Goal: Task Accomplishment & Management: Use online tool/utility

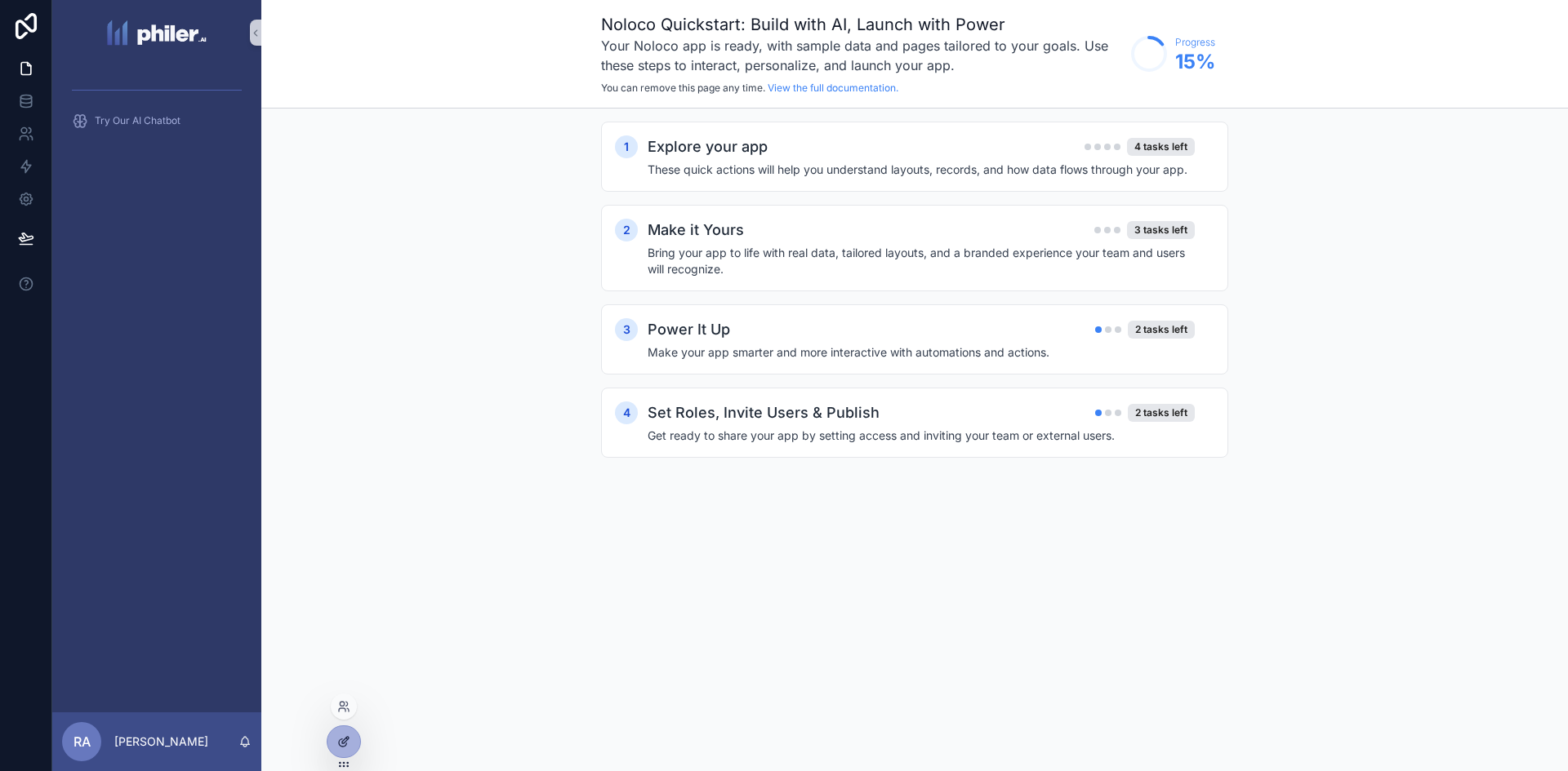
click at [333, 732] on div at bounding box center [344, 742] width 33 height 31
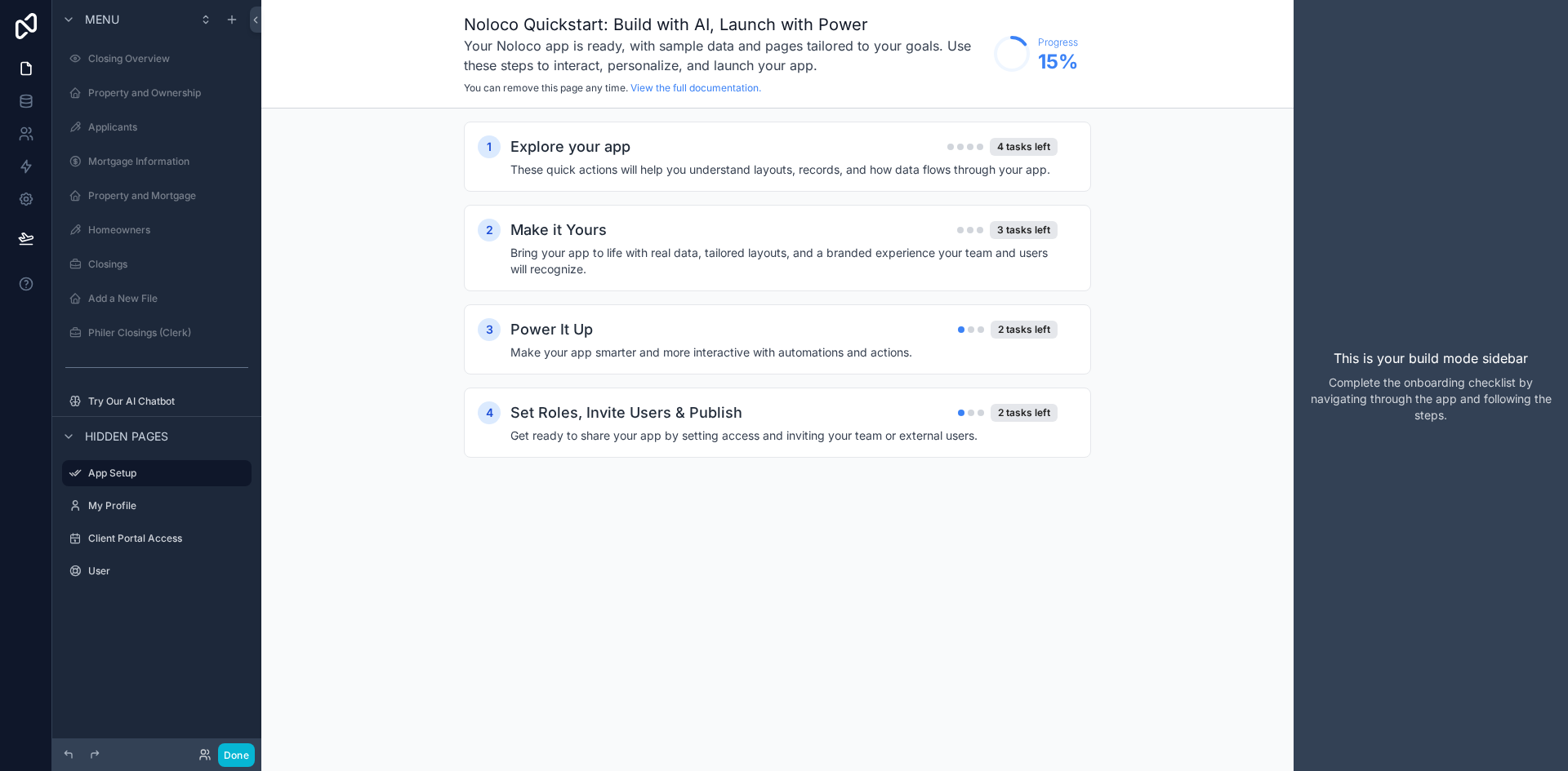
click at [203, 743] on div "Done" at bounding box center [222, 755] width 65 height 23
click at [203, 753] on icon at bounding box center [204, 755] width 13 height 13
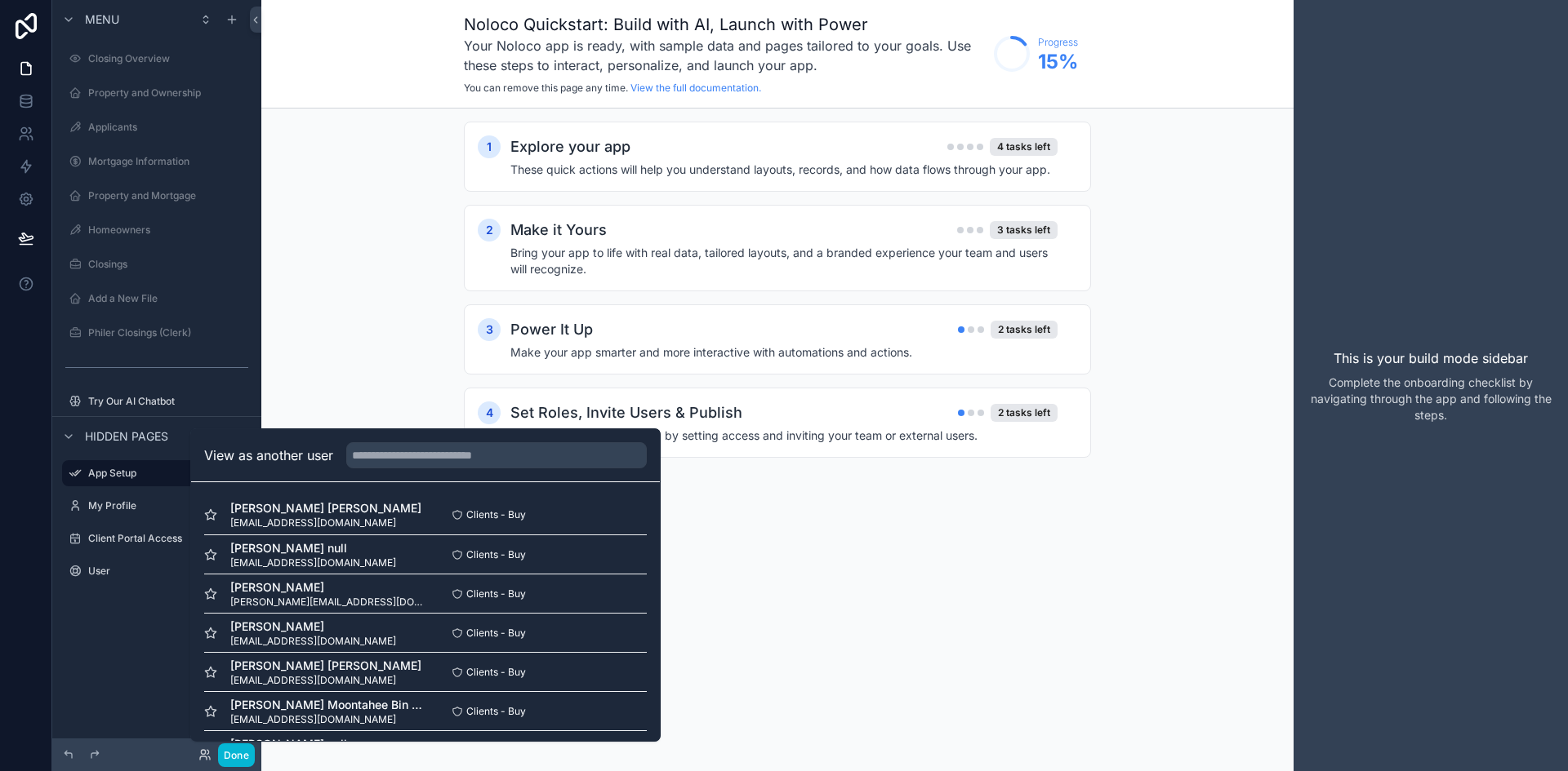
click at [506, 468] on div "View as another user" at bounding box center [425, 455] width 468 height 53
click at [526, 444] on input "text" at bounding box center [496, 455] width 300 height 26
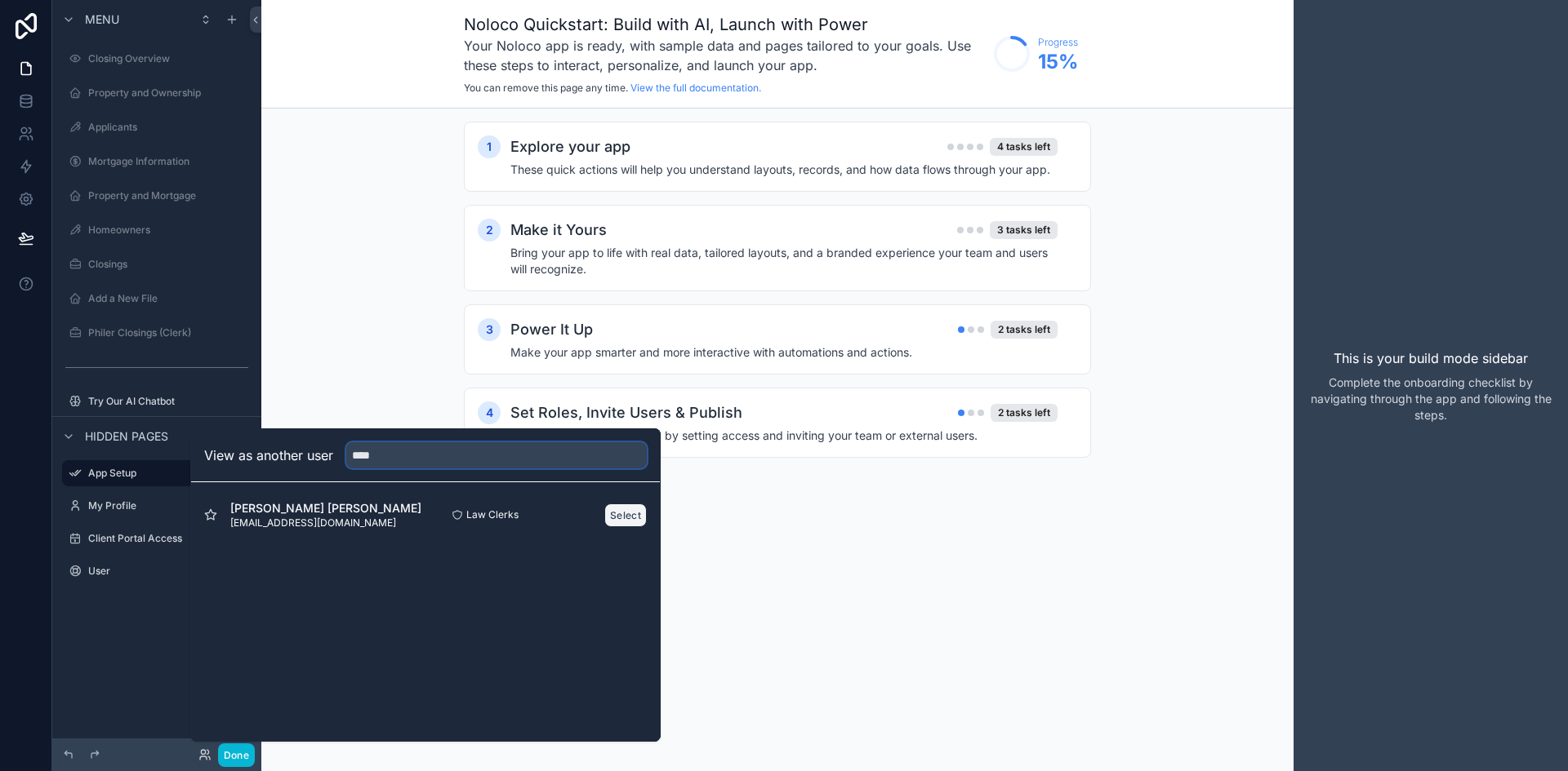
type input "****"
click at [604, 509] on button "Select" at bounding box center [625, 515] width 42 height 23
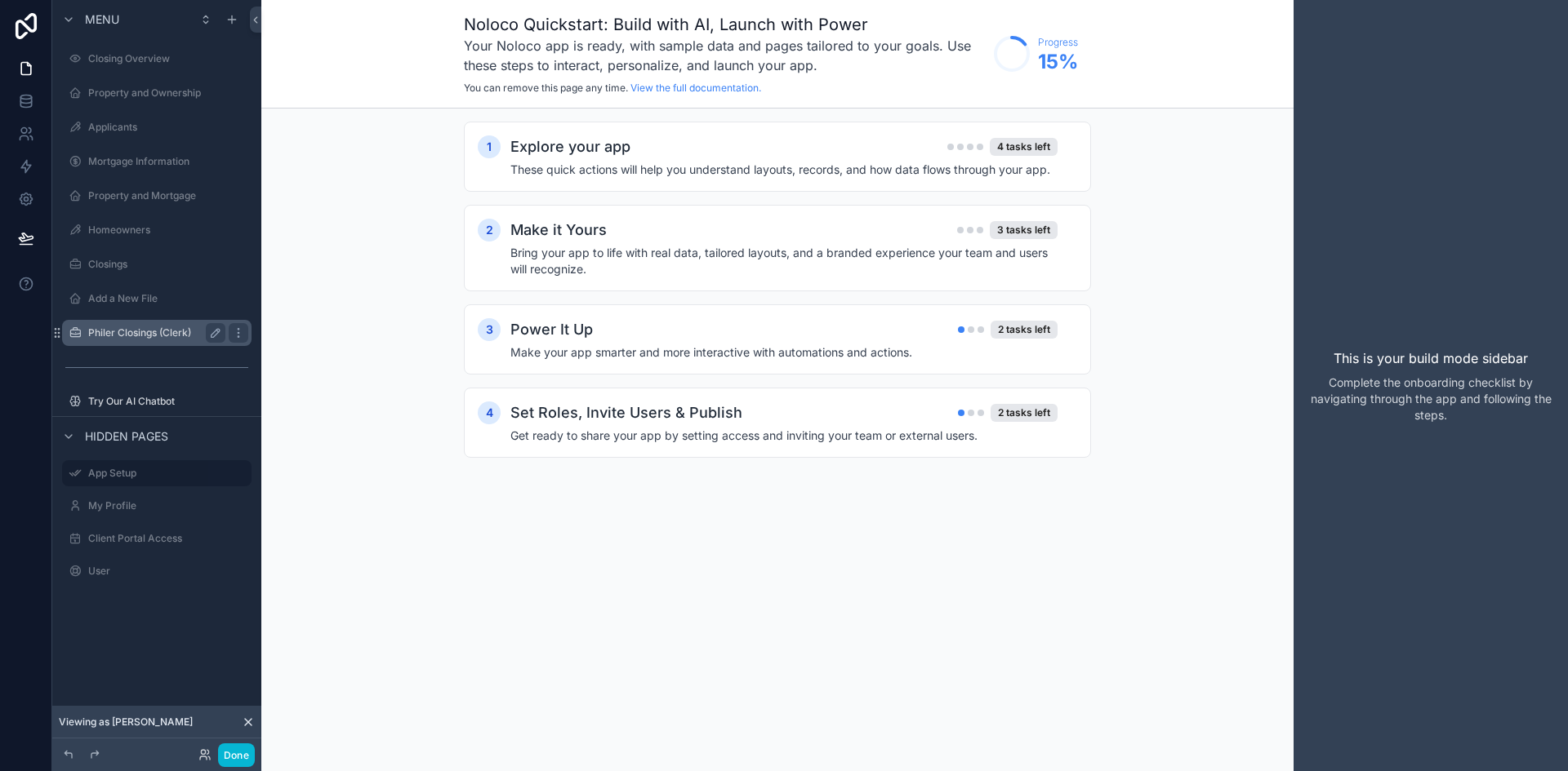
click at [152, 330] on label "Philer Closings (Clerk)" at bounding box center [153, 332] width 131 height 13
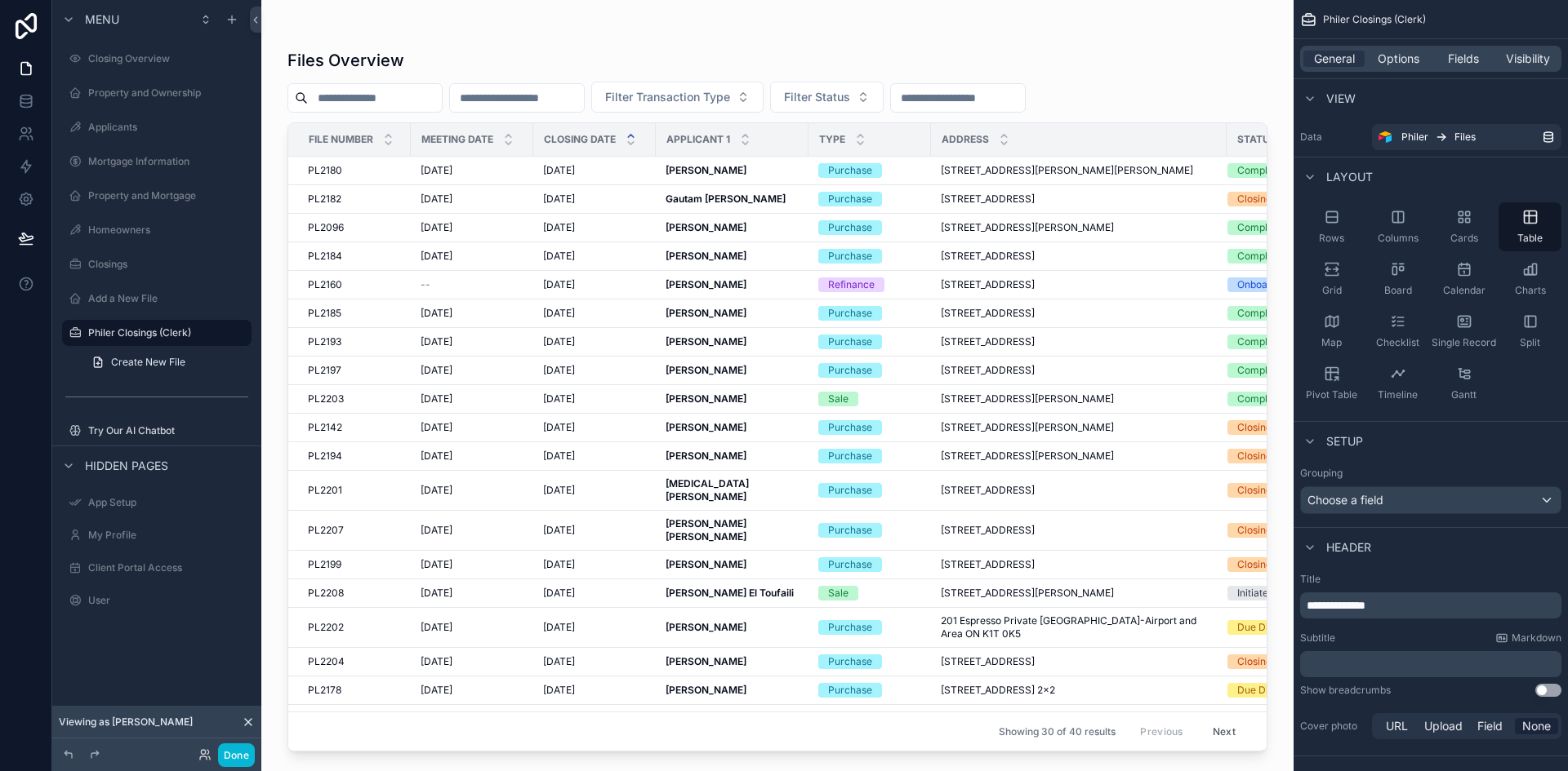
drag, startPoint x: 647, startPoint y: 742, endPoint x: 749, endPoint y: 742, distance: 102.0
click at [749, 742] on div "scrollable content" at bounding box center [778, 376] width 1032 height 751
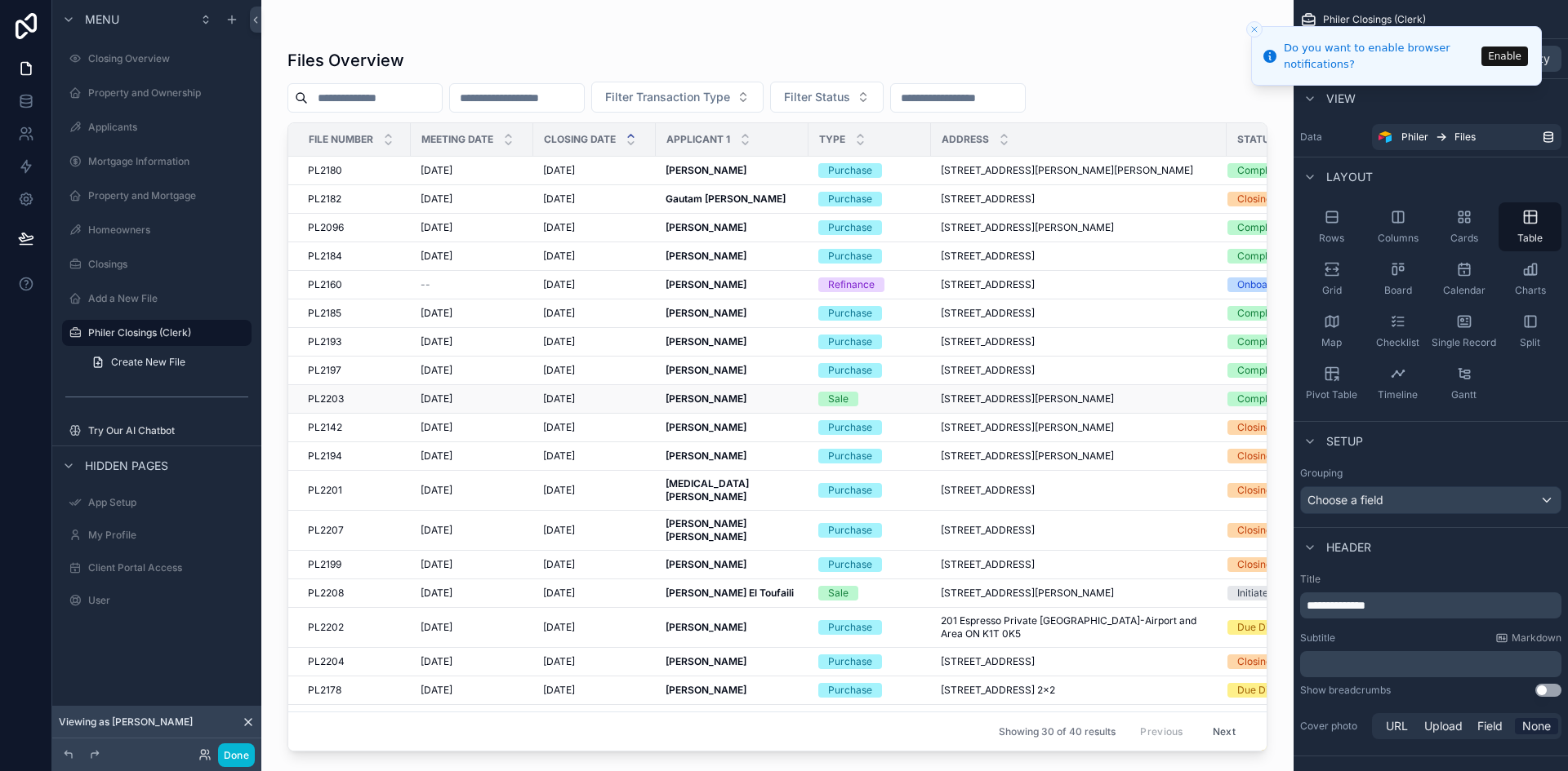
click at [559, 411] on td "[DATE] [DATE]" at bounding box center [594, 399] width 122 height 29
click at [558, 401] on span "[DATE]" at bounding box center [558, 399] width 32 height 13
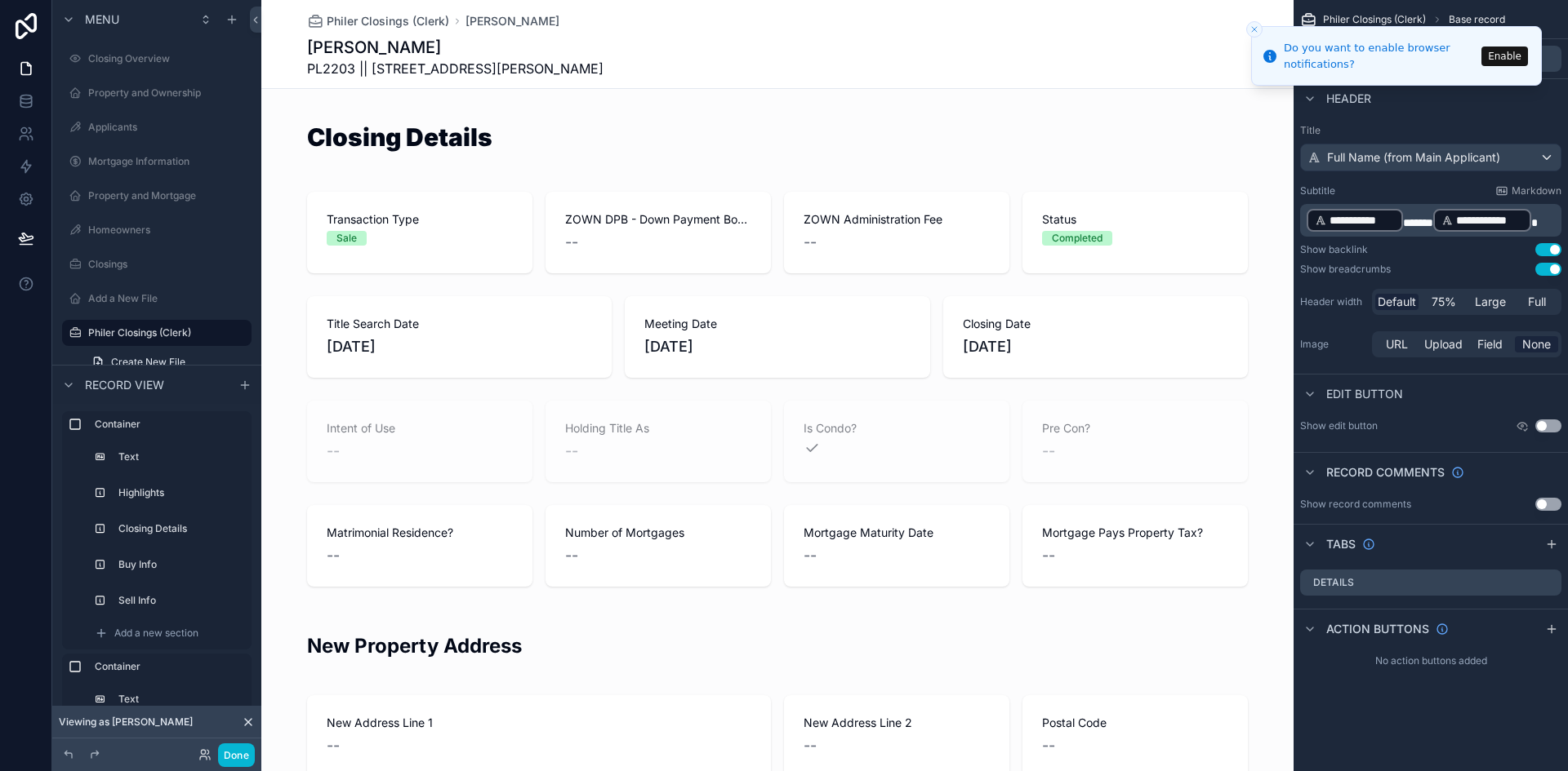
click at [1252, 25] on icon "Close toast" at bounding box center [1254, 29] width 10 height 10
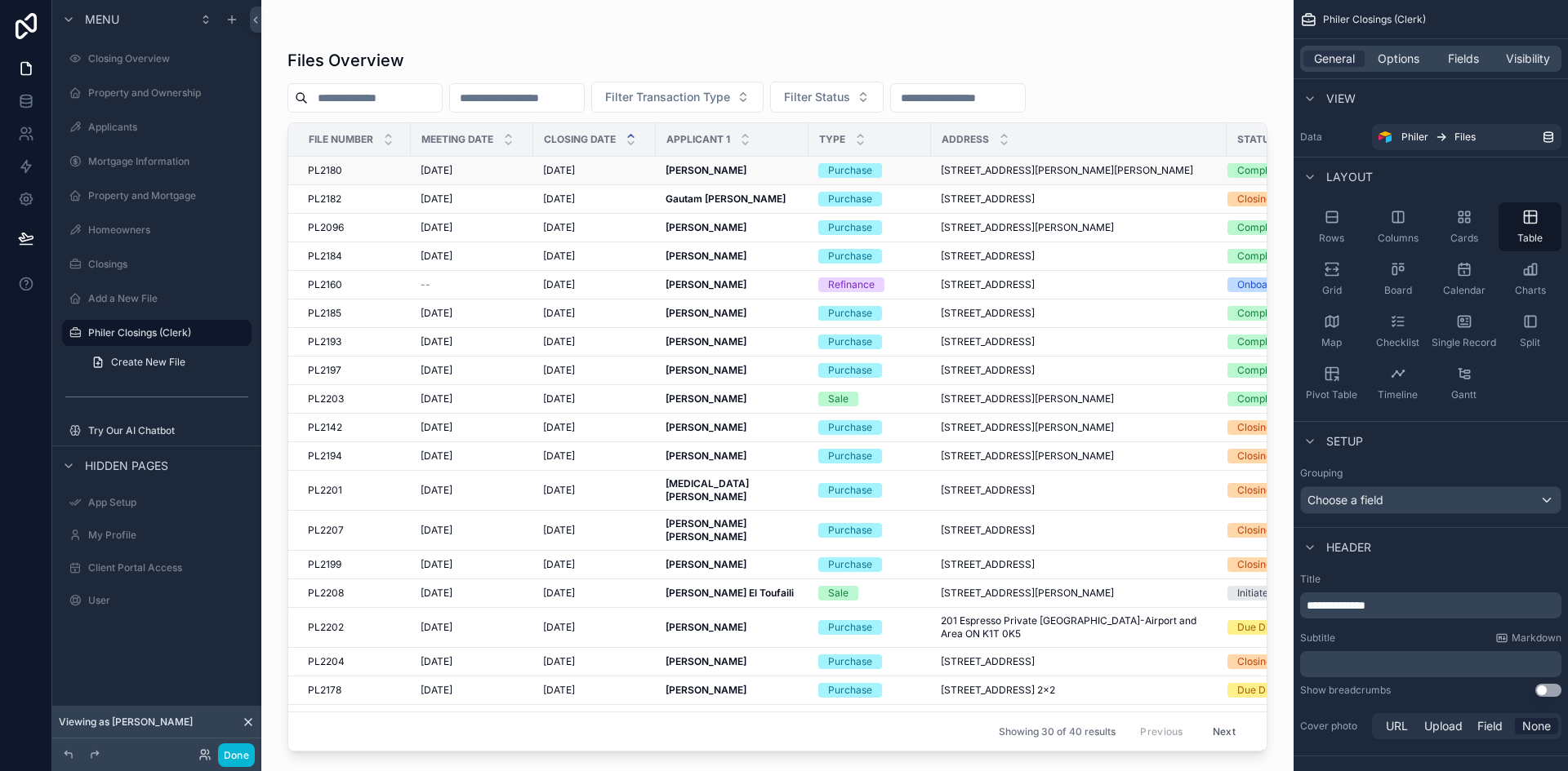
click at [352, 161] on td "PL2180 PL2180" at bounding box center [349, 170] width 122 height 29
click at [1236, 63] on div "Files Overview" at bounding box center [778, 61] width 980 height 22
click at [1480, 66] on div "Fields" at bounding box center [1462, 58] width 61 height 16
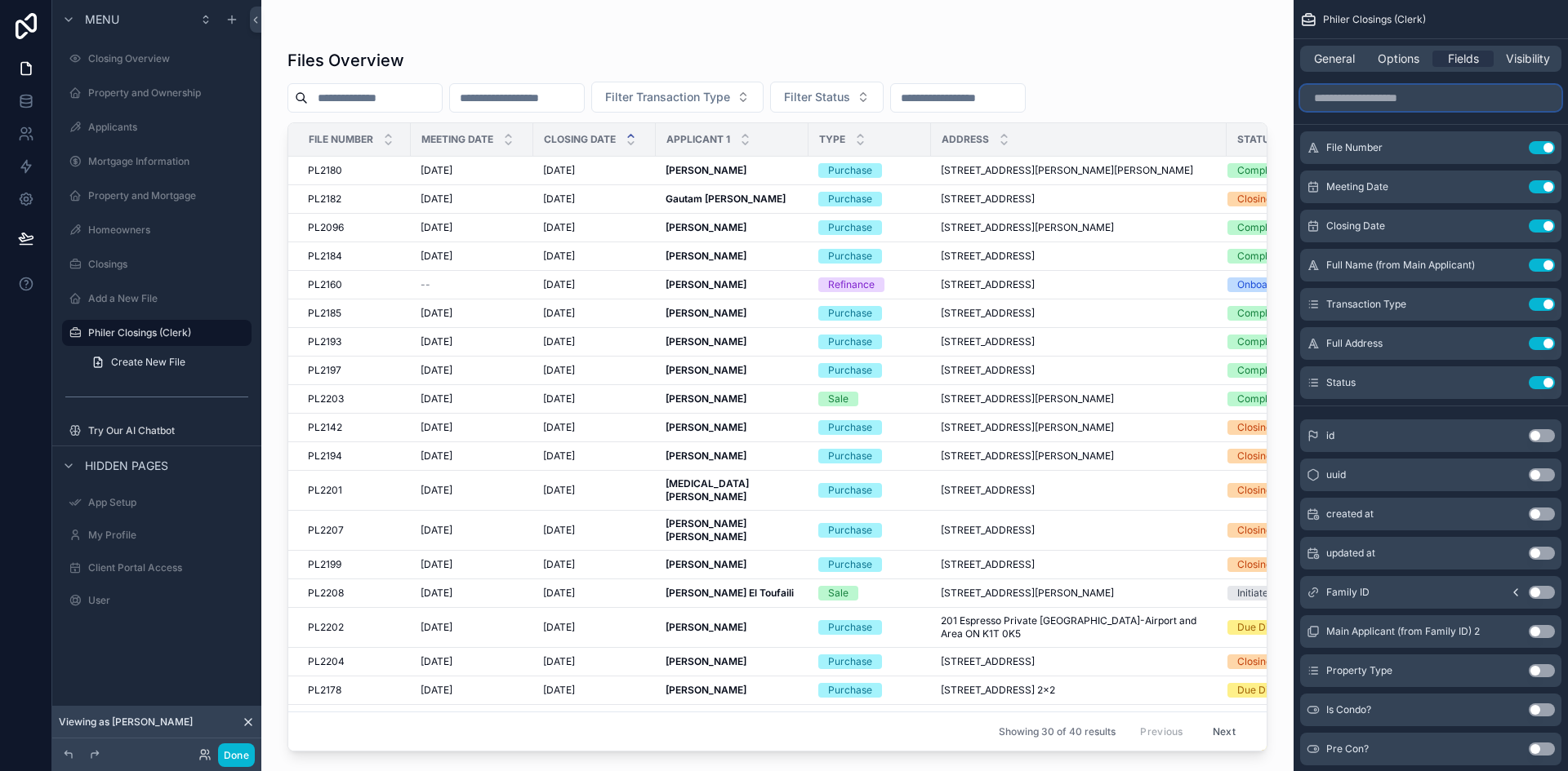
click at [1359, 97] on input "scrollable content" at bounding box center [1430, 98] width 261 height 26
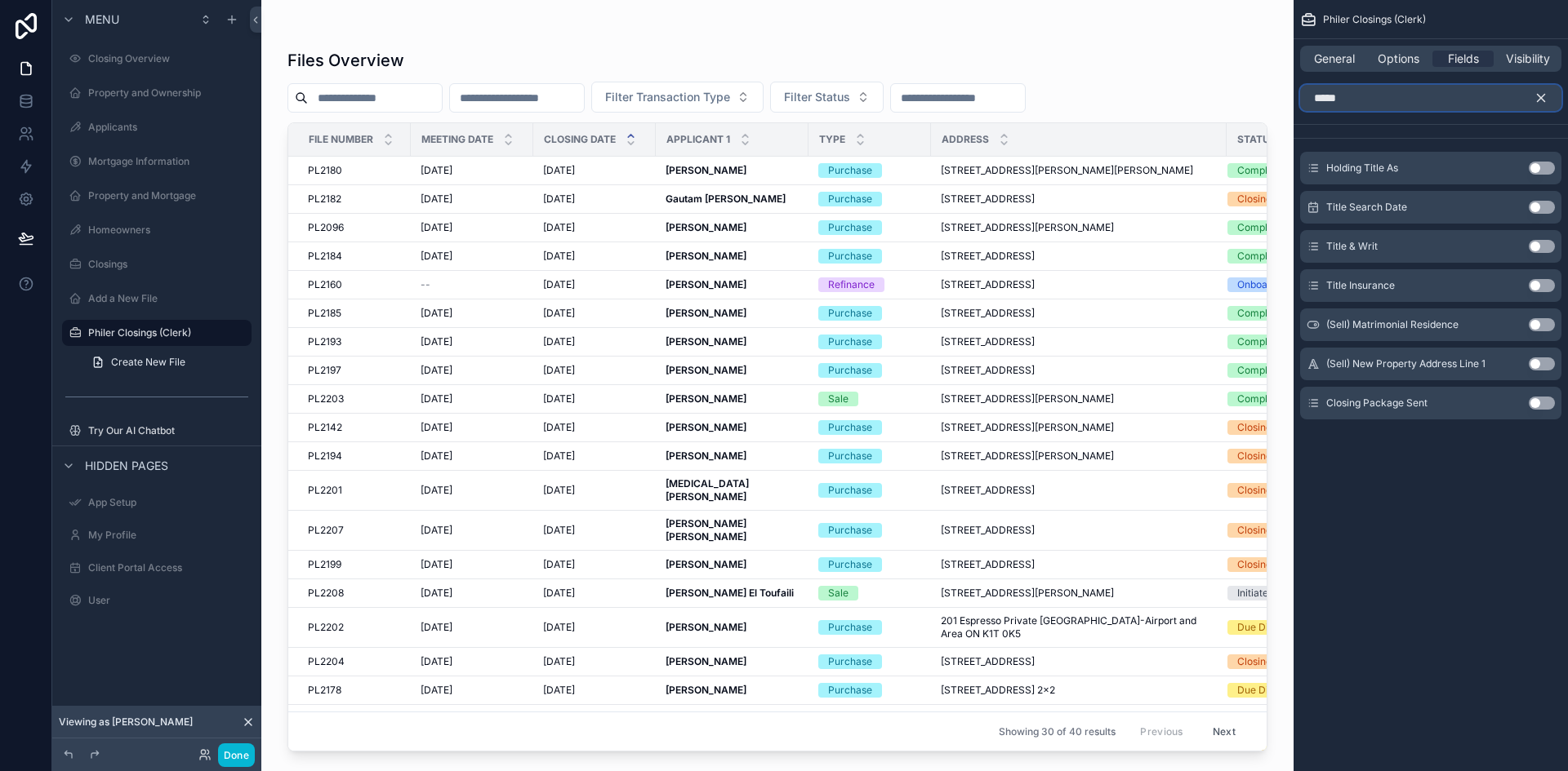
type input "*****"
click at [1542, 213] on button "Use setting" at bounding box center [1541, 207] width 26 height 13
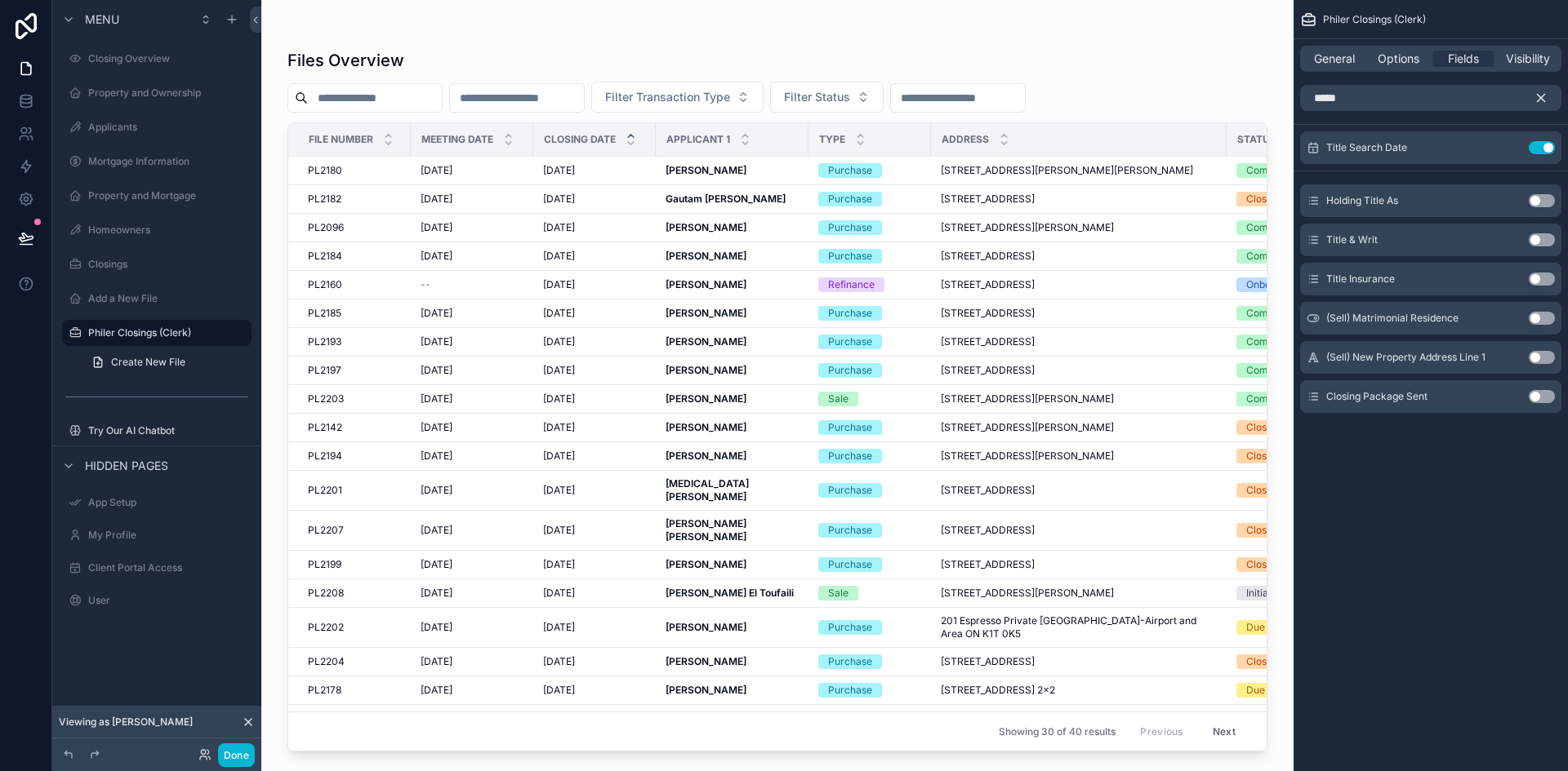
click at [1544, 94] on icon "scrollable content" at bounding box center [1541, 98] width 7 height 7
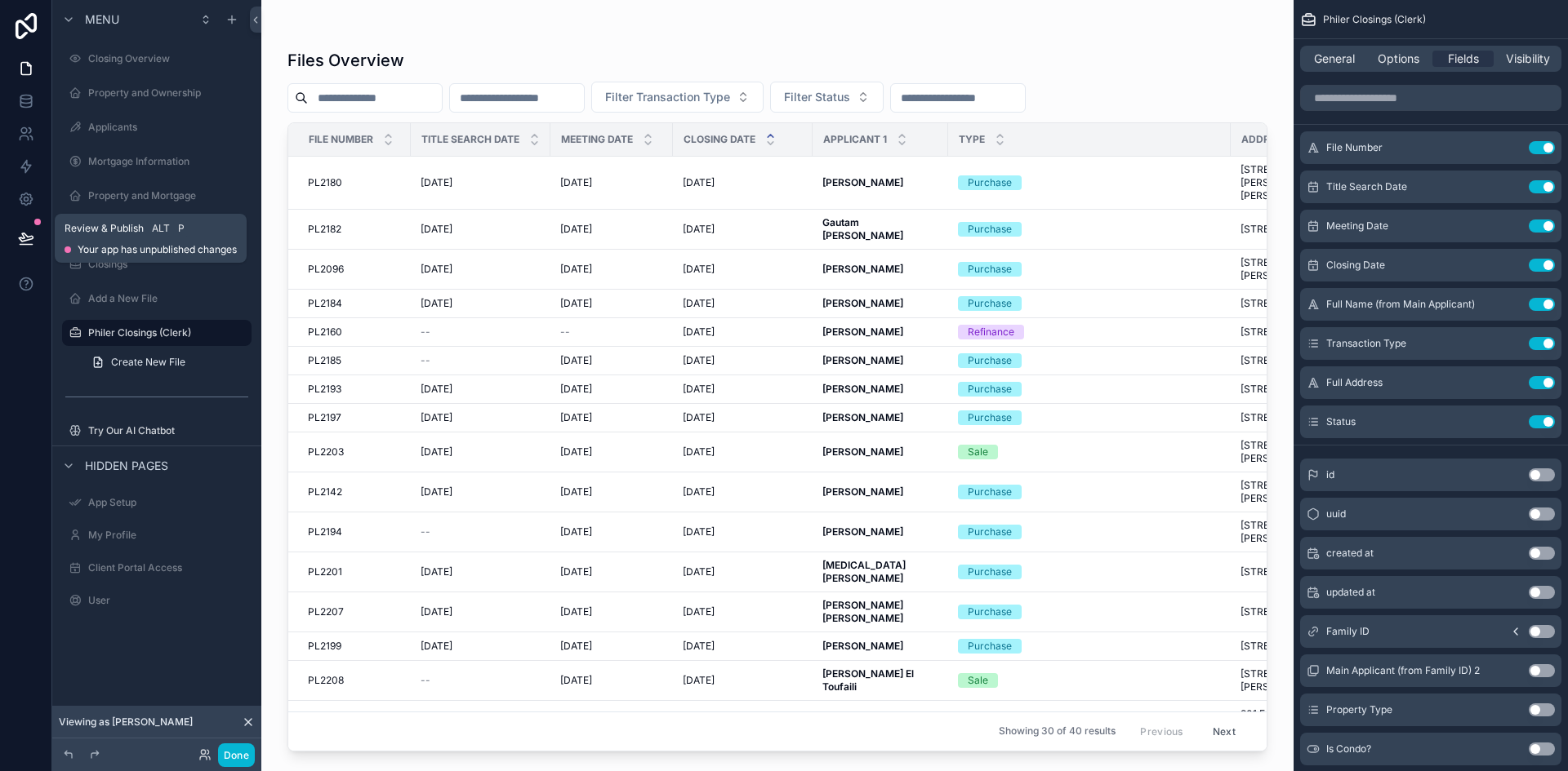
click at [24, 233] on icon at bounding box center [26, 238] width 16 height 16
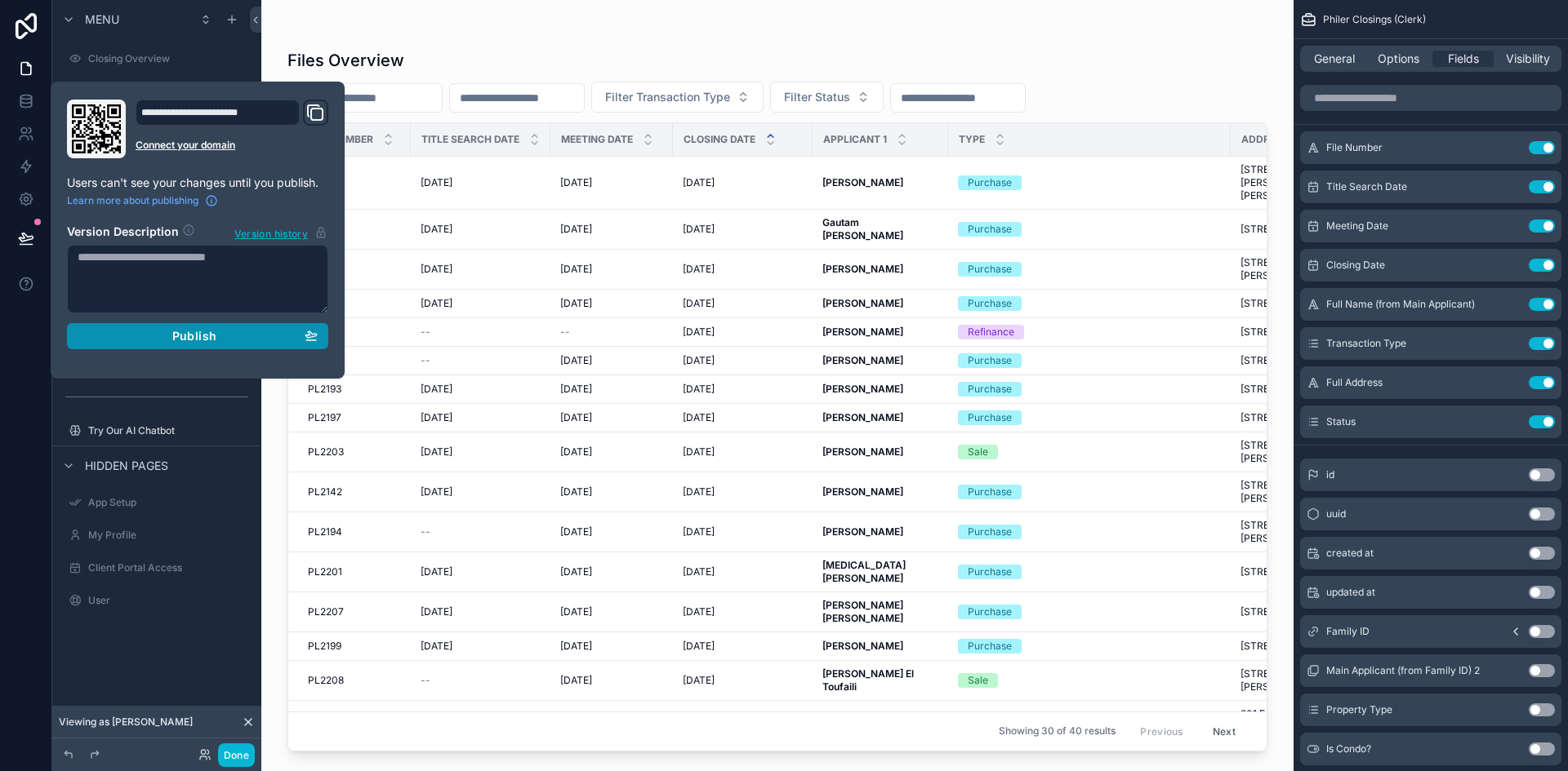
click at [227, 348] on button "Publish" at bounding box center [197, 336] width 261 height 26
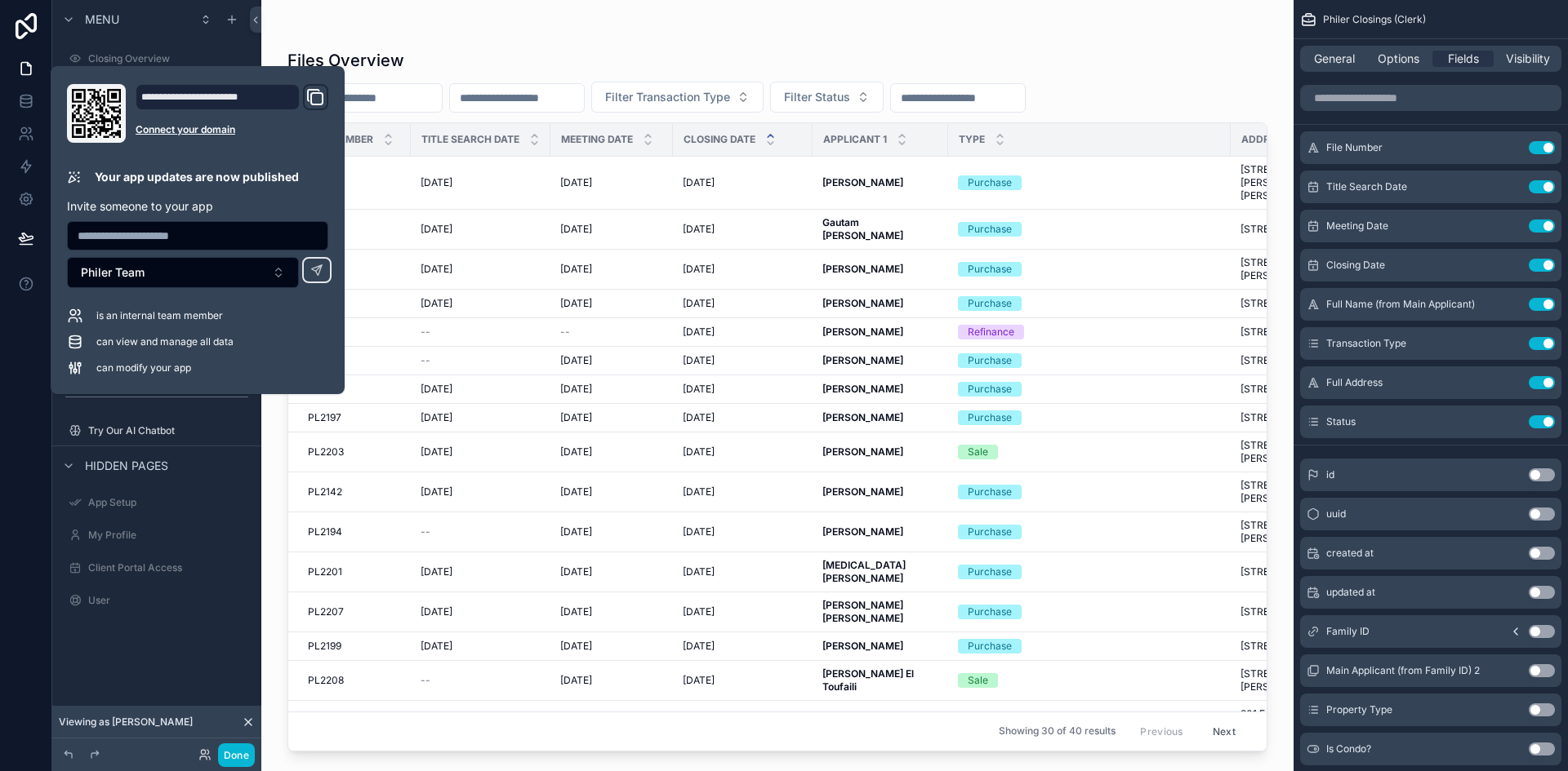
click at [618, 15] on div "Files Overview Filter Transaction Type Filter Status File Number Title Search D…" at bounding box center [778, 376] width 1032 height 751
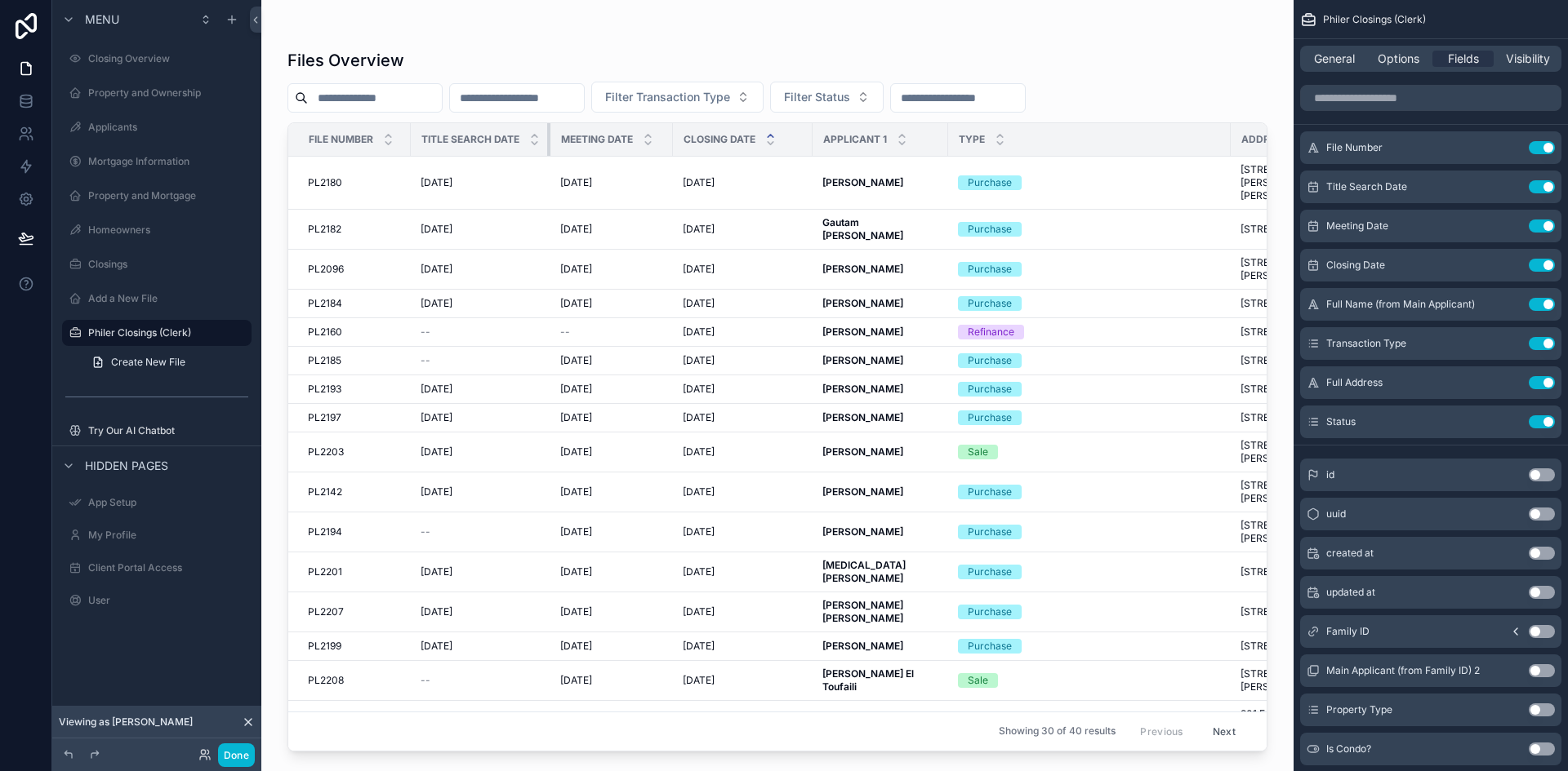
drag, startPoint x: 548, startPoint y: 135, endPoint x: 487, endPoint y: 134, distance: 61.0
click at [487, 134] on th "Title Search Date" at bounding box center [480, 139] width 139 height 34
drag, startPoint x: 549, startPoint y: 138, endPoint x: 506, endPoint y: 132, distance: 43.4
click at [506, 132] on th "Title Search Date" at bounding box center [480, 139] width 139 height 34
drag, startPoint x: 499, startPoint y: 751, endPoint x: 556, endPoint y: 751, distance: 57.0
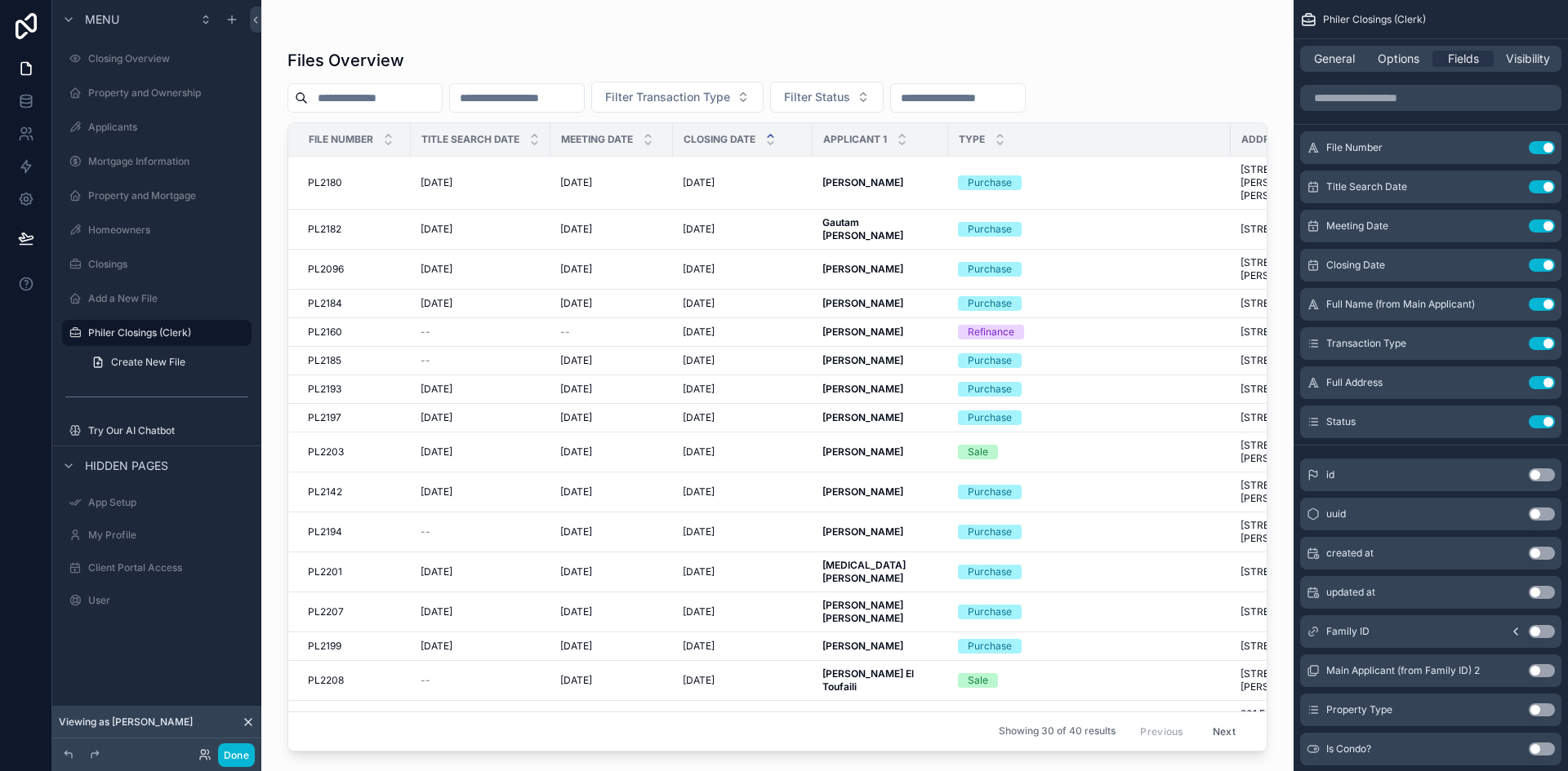
click at [556, 751] on div "Files Overview Filter Transaction Type Filter Status File Number Title Search D…" at bounding box center [778, 385] width 1032 height 771
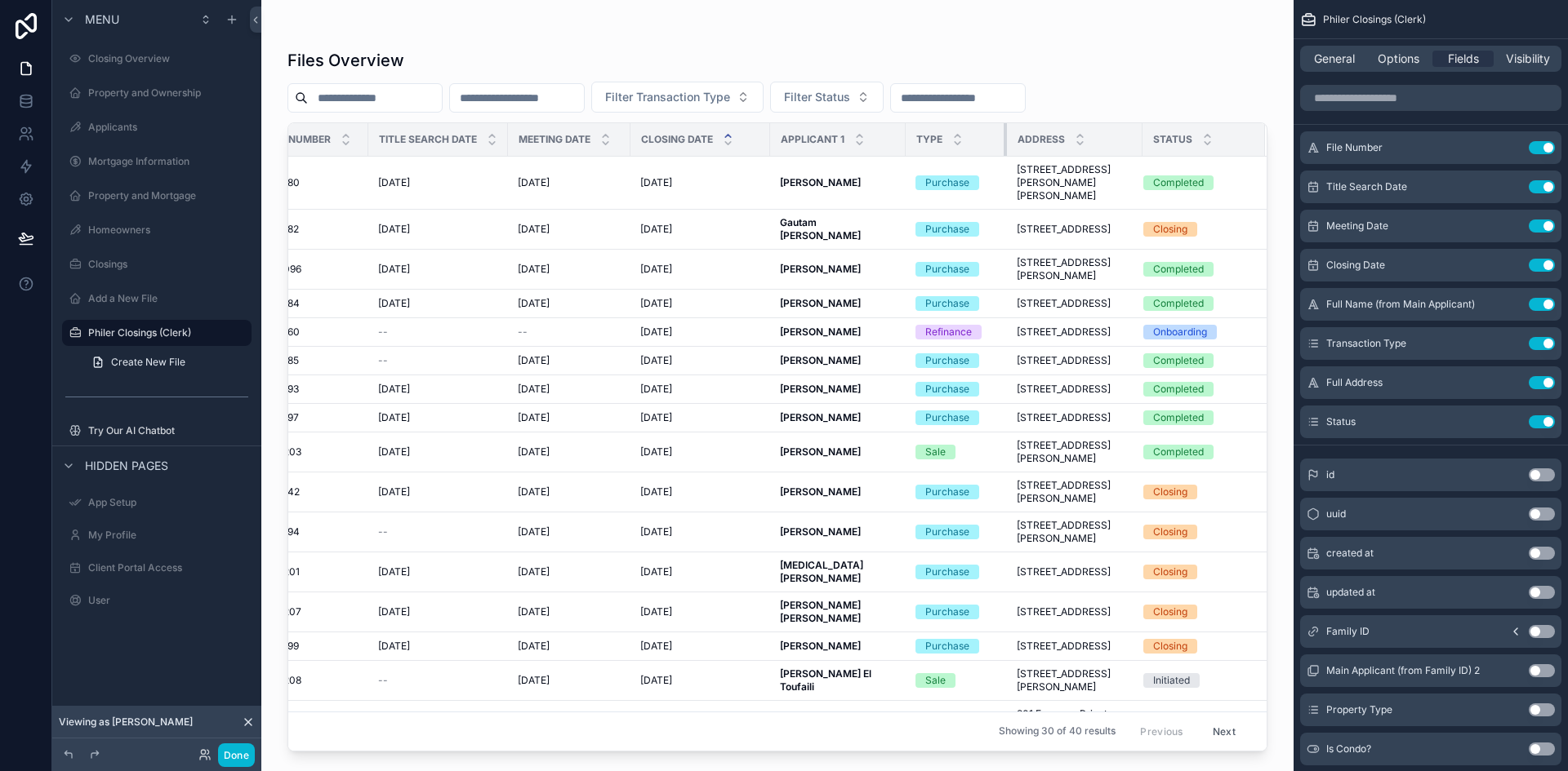
scroll to position [0, 39]
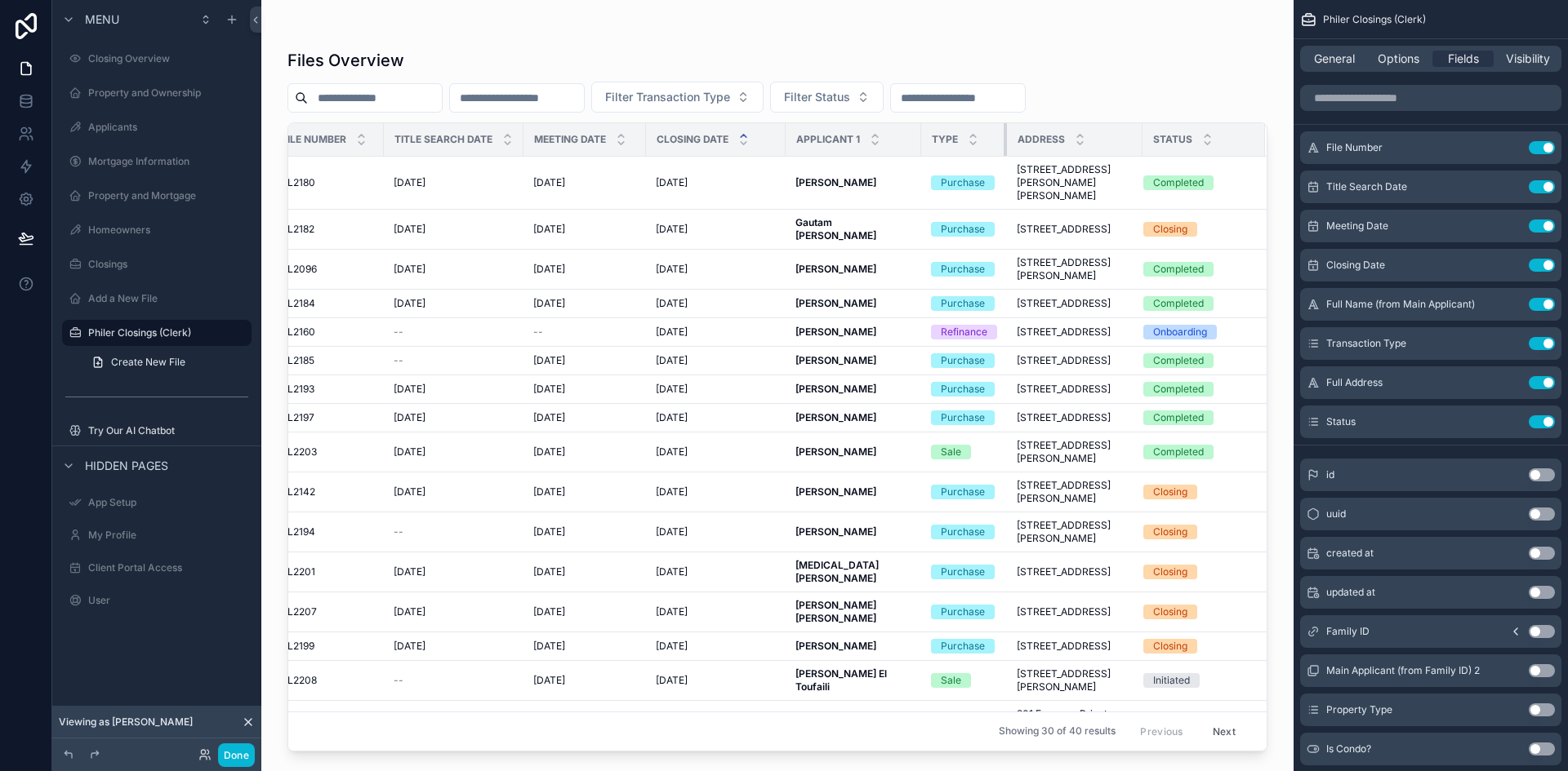
drag, startPoint x: 994, startPoint y: 128, endPoint x: 788, endPoint y: 128, distance: 206.0
click at [788, 128] on tr "File Number Title Search Date Meeting Date Closing Date Applicant 1 Type Addres…" at bounding box center [764, 139] width 1005 height 34
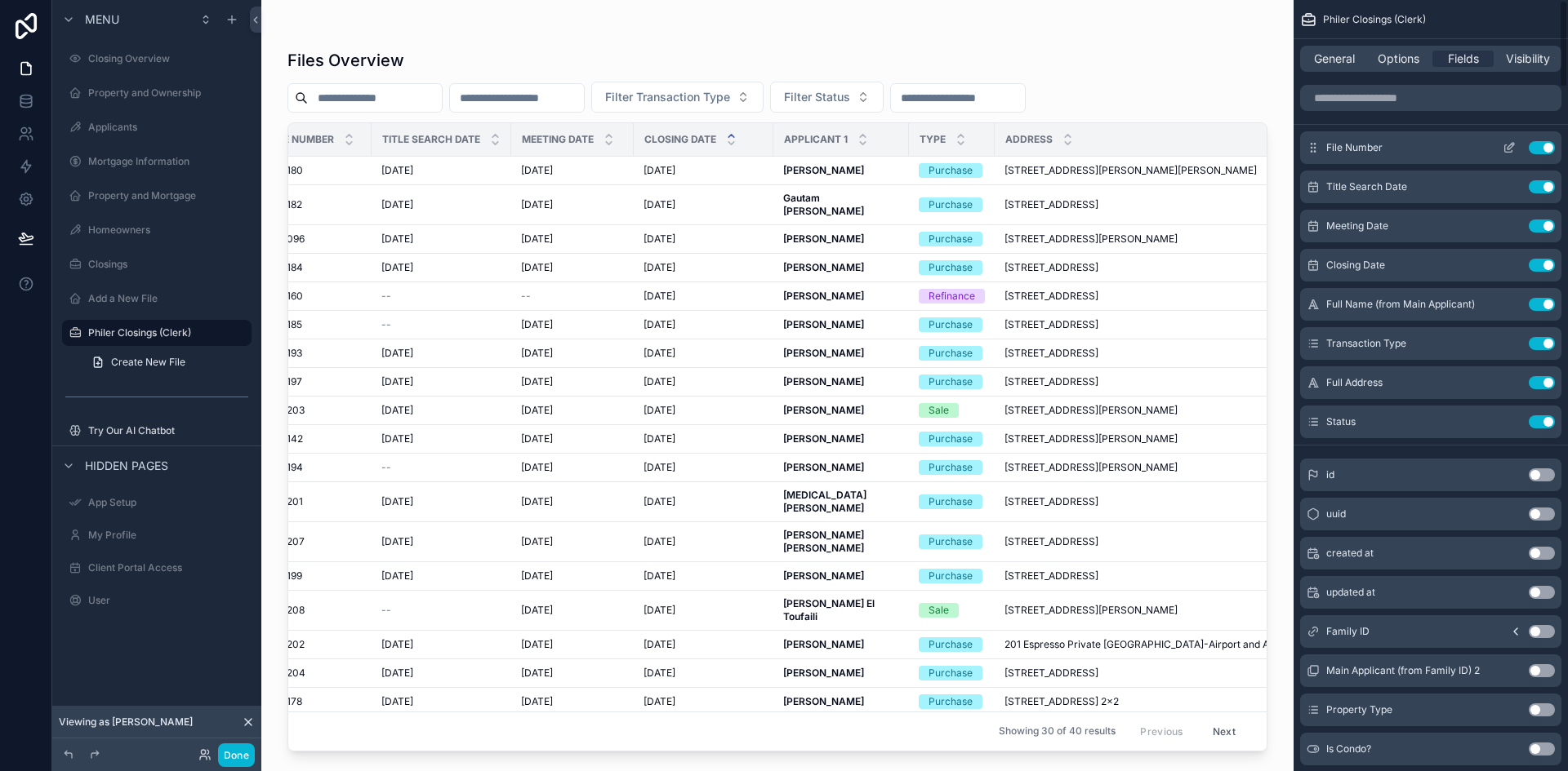
drag, startPoint x: 1128, startPoint y: 139, endPoint x: 1376, endPoint y: 138, distance: 248.0
click at [1376, 138] on div "Closing Overview Property and Ownership Applicants Mortgage Information Propert…" at bounding box center [914, 385] width 1307 height 771
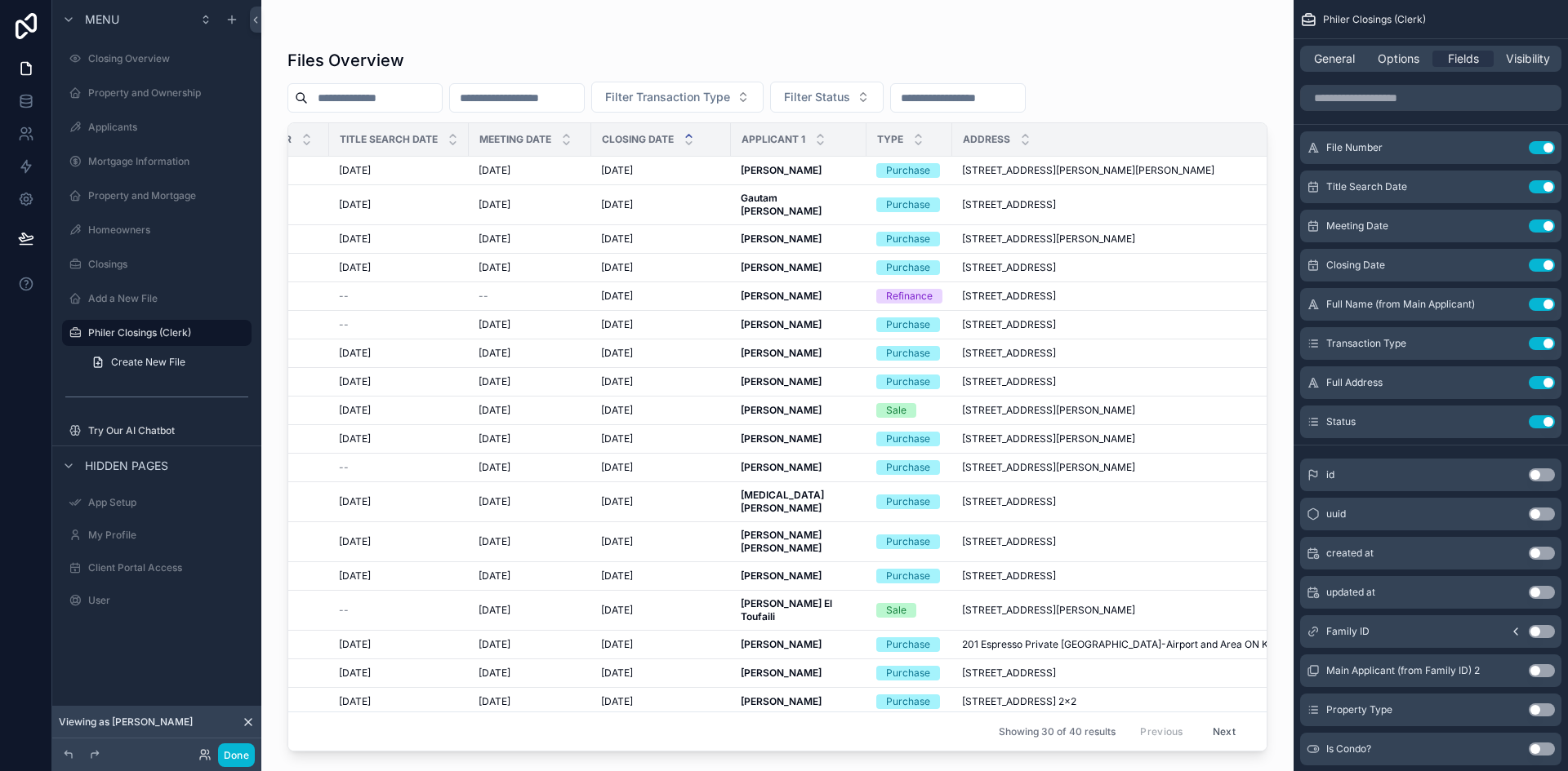
scroll to position [0, 0]
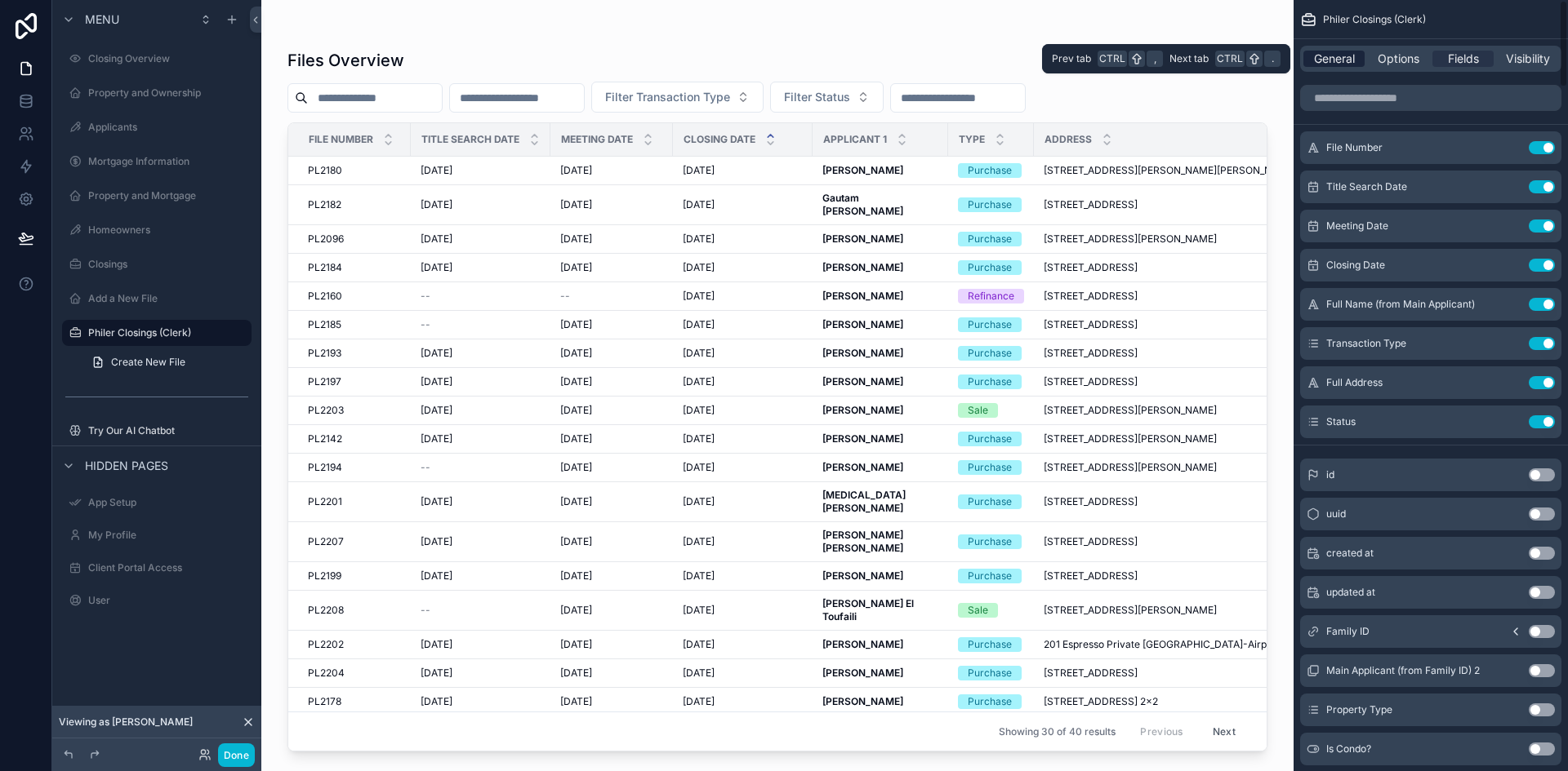
click at [1330, 55] on span "General" at bounding box center [1333, 58] width 41 height 16
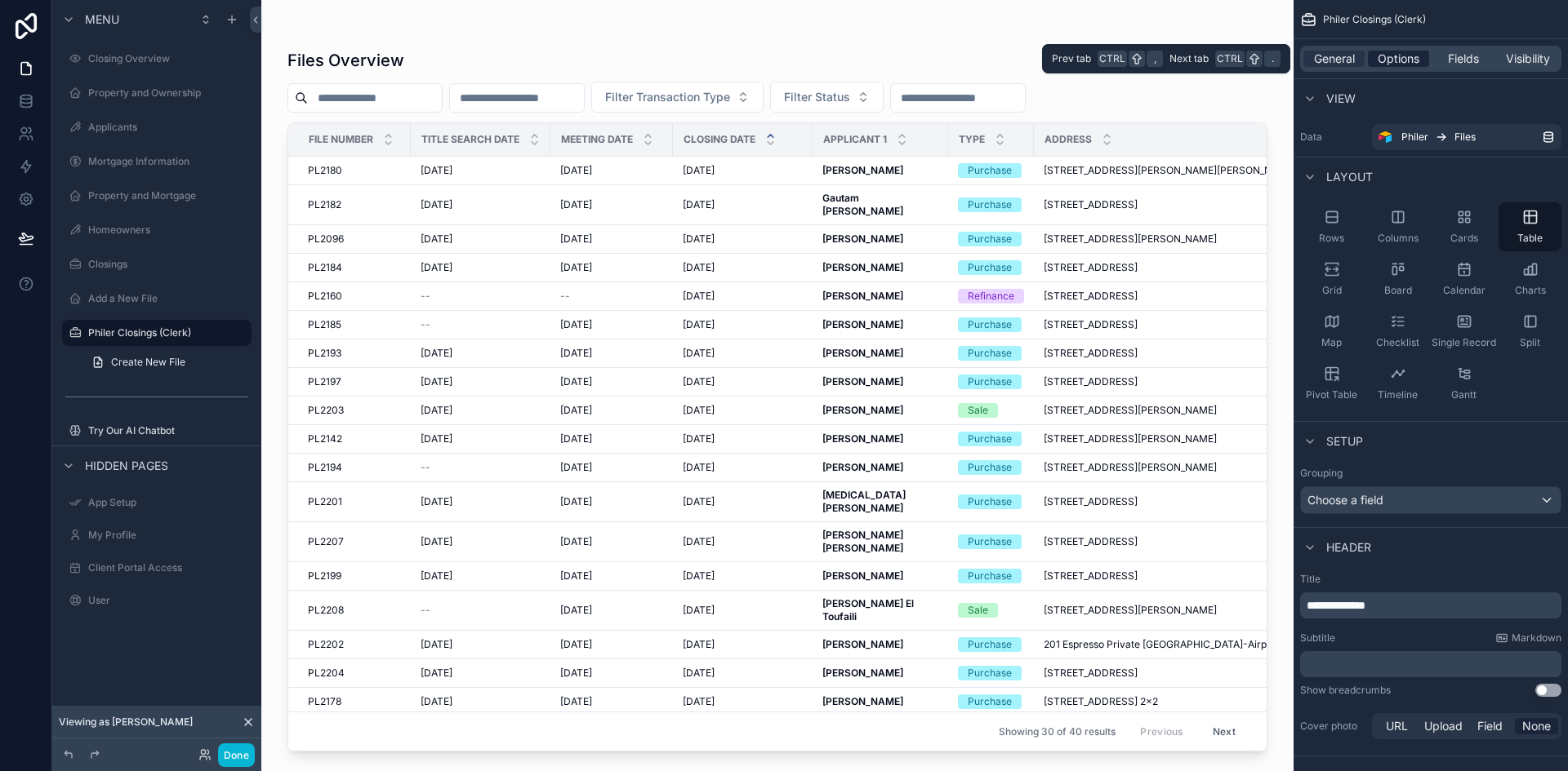
click at [1381, 51] on span "Options" at bounding box center [1398, 58] width 42 height 16
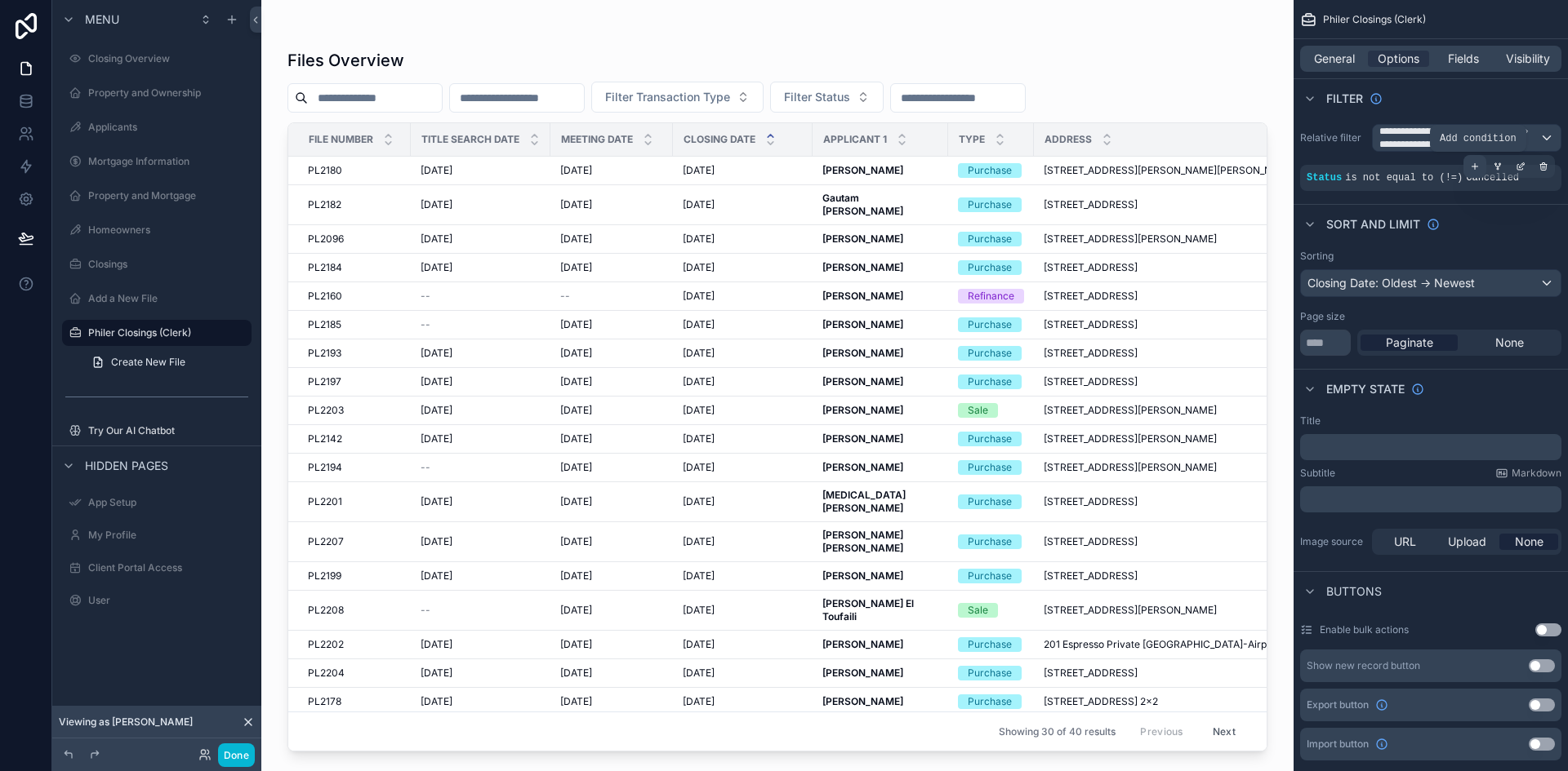
click at [1467, 164] on div "scrollable content" at bounding box center [1474, 166] width 23 height 22
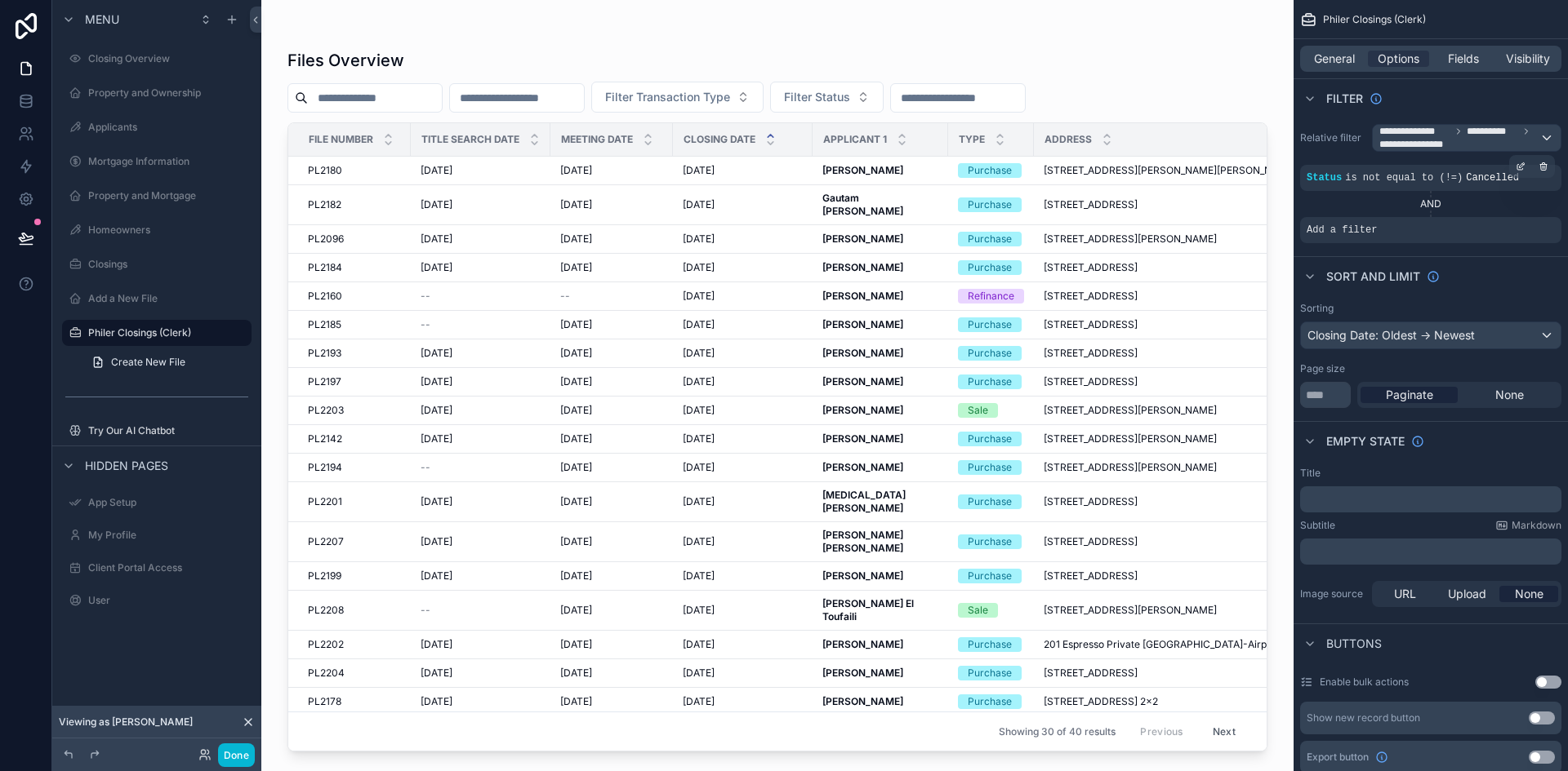
click at [1446, 196] on div "AND" at bounding box center [1430, 204] width 261 height 26
click at [1544, 217] on icon "scrollable content" at bounding box center [1543, 217] width 7 height 0
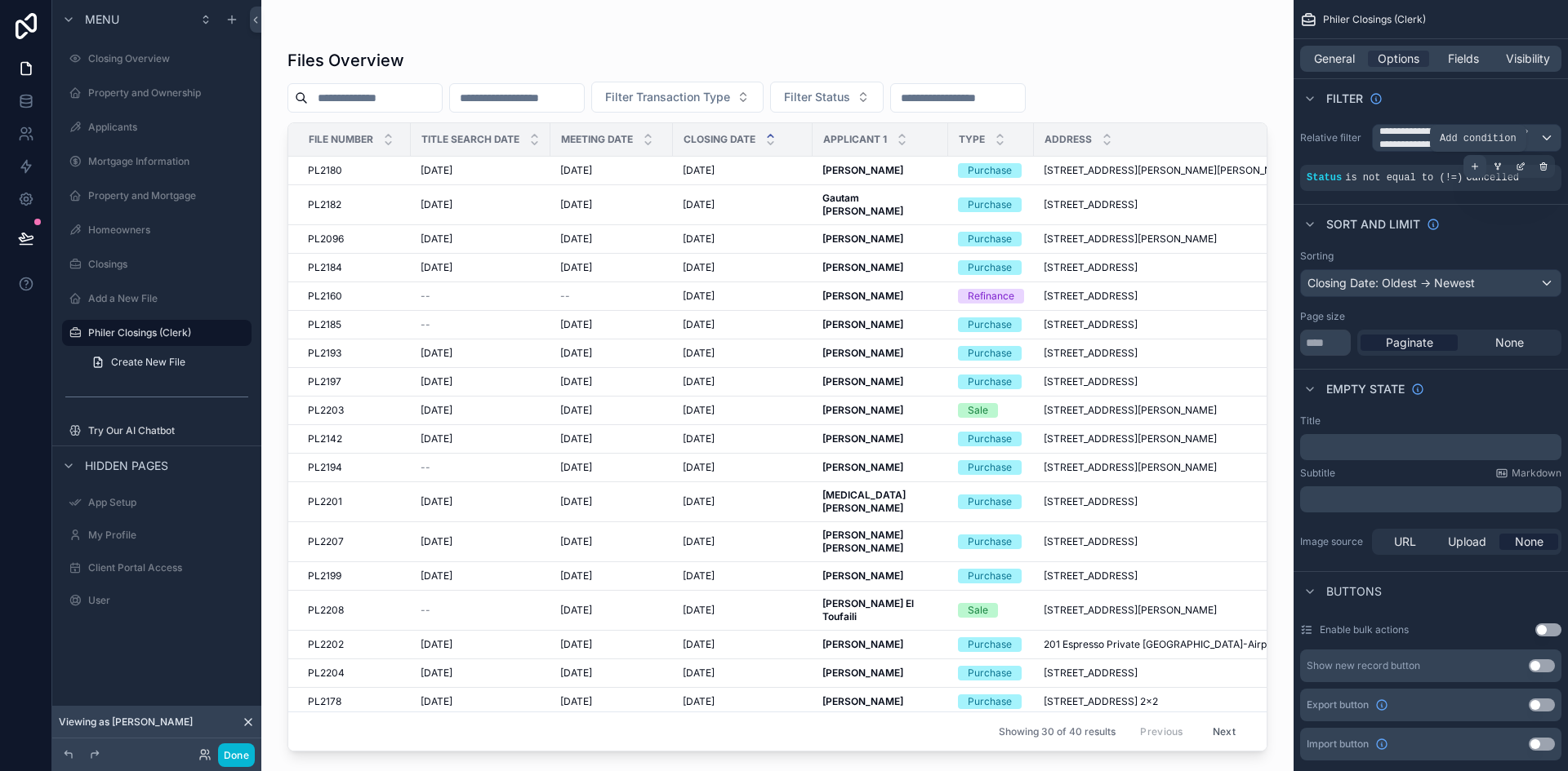
click at [1473, 167] on icon "scrollable content" at bounding box center [1474, 166] width 10 height 10
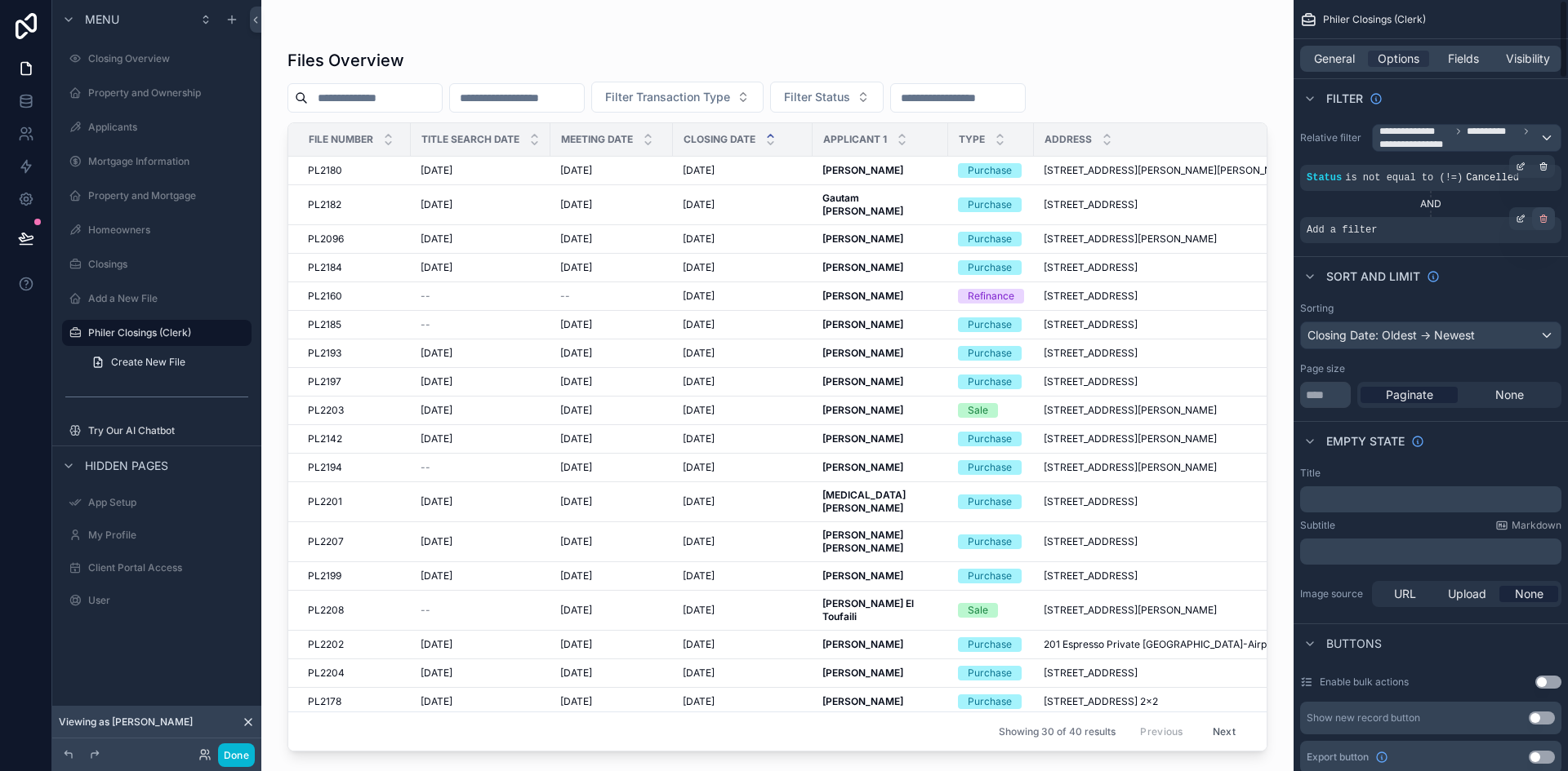
click at [1545, 216] on icon "scrollable content" at bounding box center [1543, 216] width 3 height 2
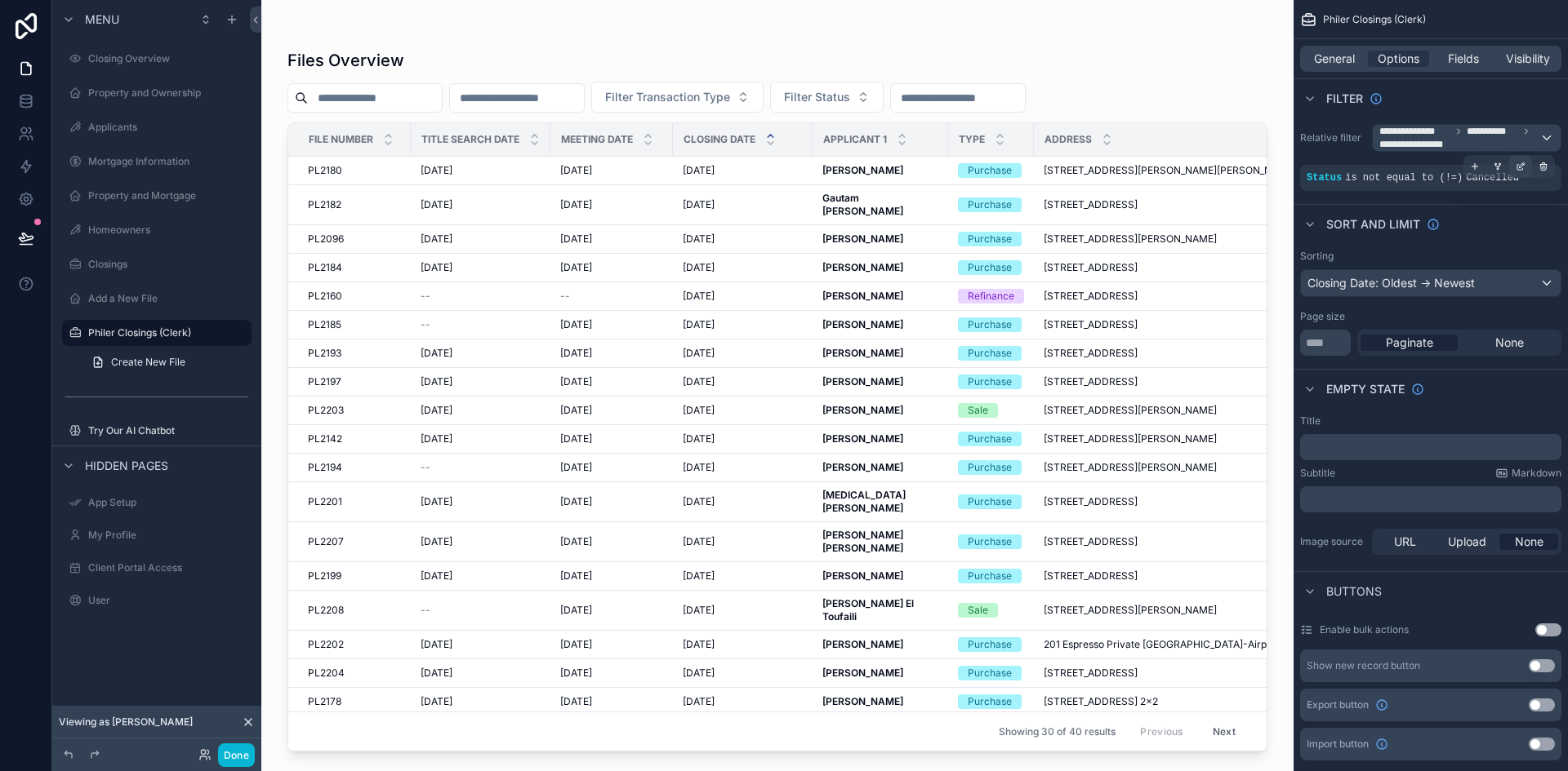
click at [1520, 161] on div "scrollable content" at bounding box center [1520, 166] width 23 height 22
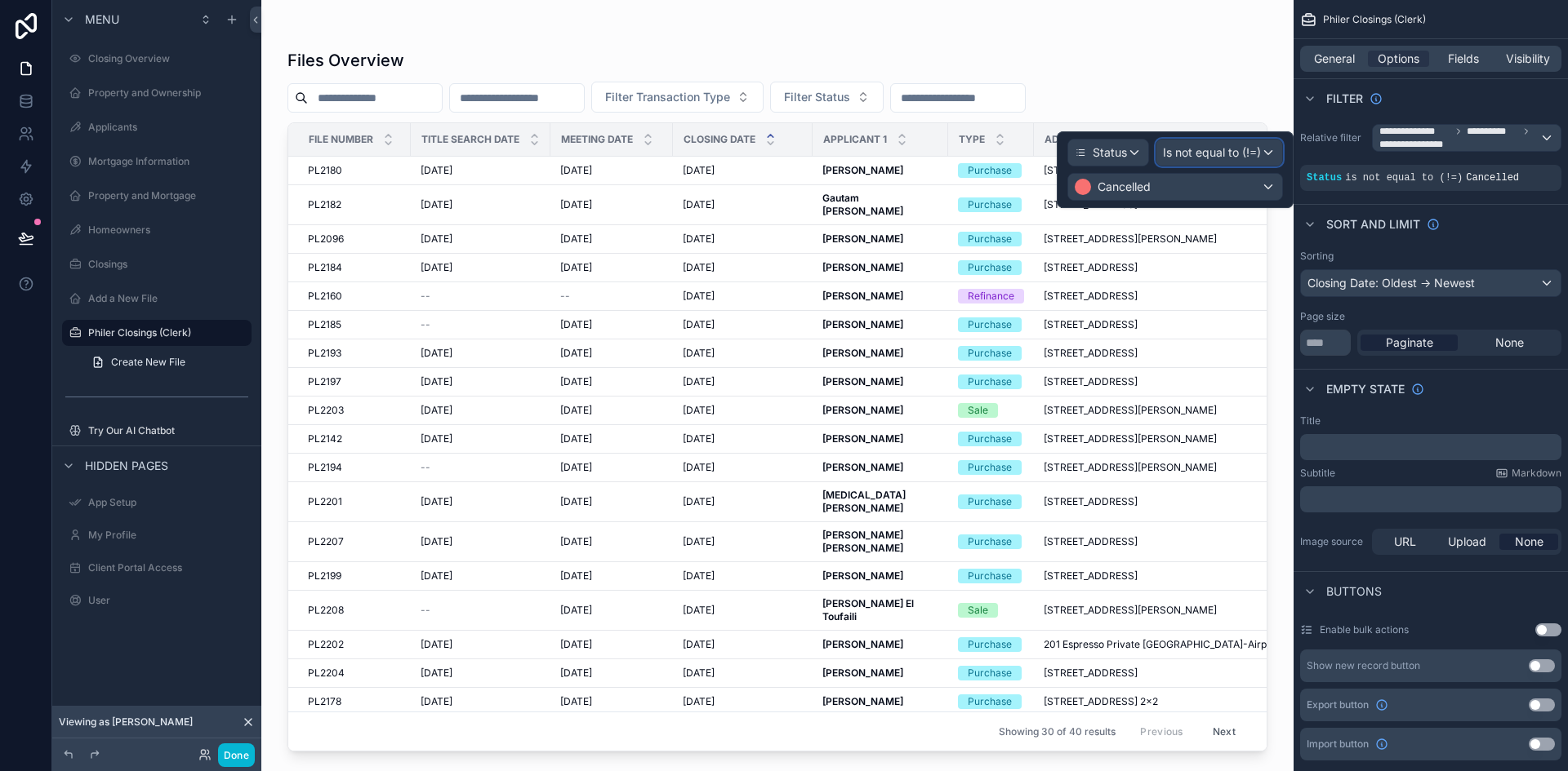
click at [1243, 147] on span "Is not equal to (!=)" at bounding box center [1211, 152] width 98 height 16
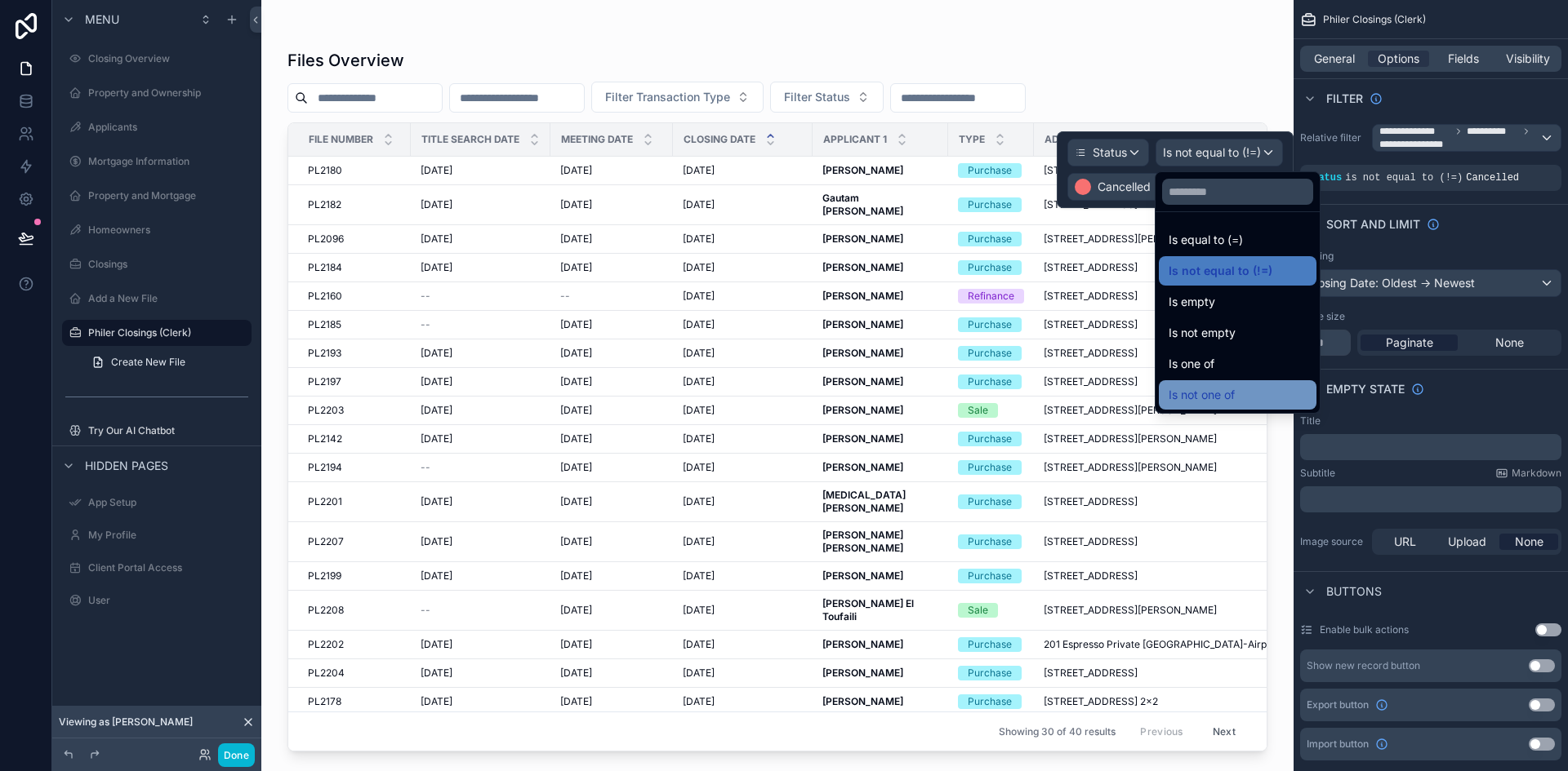
click at [1253, 384] on div "Is not one of" at bounding box center [1237, 395] width 158 height 29
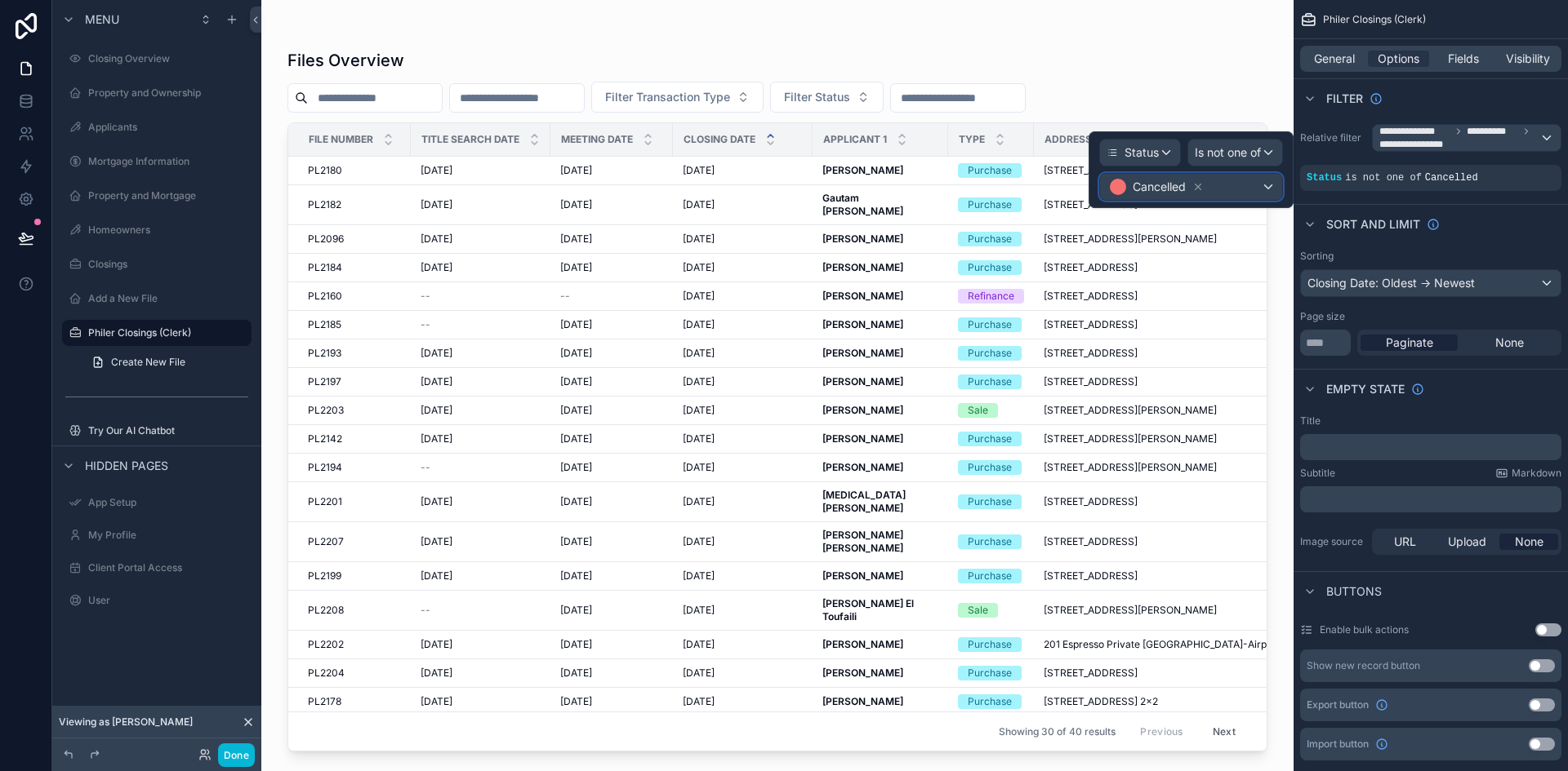
click at [1266, 188] on div "Cancelled" at bounding box center [1191, 187] width 182 height 26
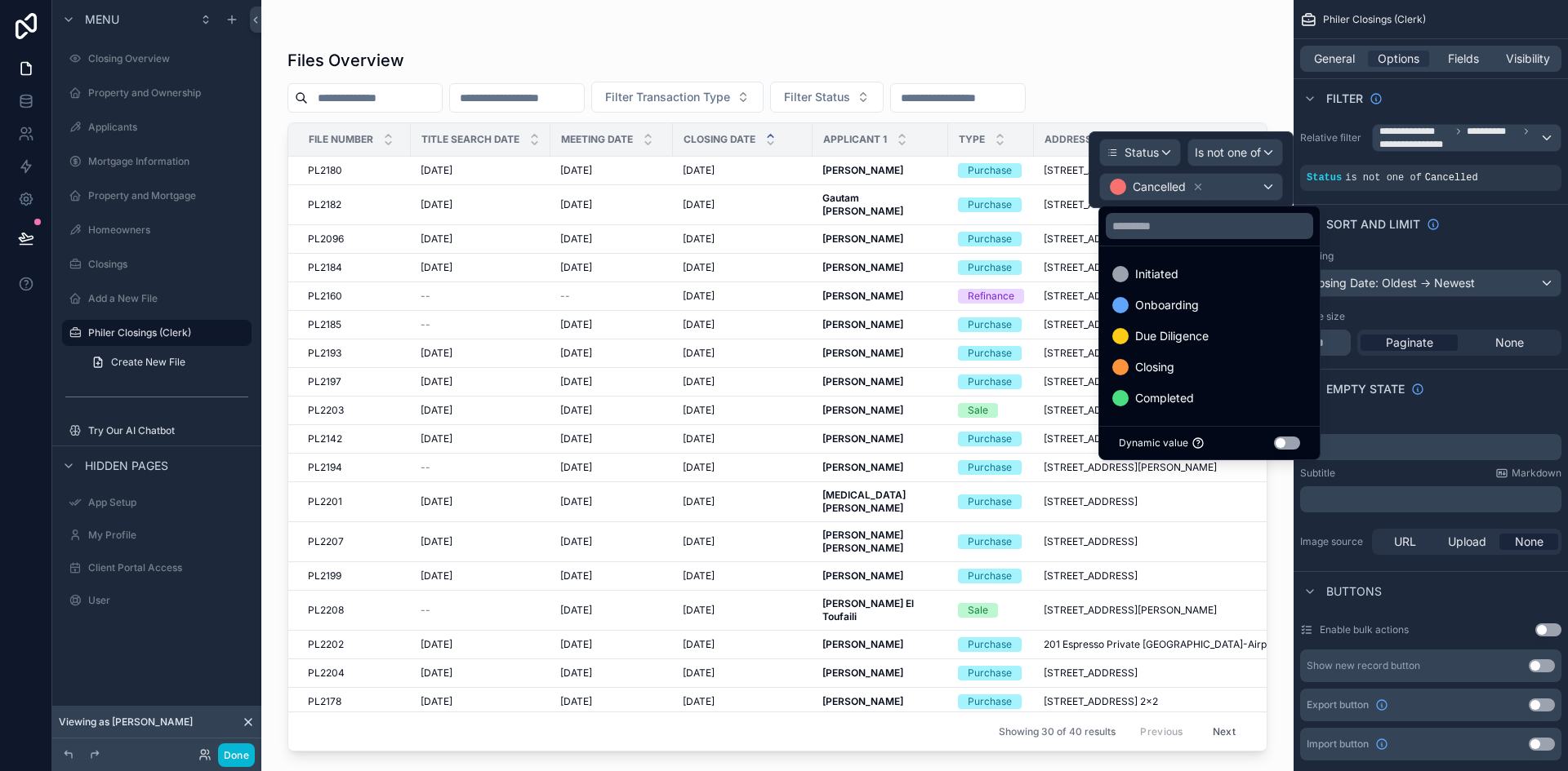
click at [1271, 182] on div at bounding box center [1191, 170] width 205 height 77
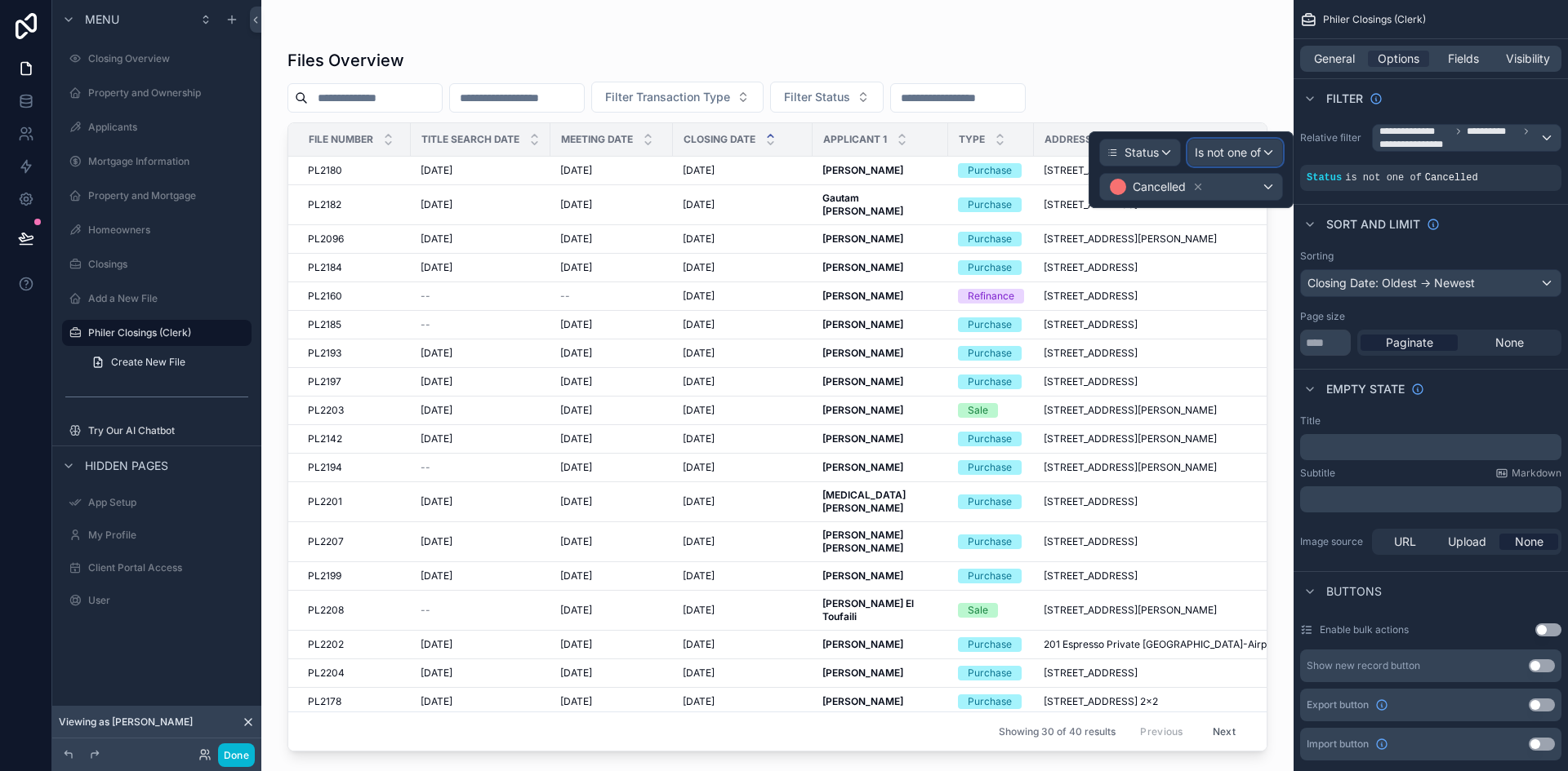
click at [1255, 147] on span "Is not one of" at bounding box center [1228, 152] width 66 height 16
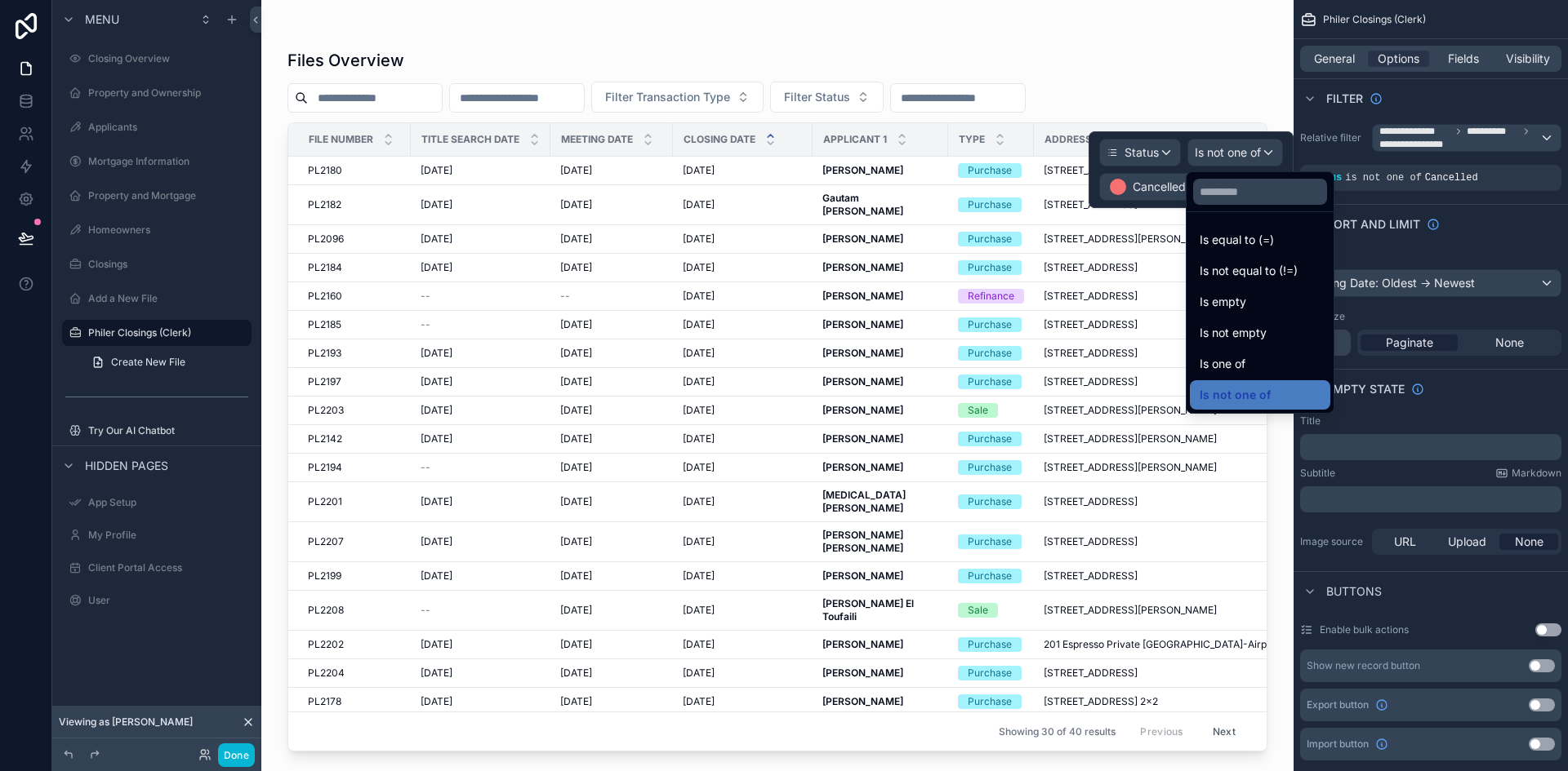
click at [1255, 147] on div at bounding box center [1191, 170] width 205 height 77
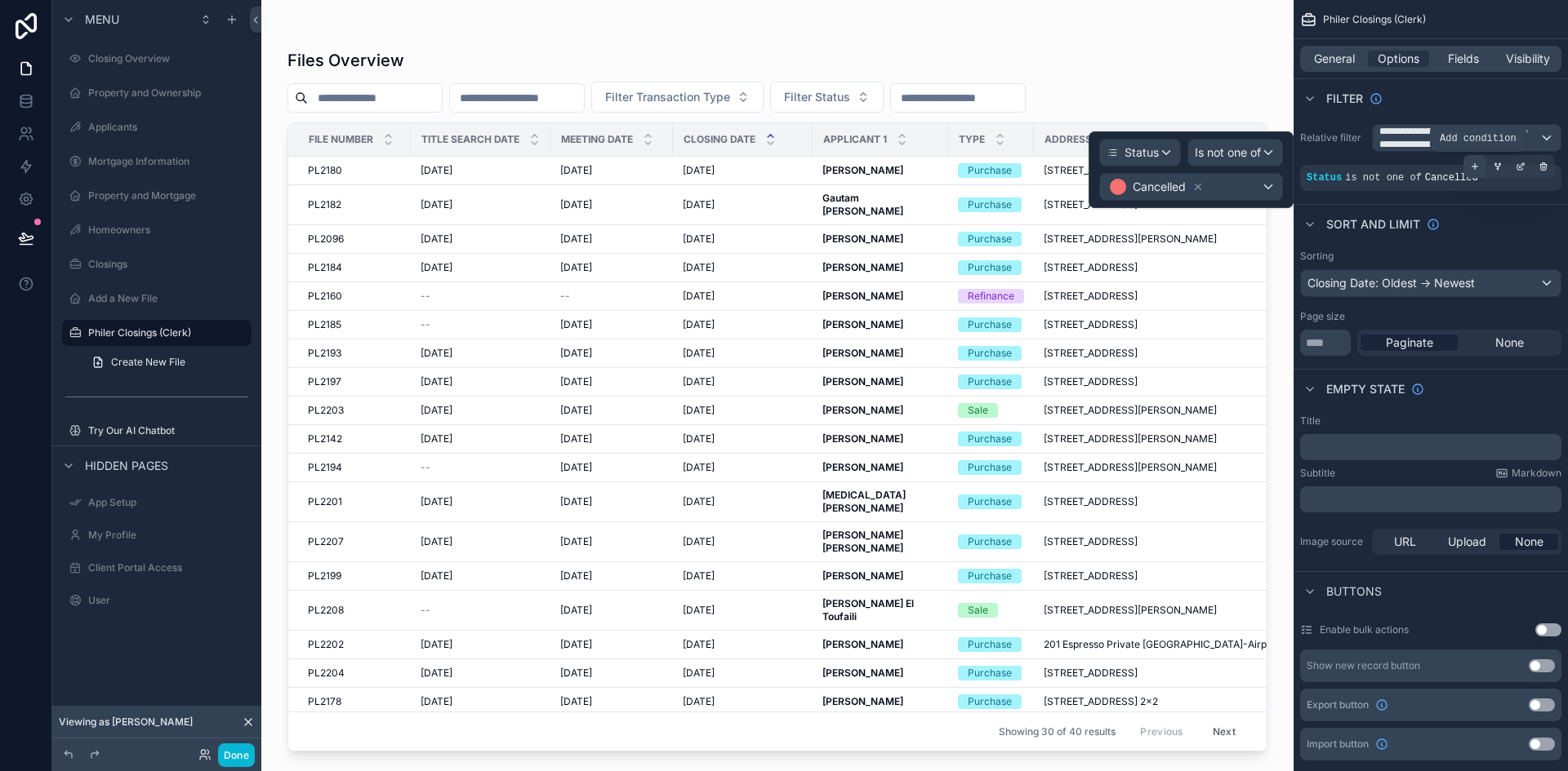
click at [1480, 167] on div "scrollable content" at bounding box center [1474, 166] width 23 height 22
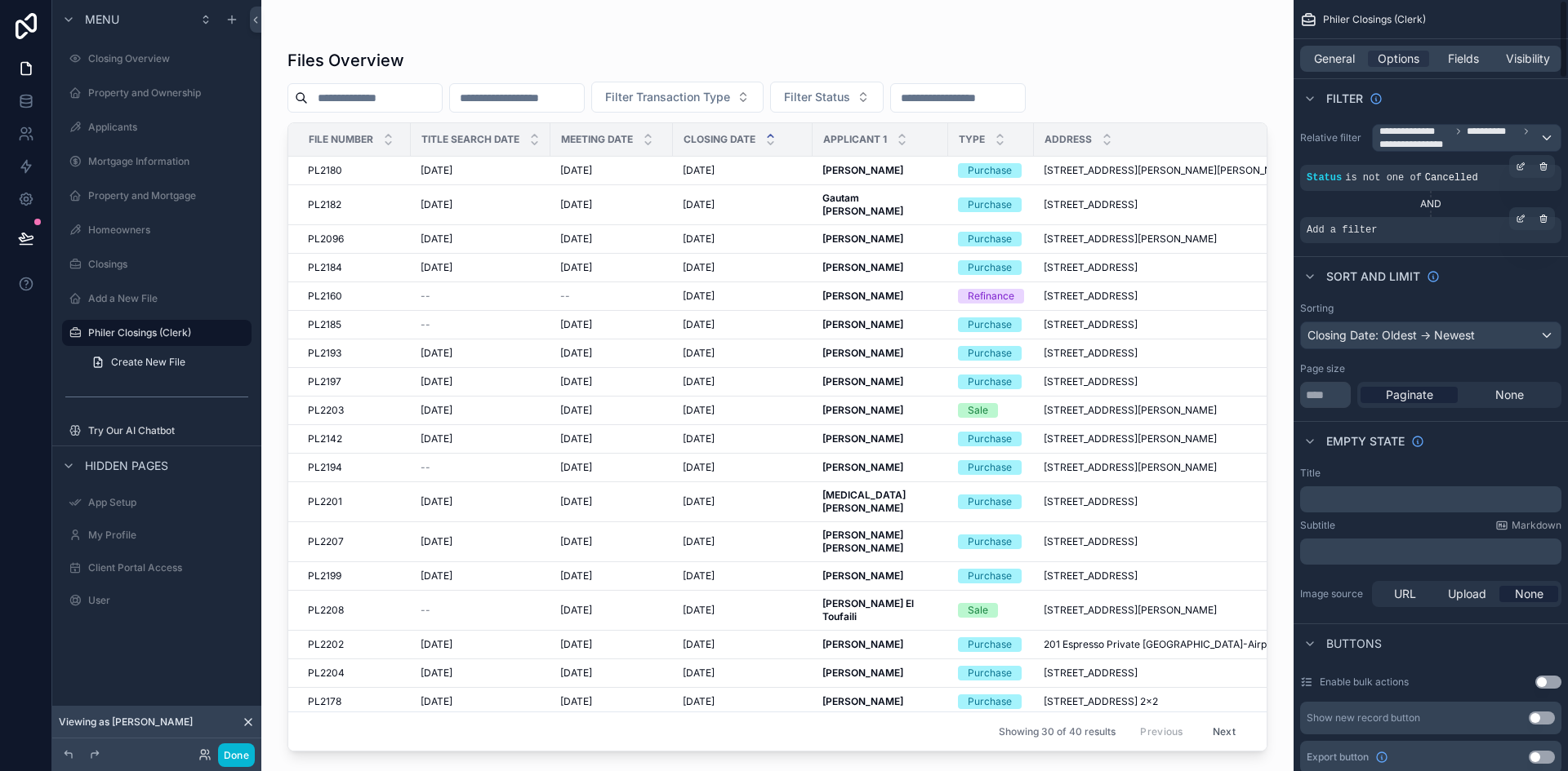
click at [1387, 222] on div "Add a filter" at bounding box center [1430, 230] width 261 height 26
click at [1384, 226] on div "Add a filter" at bounding box center [1430, 230] width 261 height 26
click at [1518, 220] on icon "scrollable content" at bounding box center [1520, 218] width 10 height 10
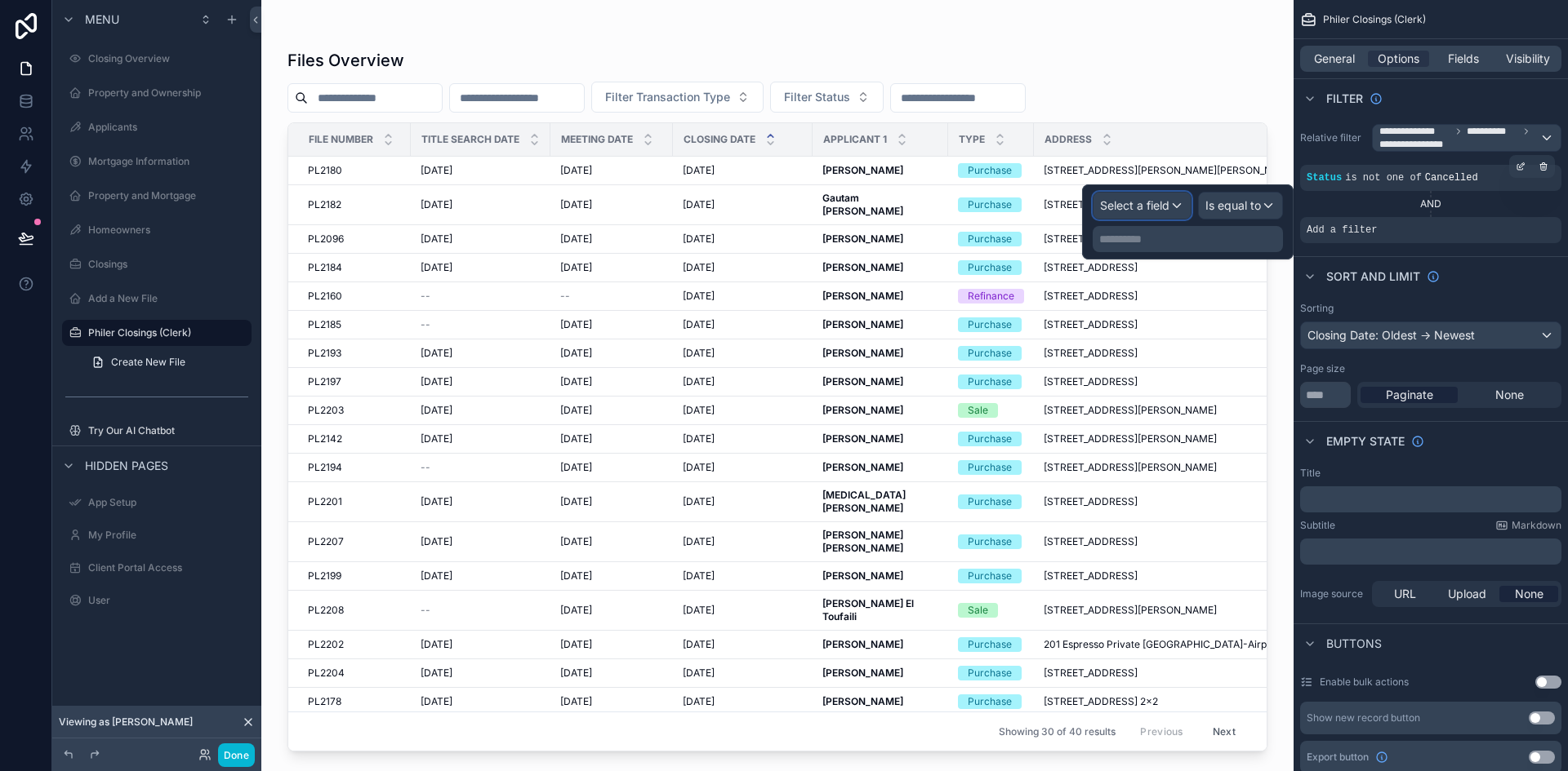
click at [1167, 203] on span "Select a field" at bounding box center [1134, 205] width 69 height 14
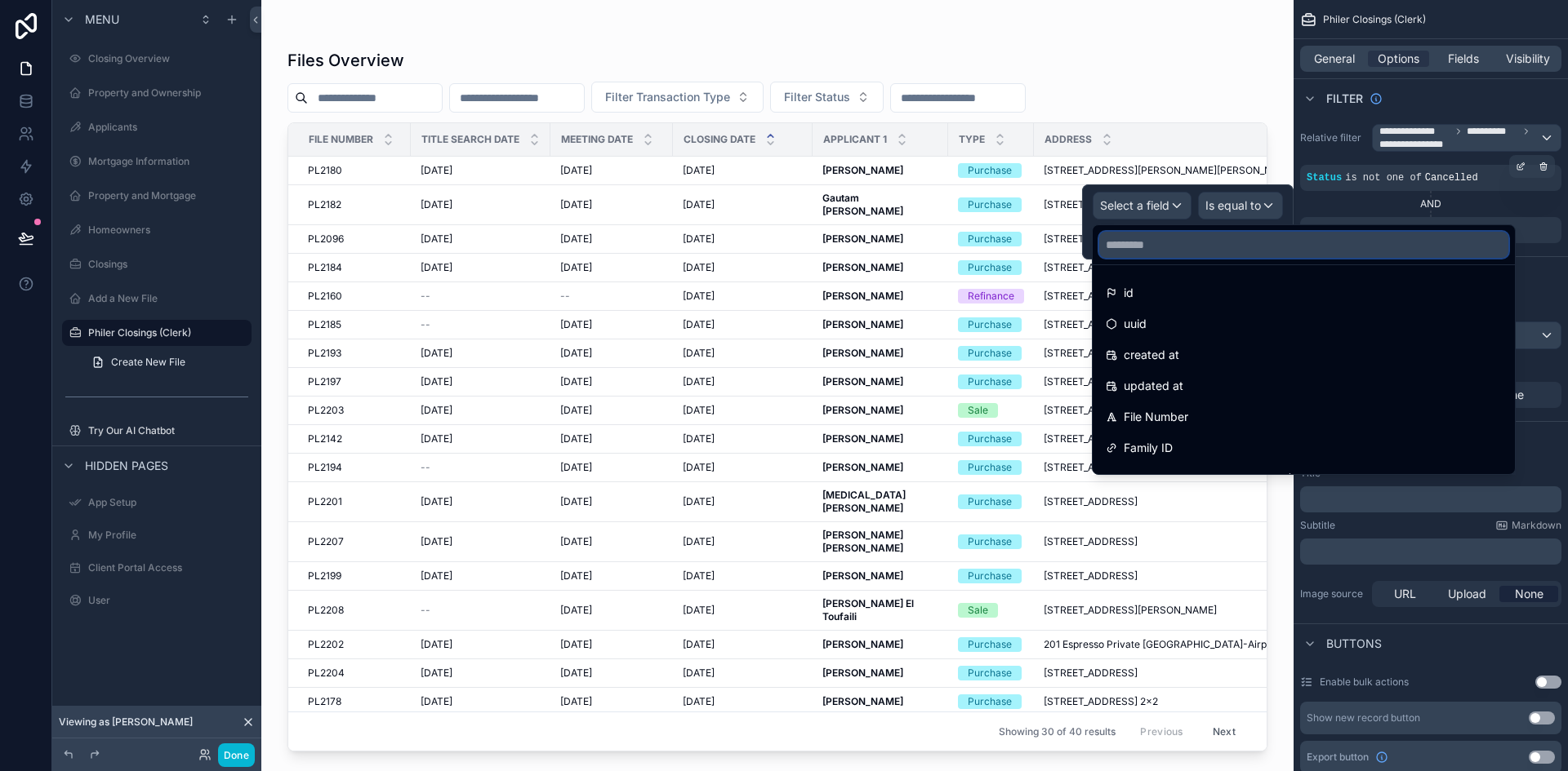
click at [1153, 234] on input "text" at bounding box center [1303, 245] width 409 height 26
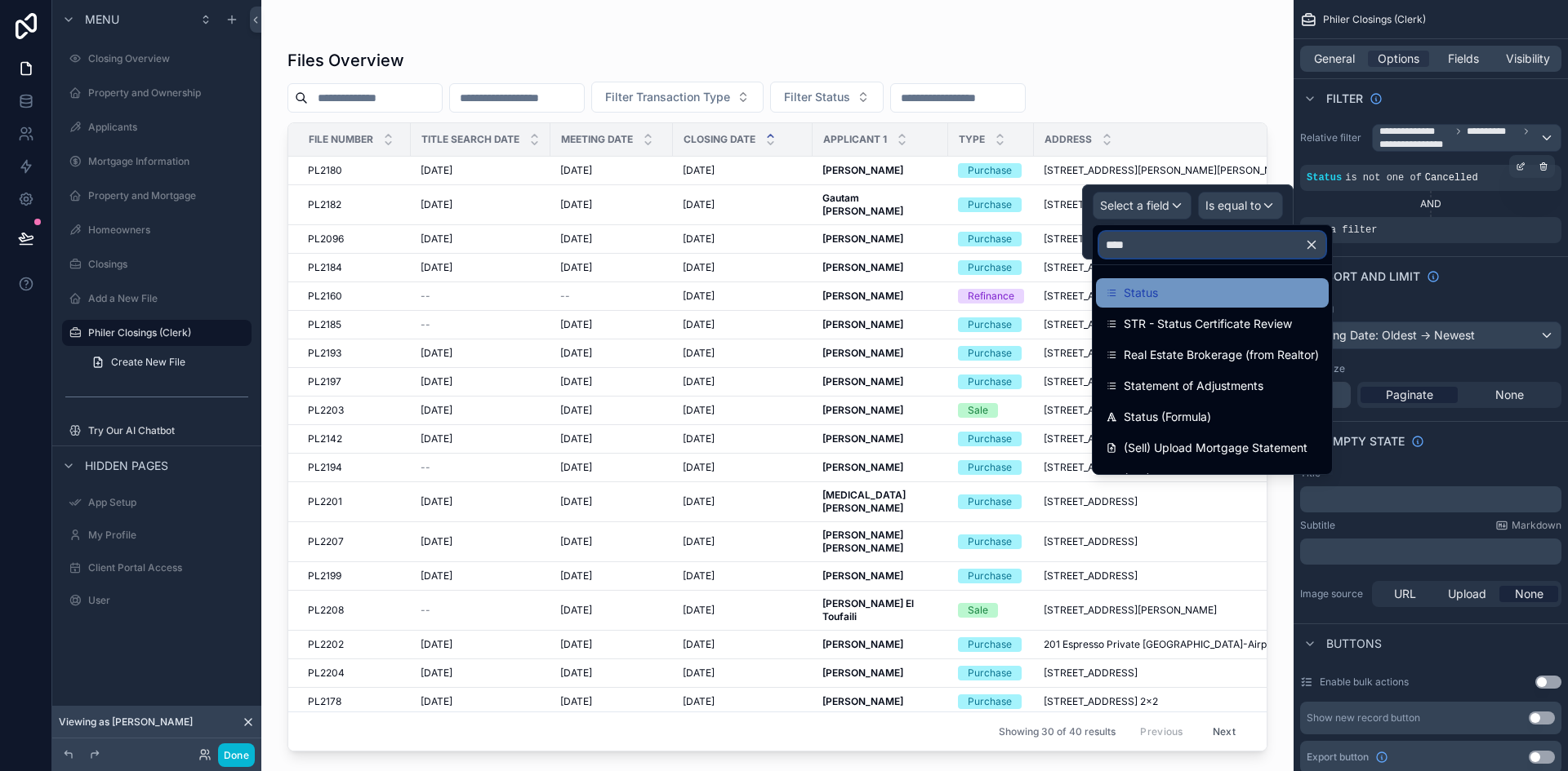
type input "****"
click at [1140, 290] on span "Status" at bounding box center [1141, 292] width 35 height 20
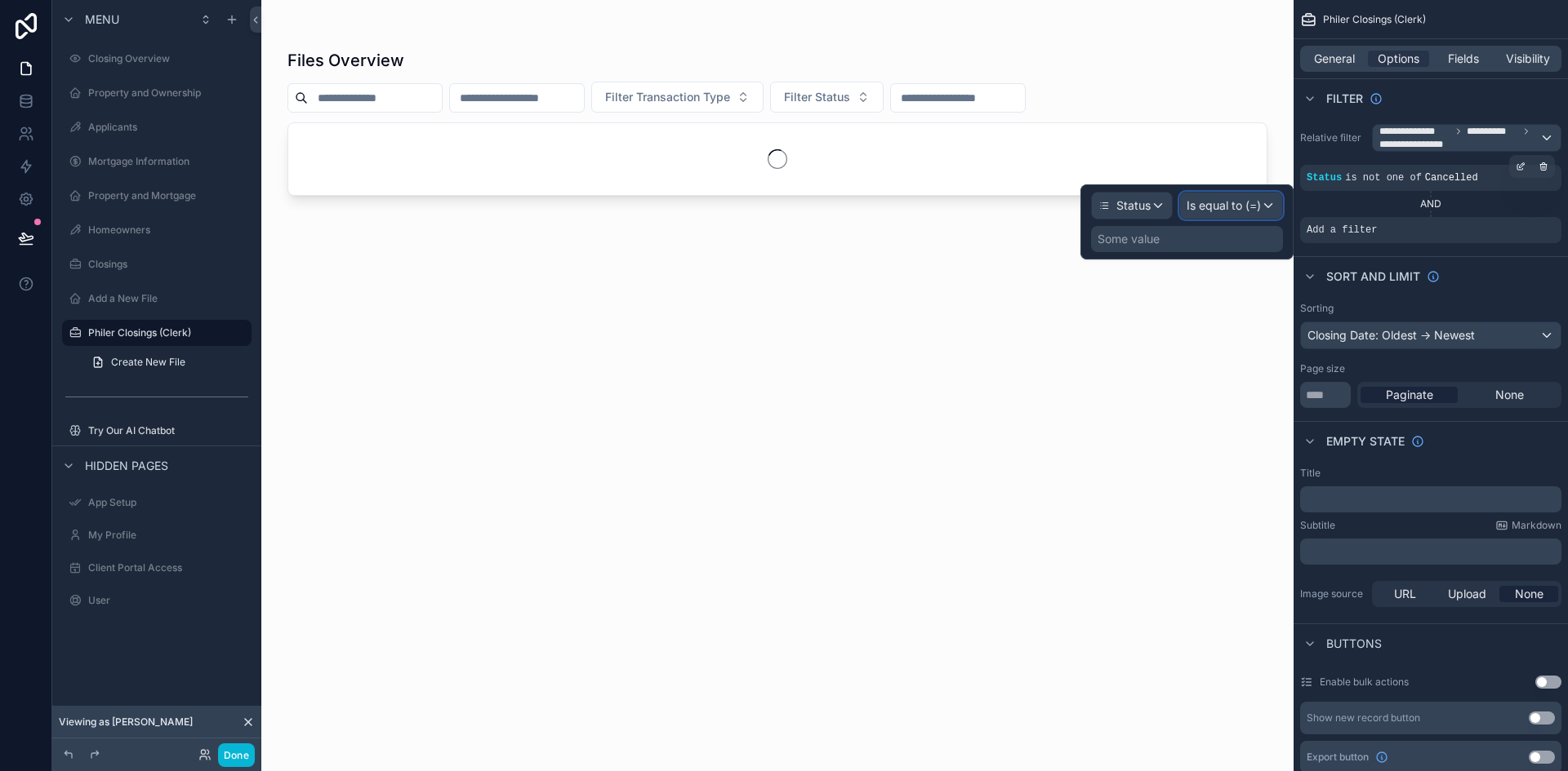
click at [1241, 208] on span "Is equal to (=)" at bounding box center [1223, 205] width 74 height 16
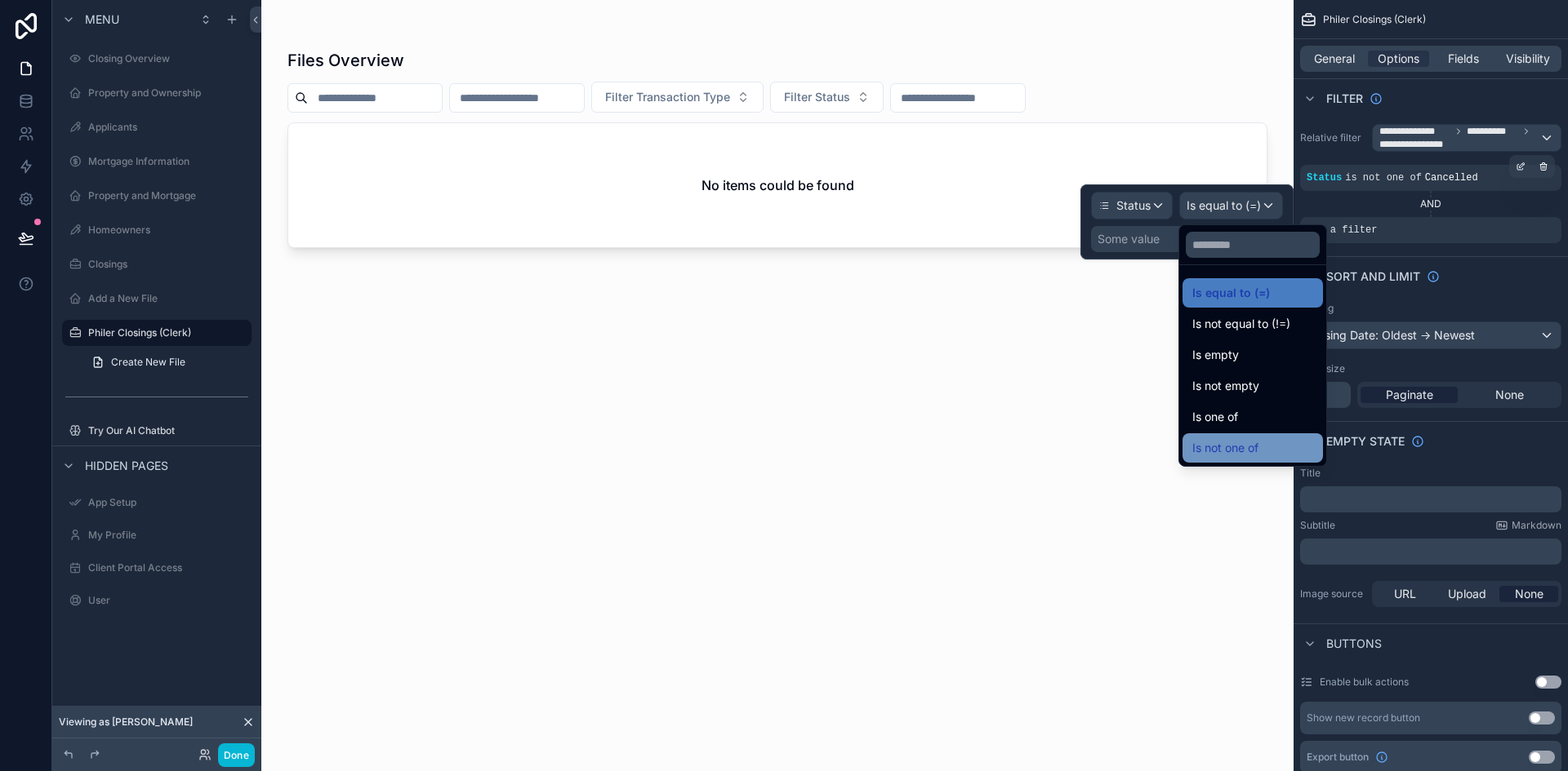
click at [1263, 436] on div "Is not one of" at bounding box center [1252, 448] width 140 height 29
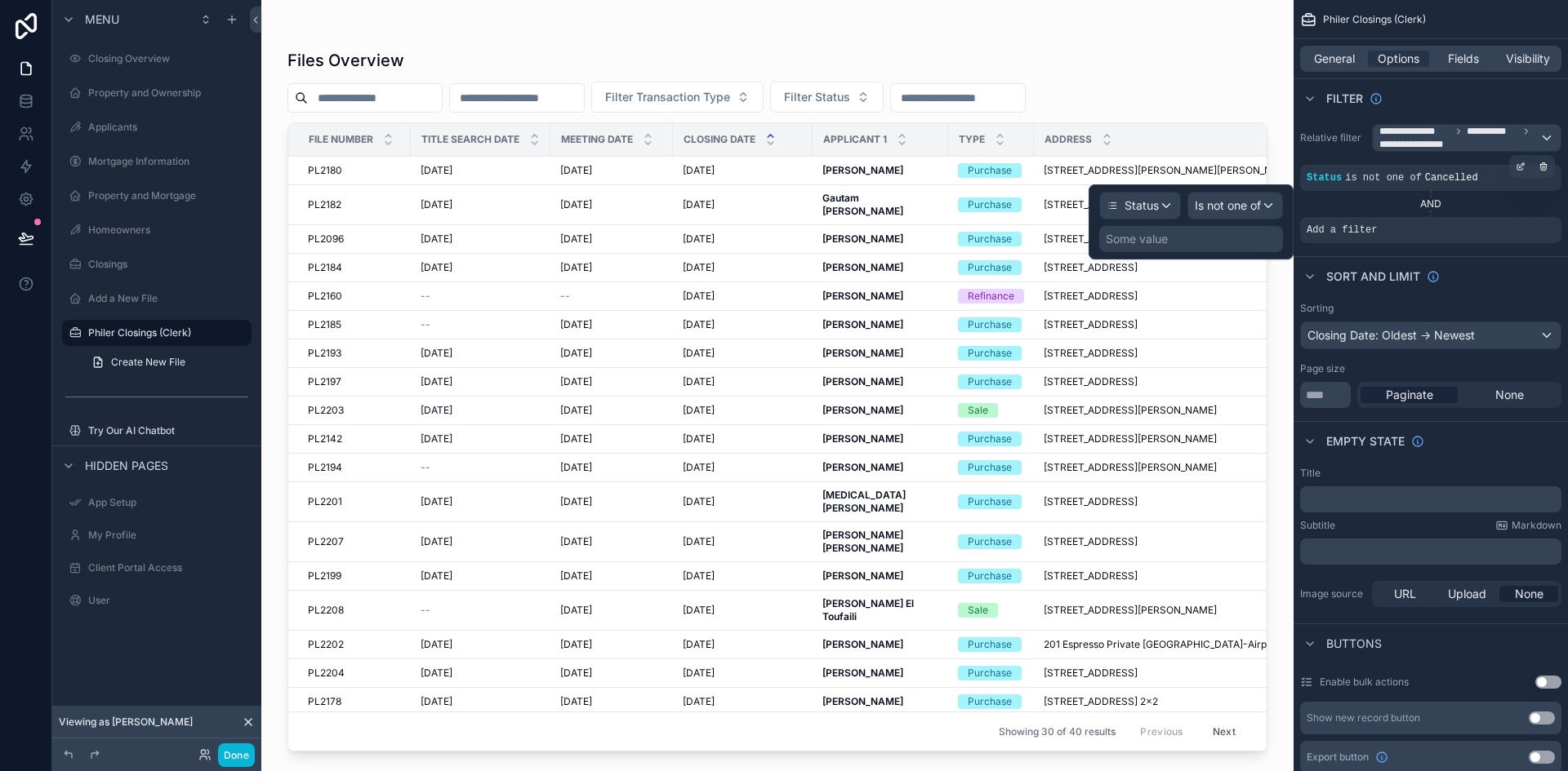
click at [1247, 239] on div "Some value" at bounding box center [1191, 239] width 184 height 26
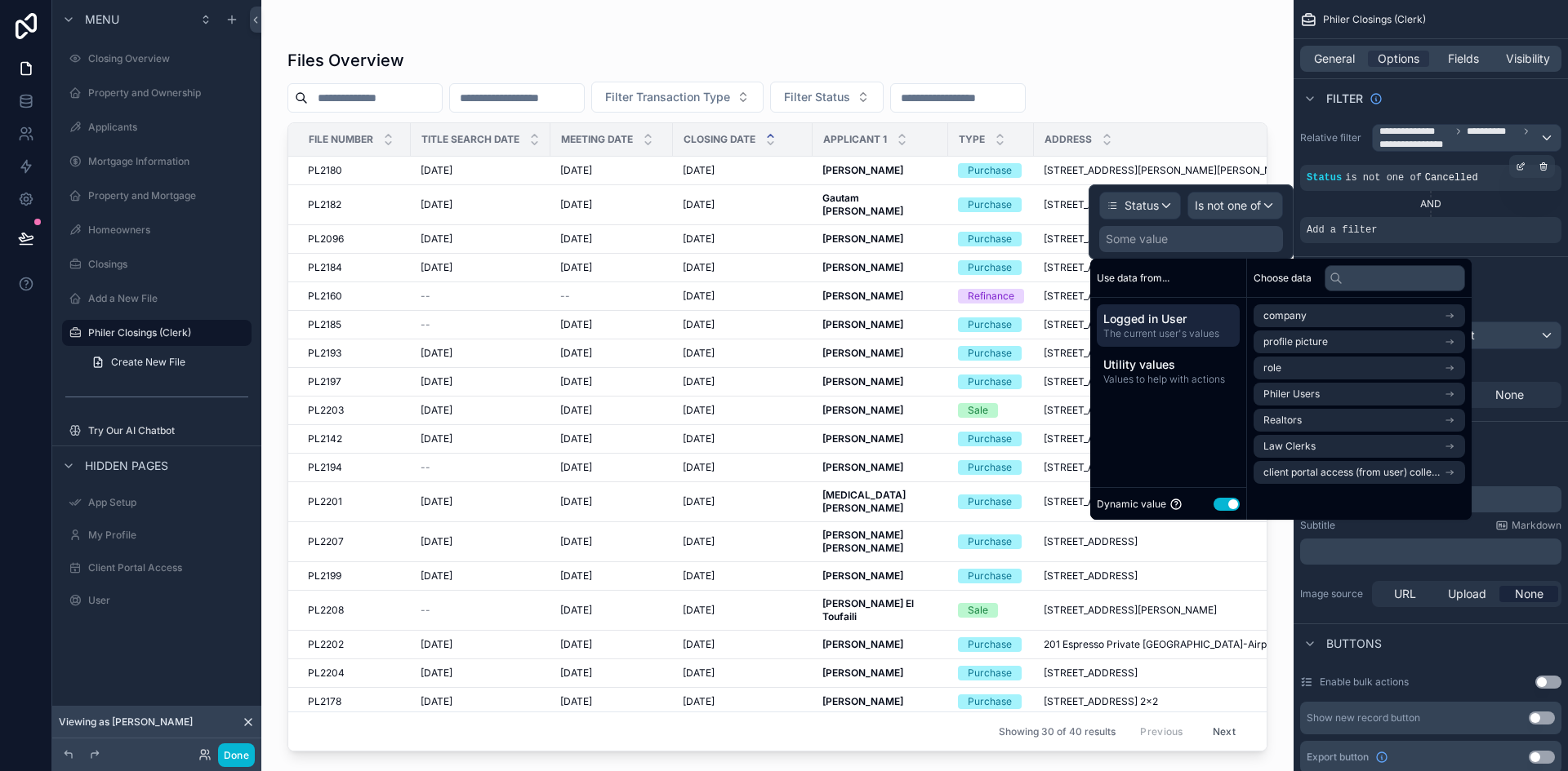
click at [1220, 236] on div "Some value" at bounding box center [1191, 239] width 184 height 26
click at [1236, 500] on button "Use setting" at bounding box center [1226, 504] width 26 height 13
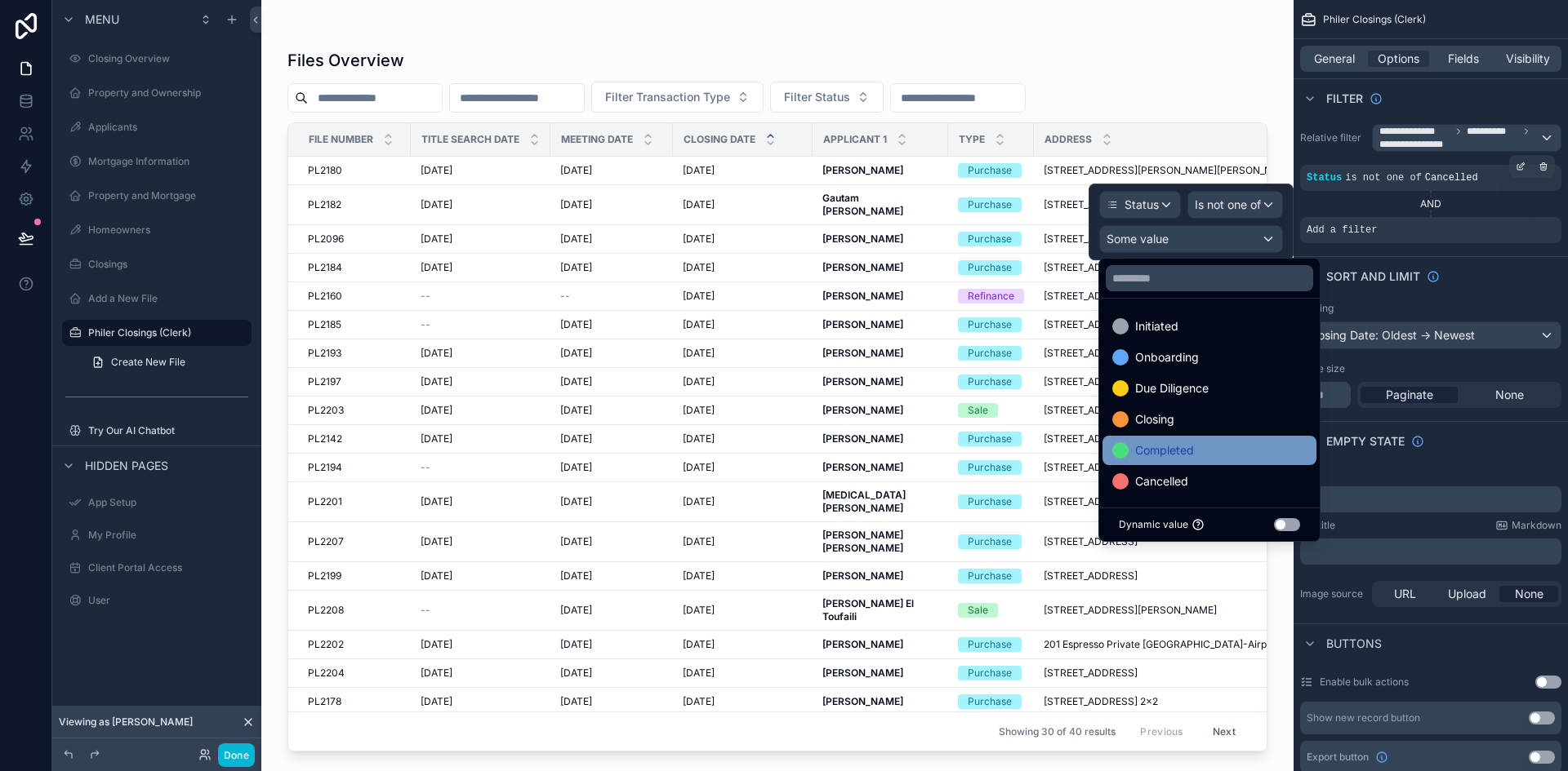
click at [1170, 442] on span "Completed" at bounding box center [1165, 450] width 59 height 20
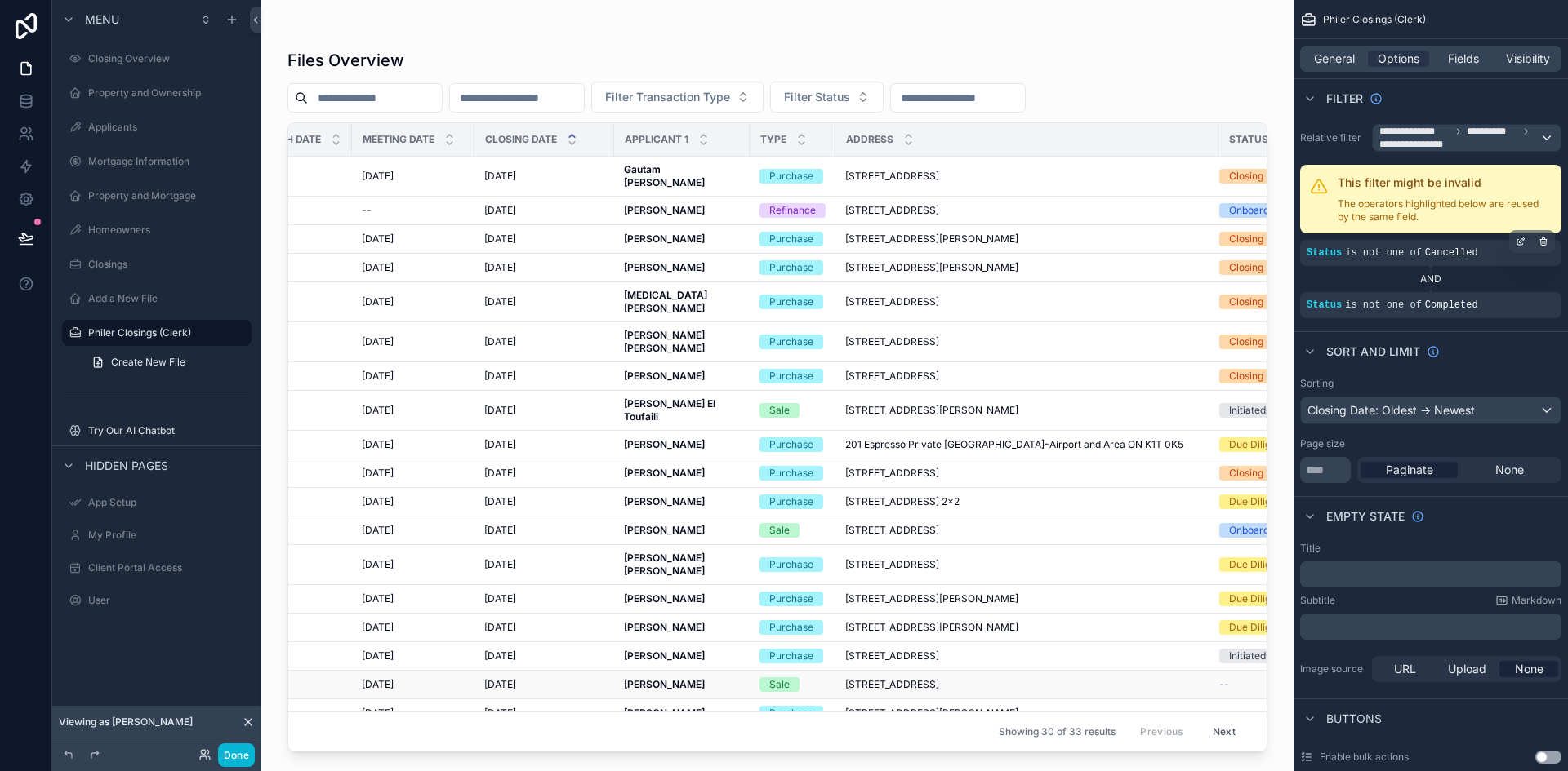
scroll to position [0, 274]
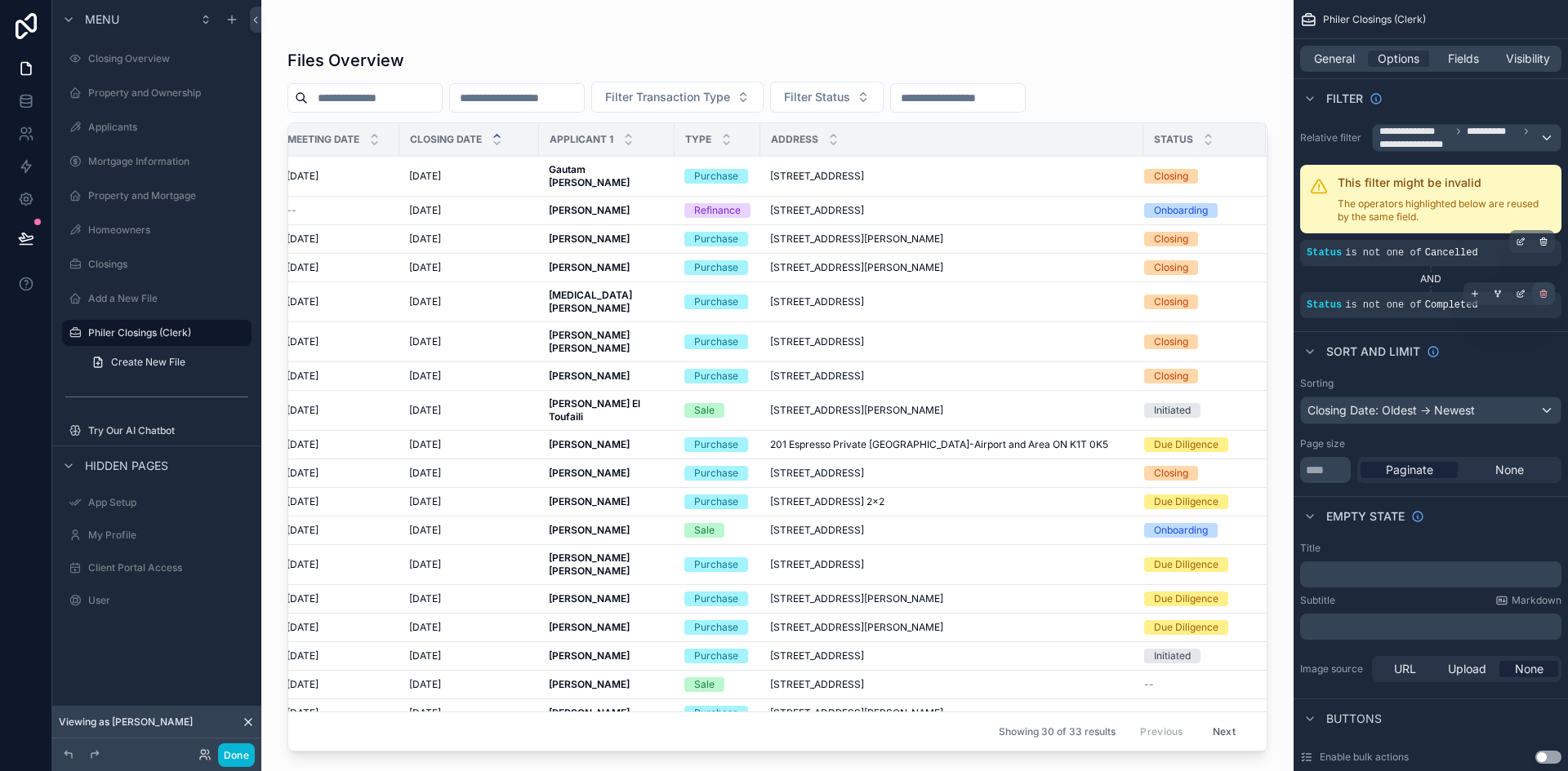
click at [1547, 291] on icon "scrollable content" at bounding box center [1543, 293] width 10 height 10
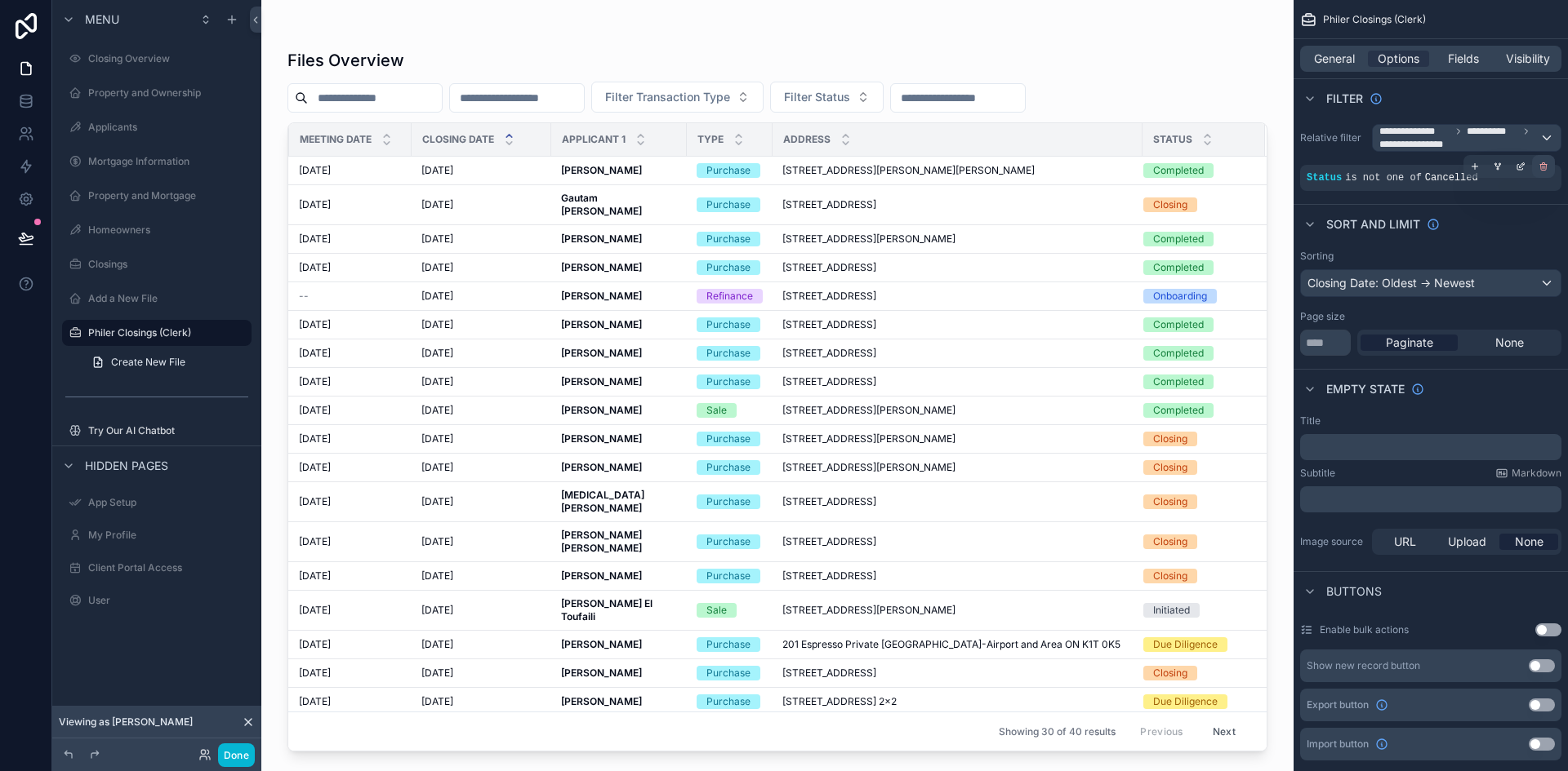
click at [1548, 172] on div "scrollable content" at bounding box center [1543, 166] width 23 height 22
click at [1388, 177] on div "Condition group" at bounding box center [1459, 177] width 204 height 26
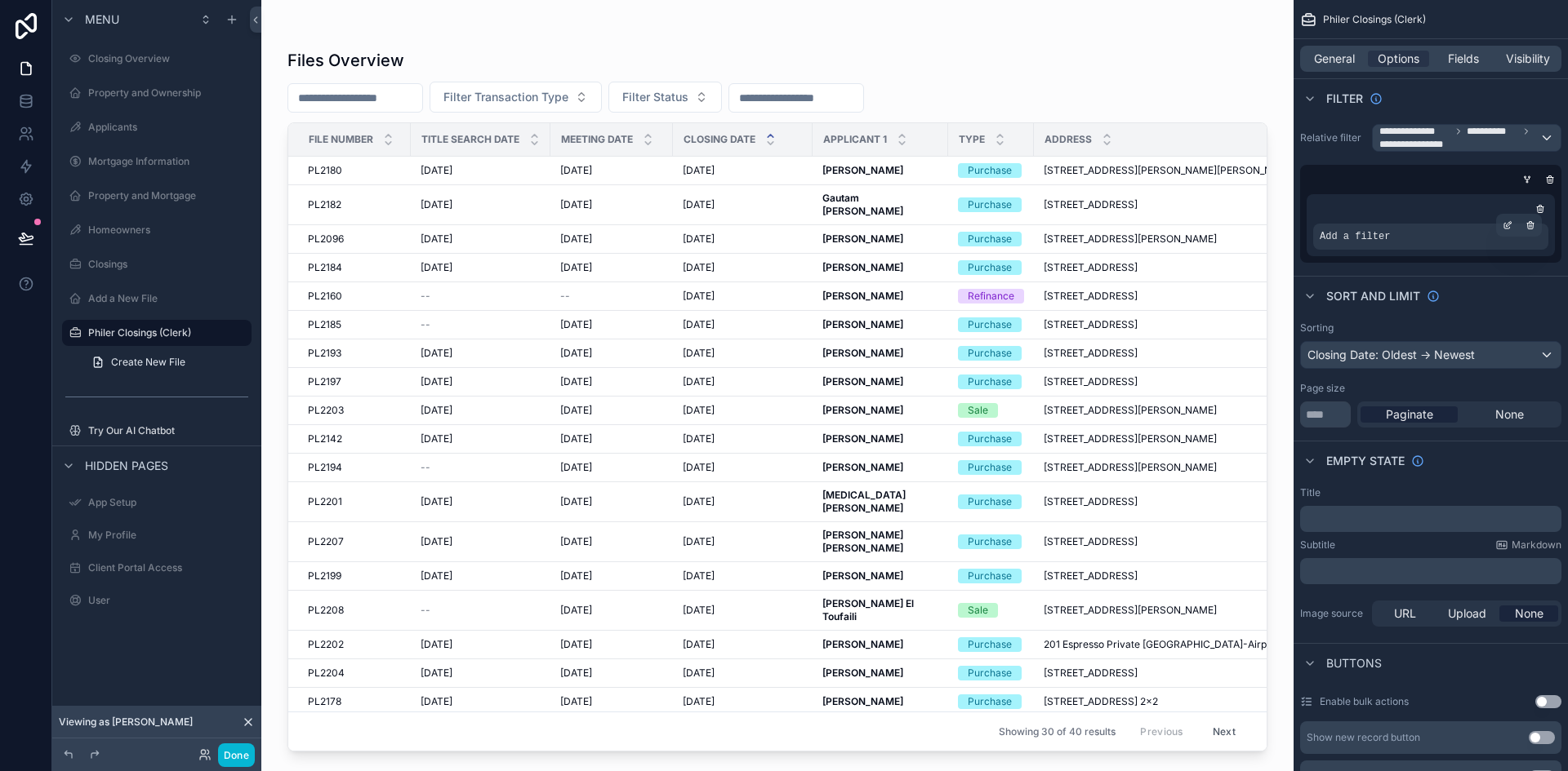
click at [1373, 241] on span "Add a filter" at bounding box center [1354, 236] width 70 height 13
click at [1409, 212] on div "scrollable content" at bounding box center [1430, 209] width 236 height 16
click at [1550, 173] on div "scrollable content" at bounding box center [1549, 179] width 16 height 16
click at [1537, 202] on div "scrollable content" at bounding box center [1539, 209] width 16 height 16
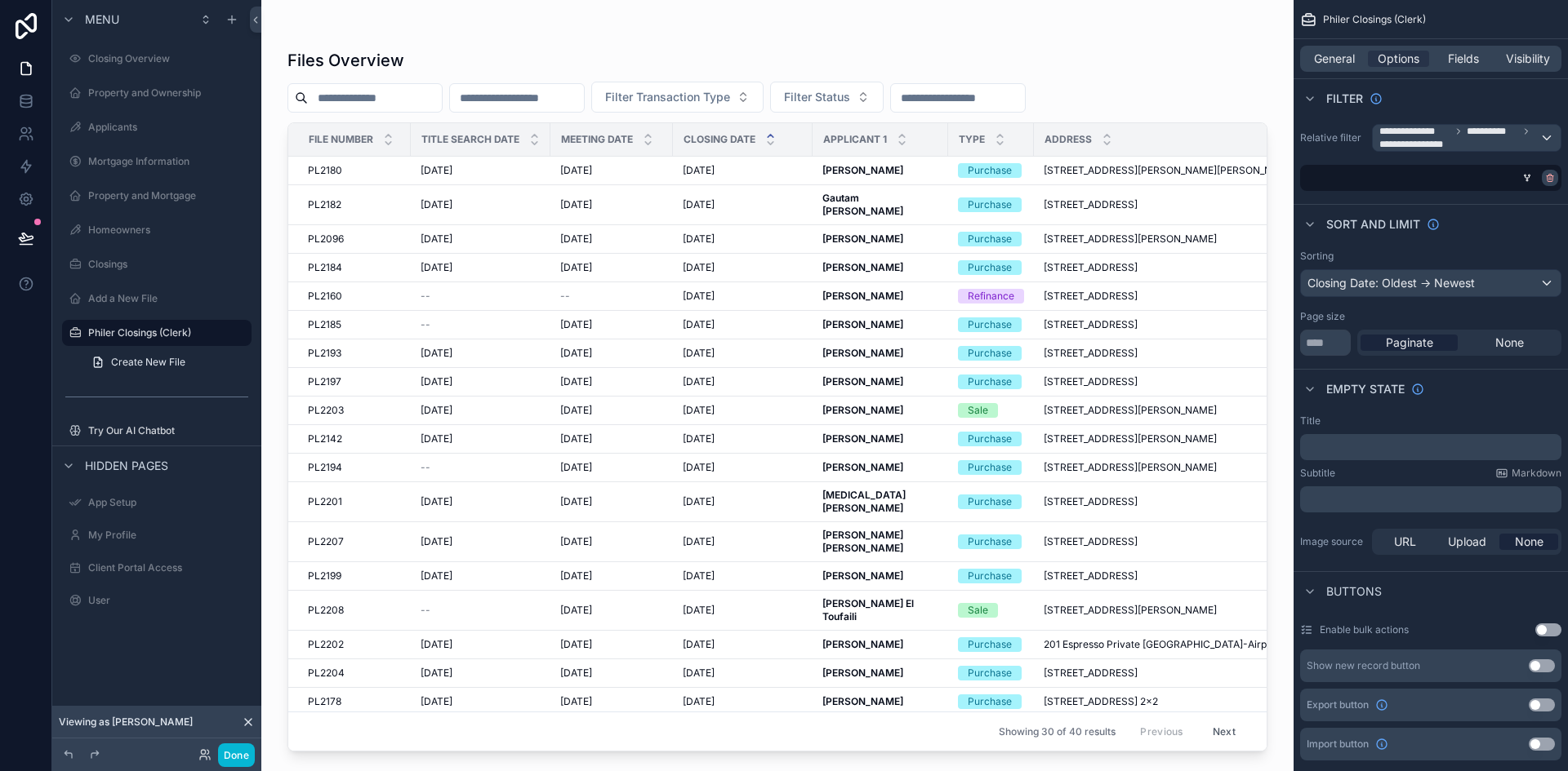
click at [1553, 174] on icon "scrollable content" at bounding box center [1549, 177] width 10 height 10
click at [1332, 176] on span "AND" at bounding box center [1334, 177] width 18 height 13
click at [1393, 181] on div "Add a filter" at bounding box center [1430, 177] width 261 height 26
click at [1519, 164] on icon "scrollable content" at bounding box center [1520, 166] width 10 height 10
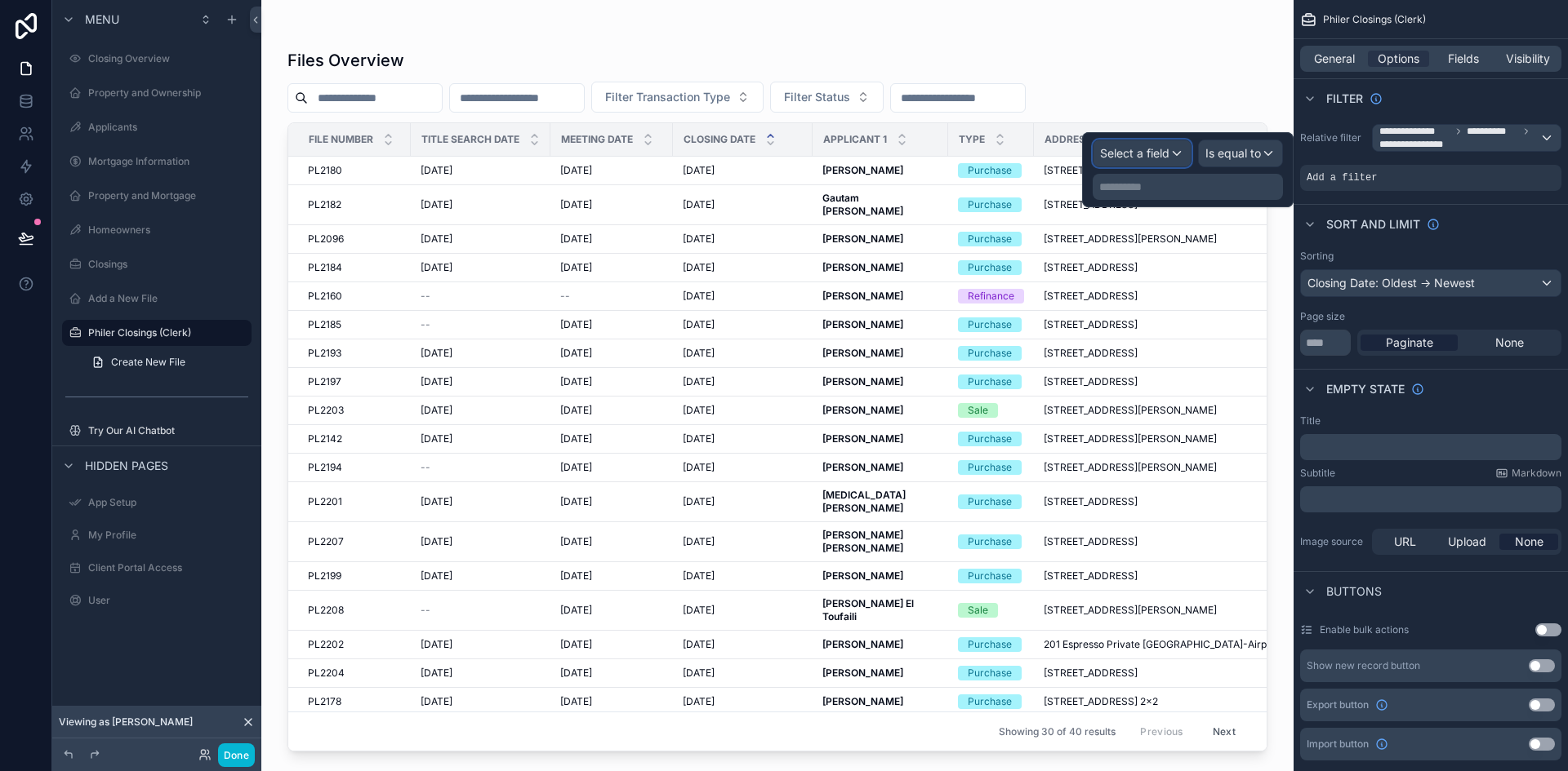
click at [1139, 151] on span "Select a field" at bounding box center [1134, 153] width 69 height 14
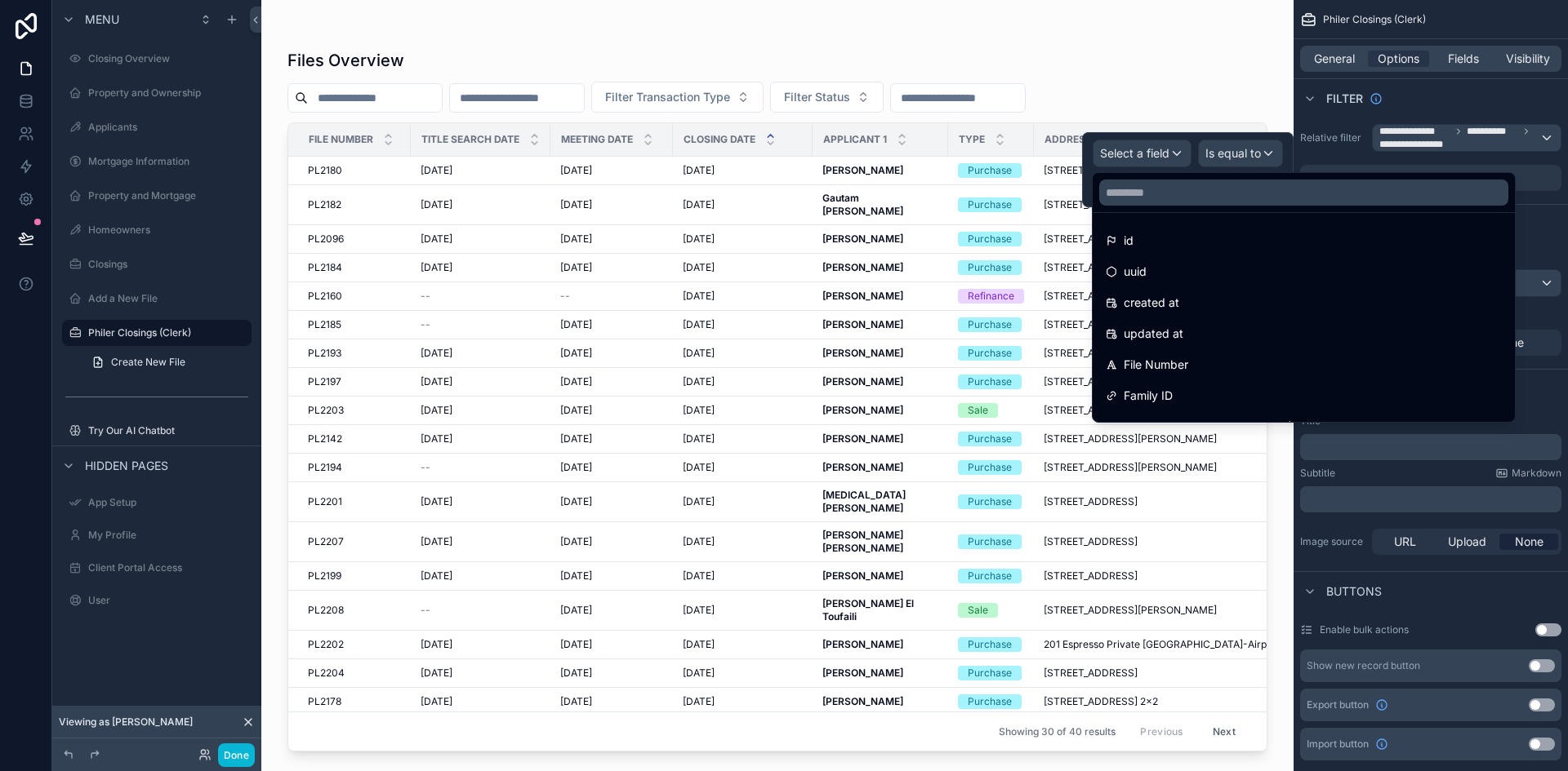
drag, startPoint x: 1184, startPoint y: 209, endPoint x: 1191, endPoint y: 201, distance: 10.6
click at [1191, 201] on div at bounding box center [1304, 192] width 423 height 39
click at [1191, 201] on input "text" at bounding box center [1303, 192] width 409 height 26
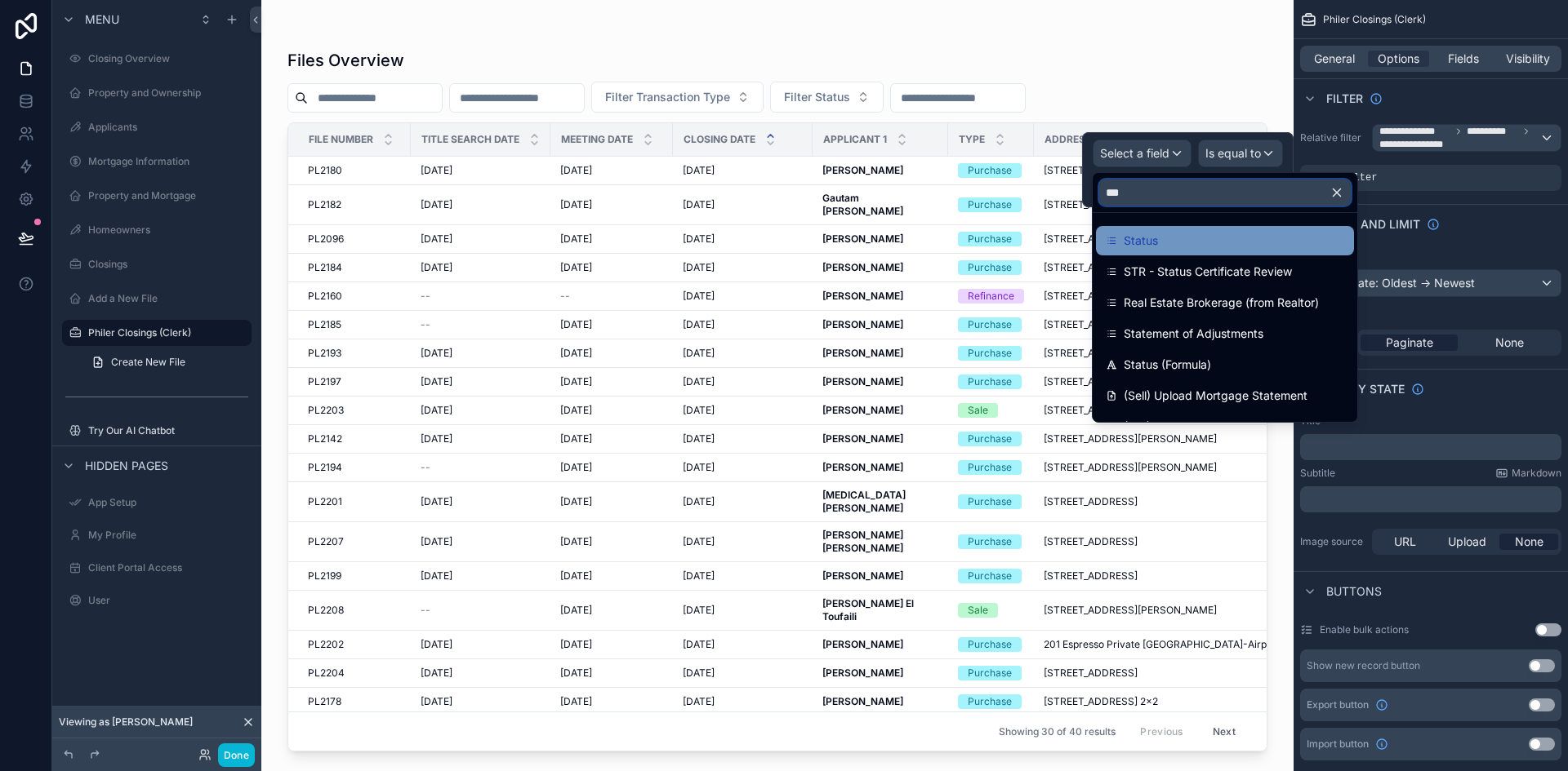
type input "***"
click at [1173, 236] on div "Status" at bounding box center [1224, 241] width 238 height 20
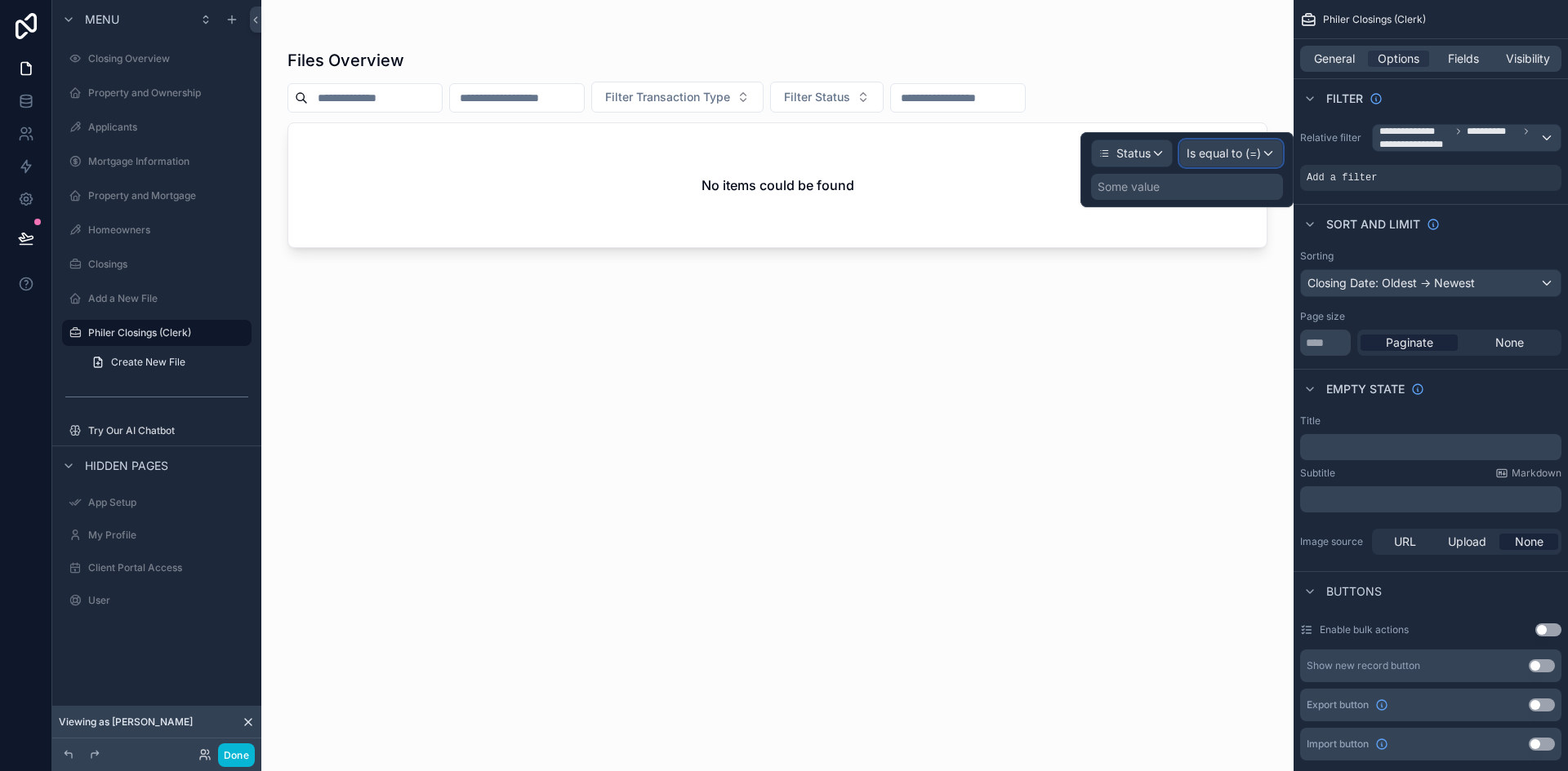
click at [1264, 157] on div "Is equal to (=)" at bounding box center [1231, 153] width 102 height 26
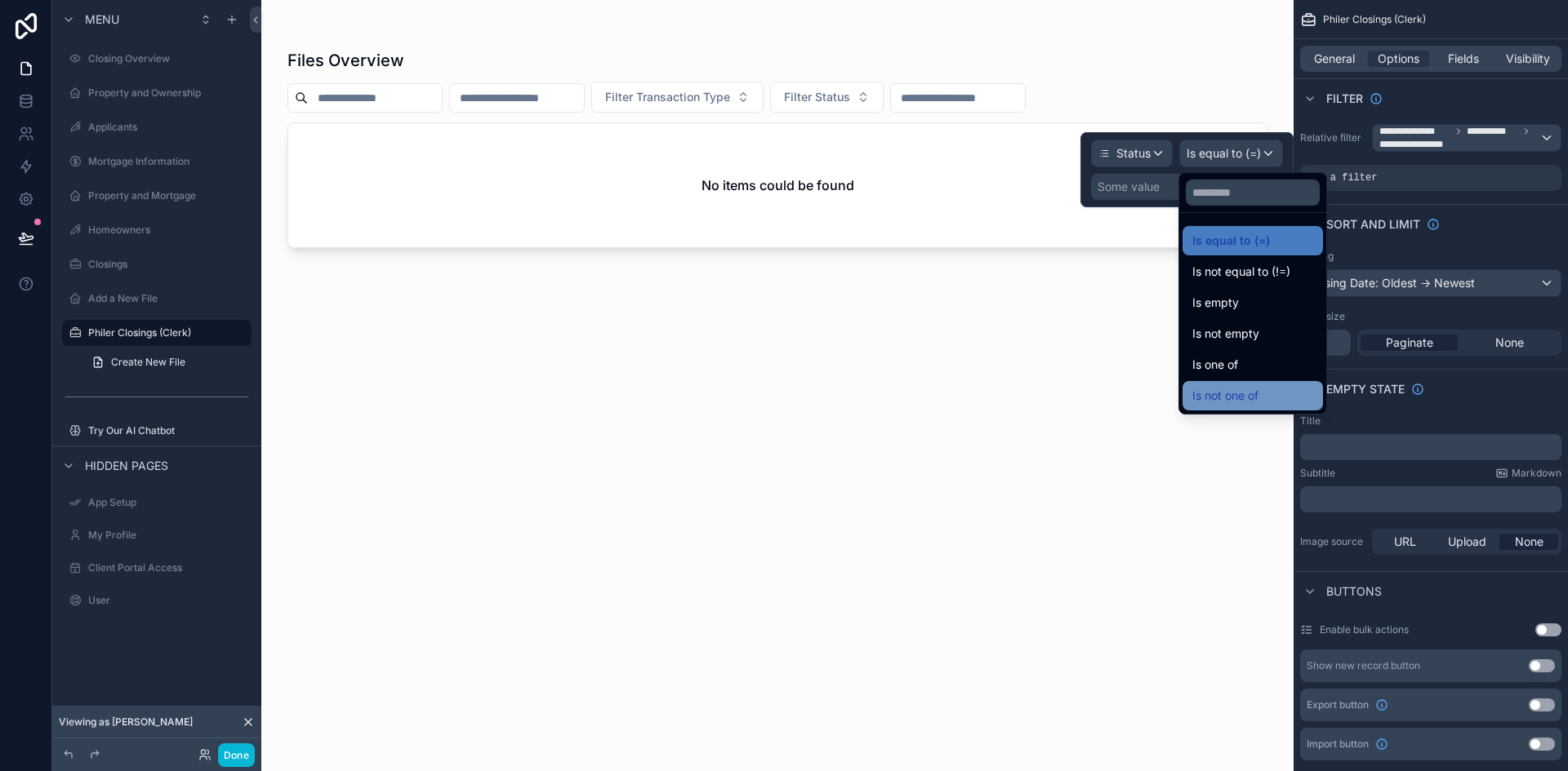
click at [1244, 392] on span "Is not one of" at bounding box center [1225, 395] width 66 height 20
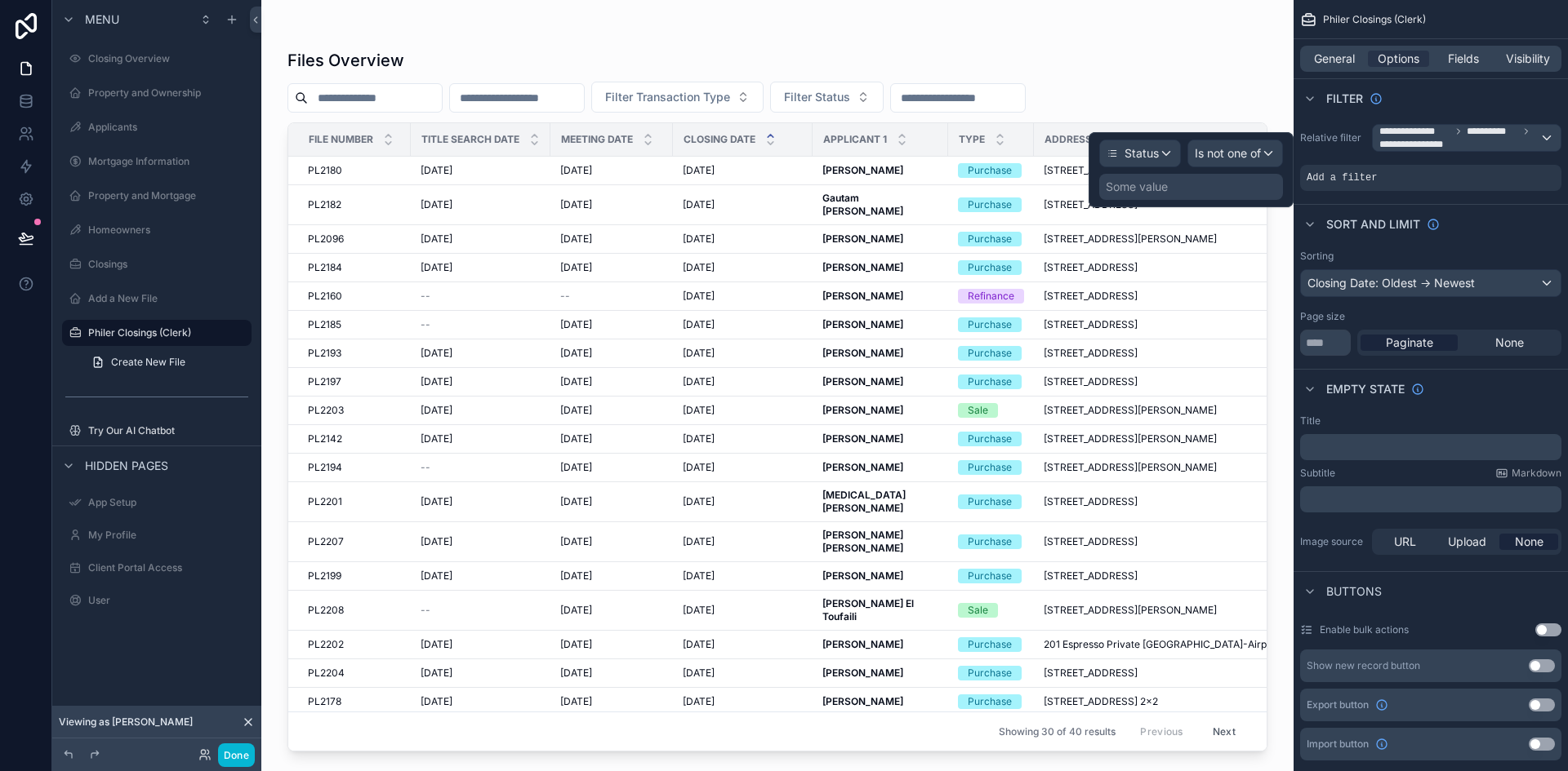
click at [1191, 189] on div "Some value" at bounding box center [1191, 187] width 184 height 26
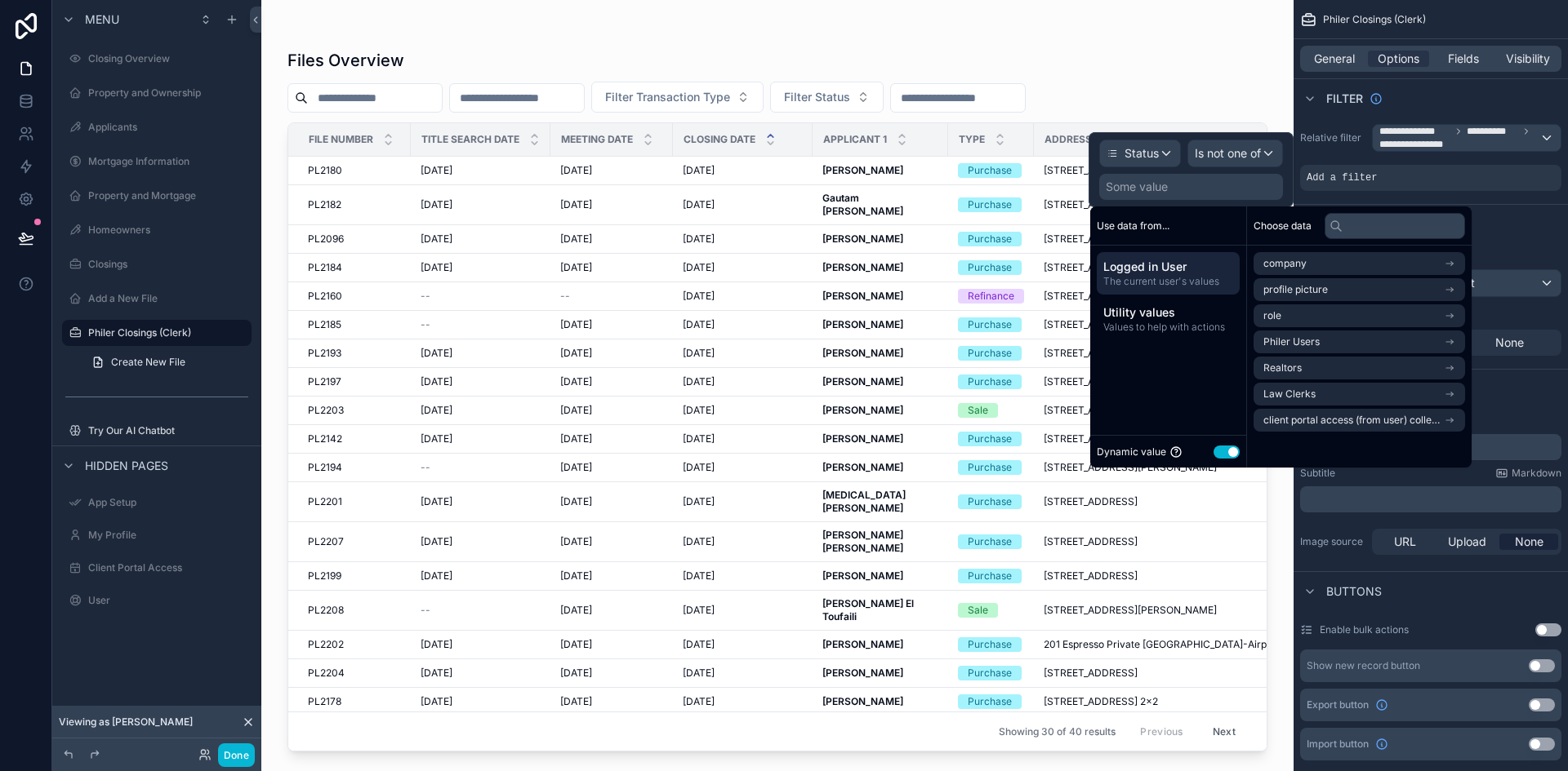
click at [1229, 458] on button "Use setting" at bounding box center [1226, 452] width 26 height 13
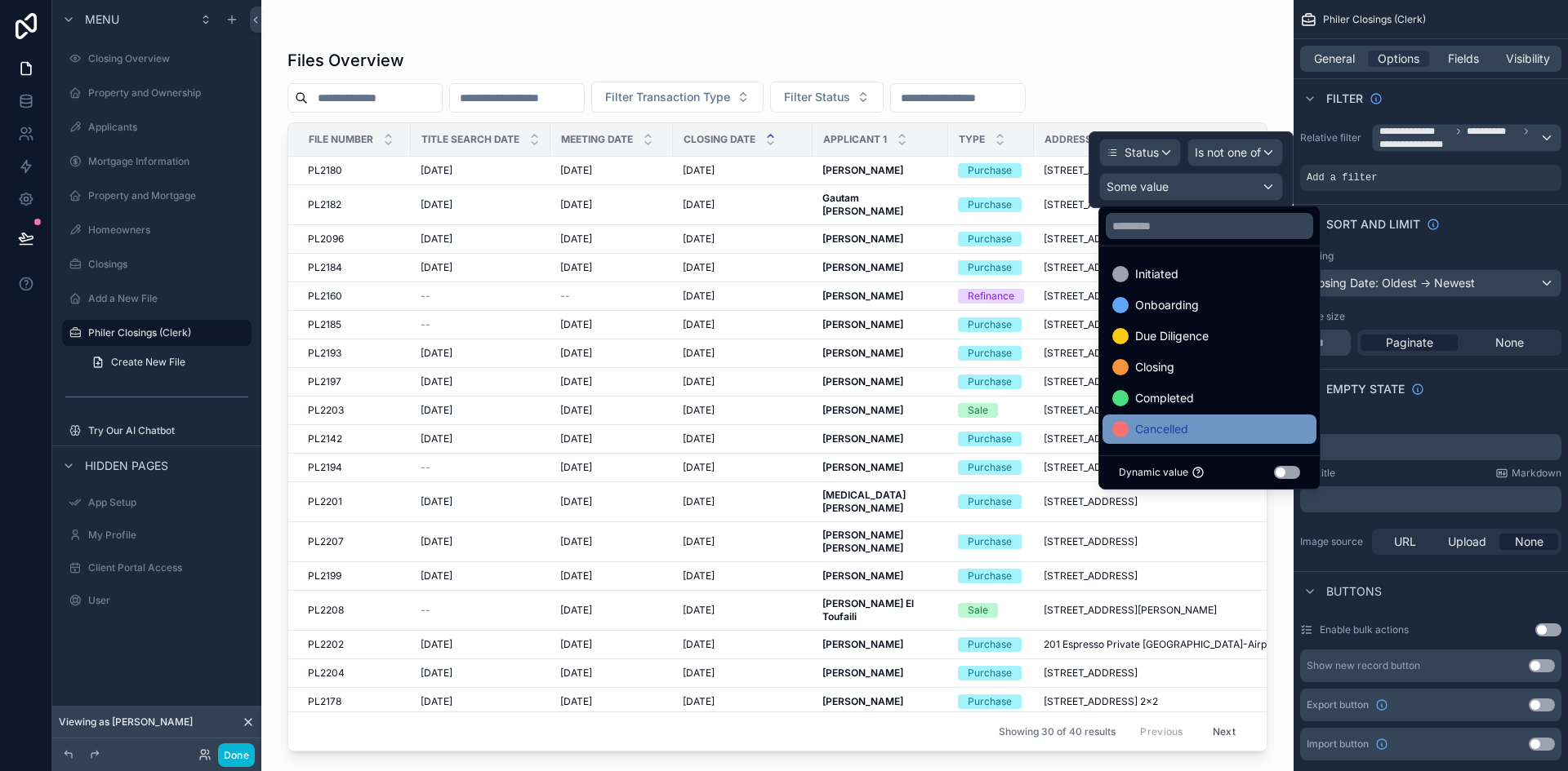
click at [1187, 434] on span "Cancelled" at bounding box center [1161, 429] width 53 height 20
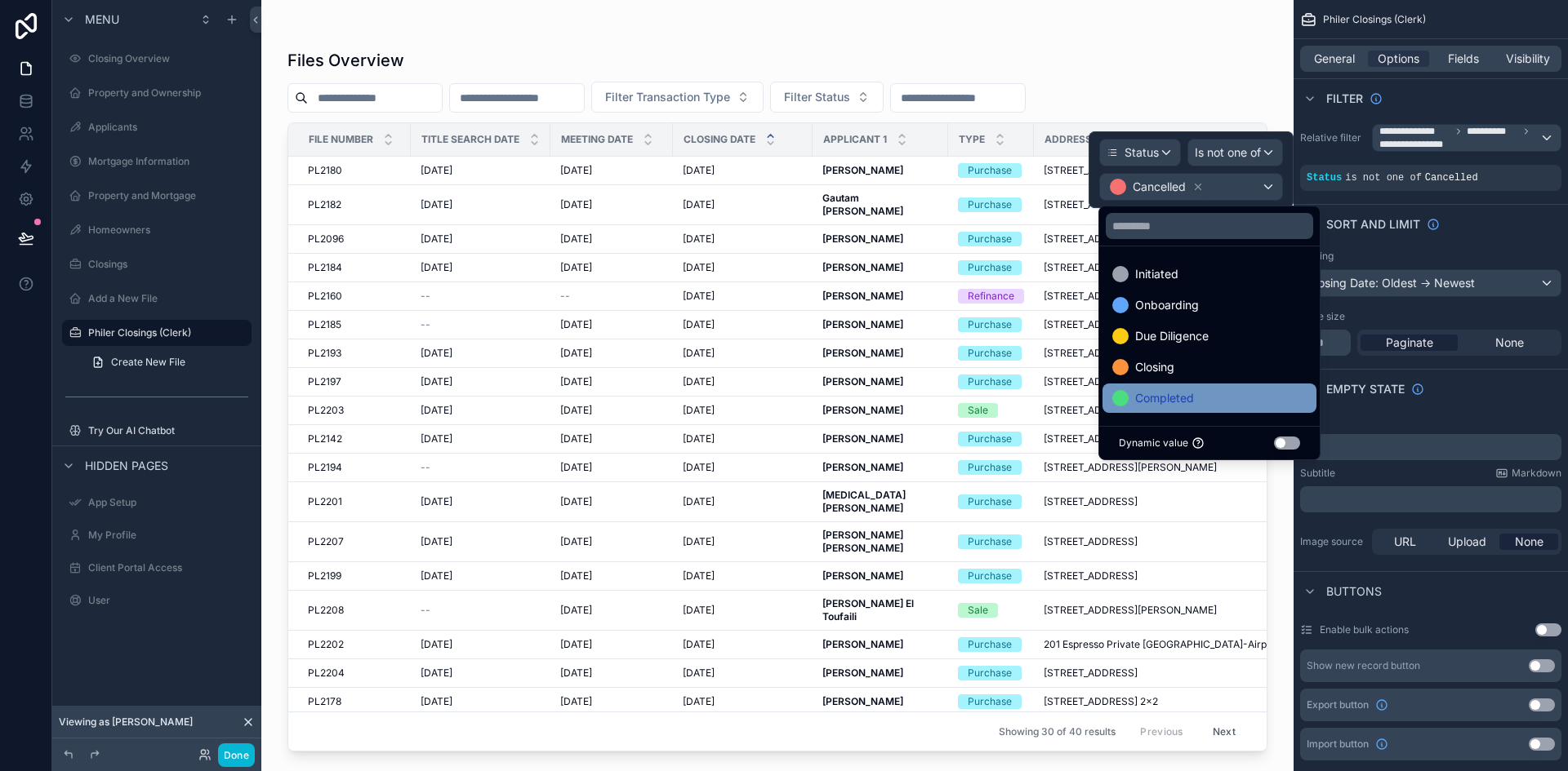
click at [1177, 402] on span "Completed" at bounding box center [1165, 398] width 59 height 20
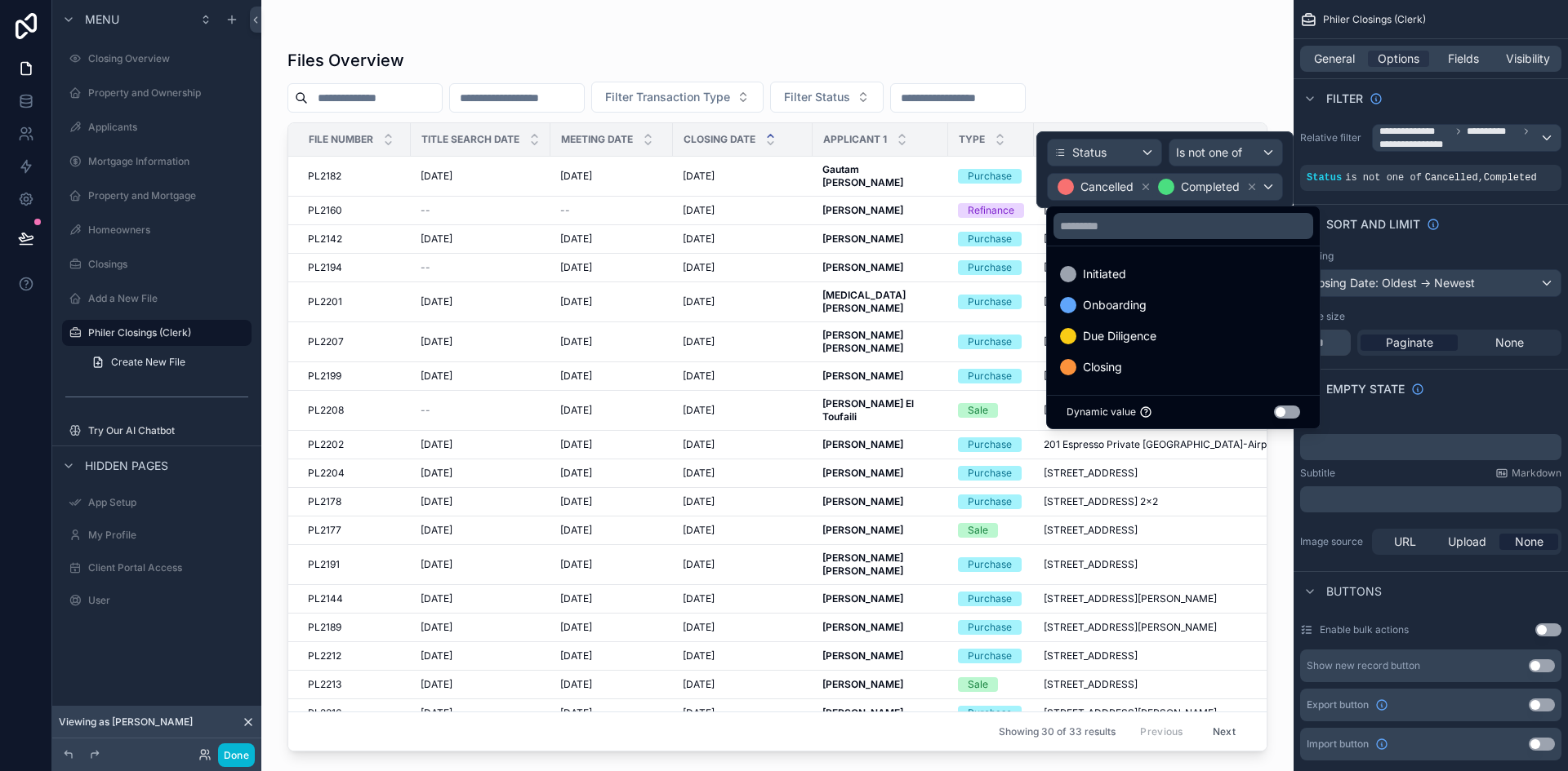
click at [1465, 93] on div "Filter" at bounding box center [1430, 98] width 274 height 39
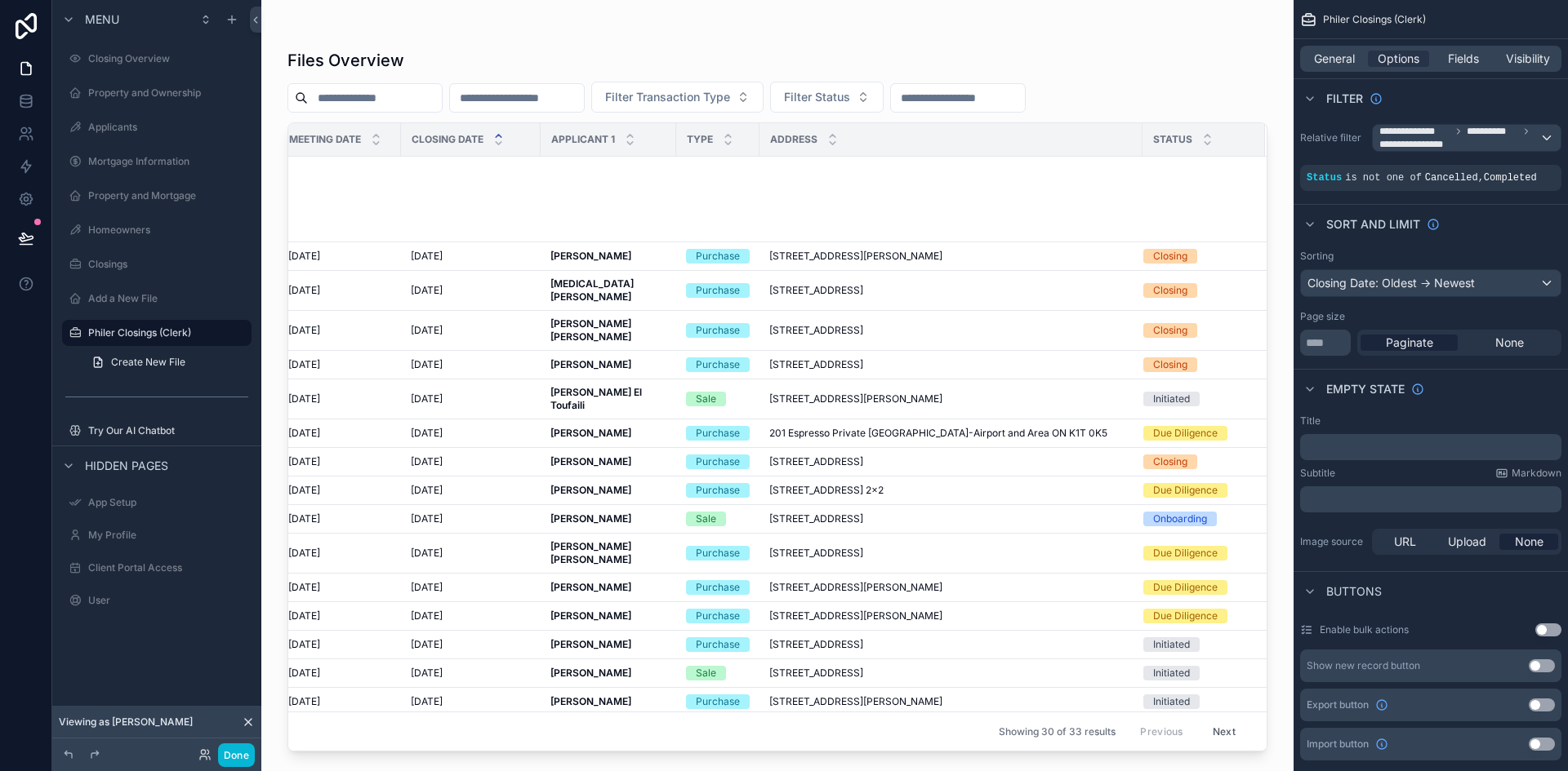
scroll to position [416, 270]
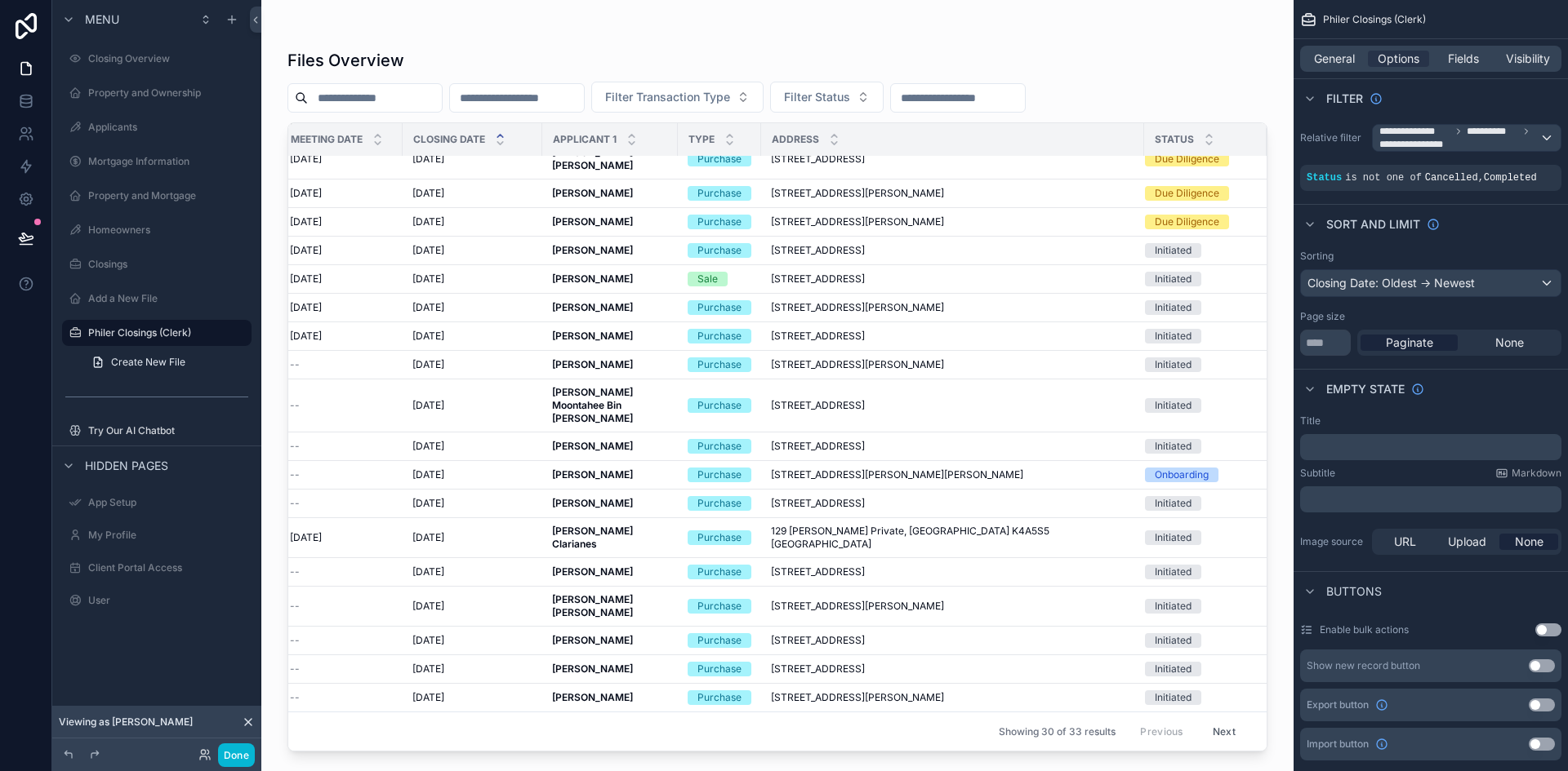
click at [1224, 719] on button "Next" at bounding box center [1223, 731] width 46 height 25
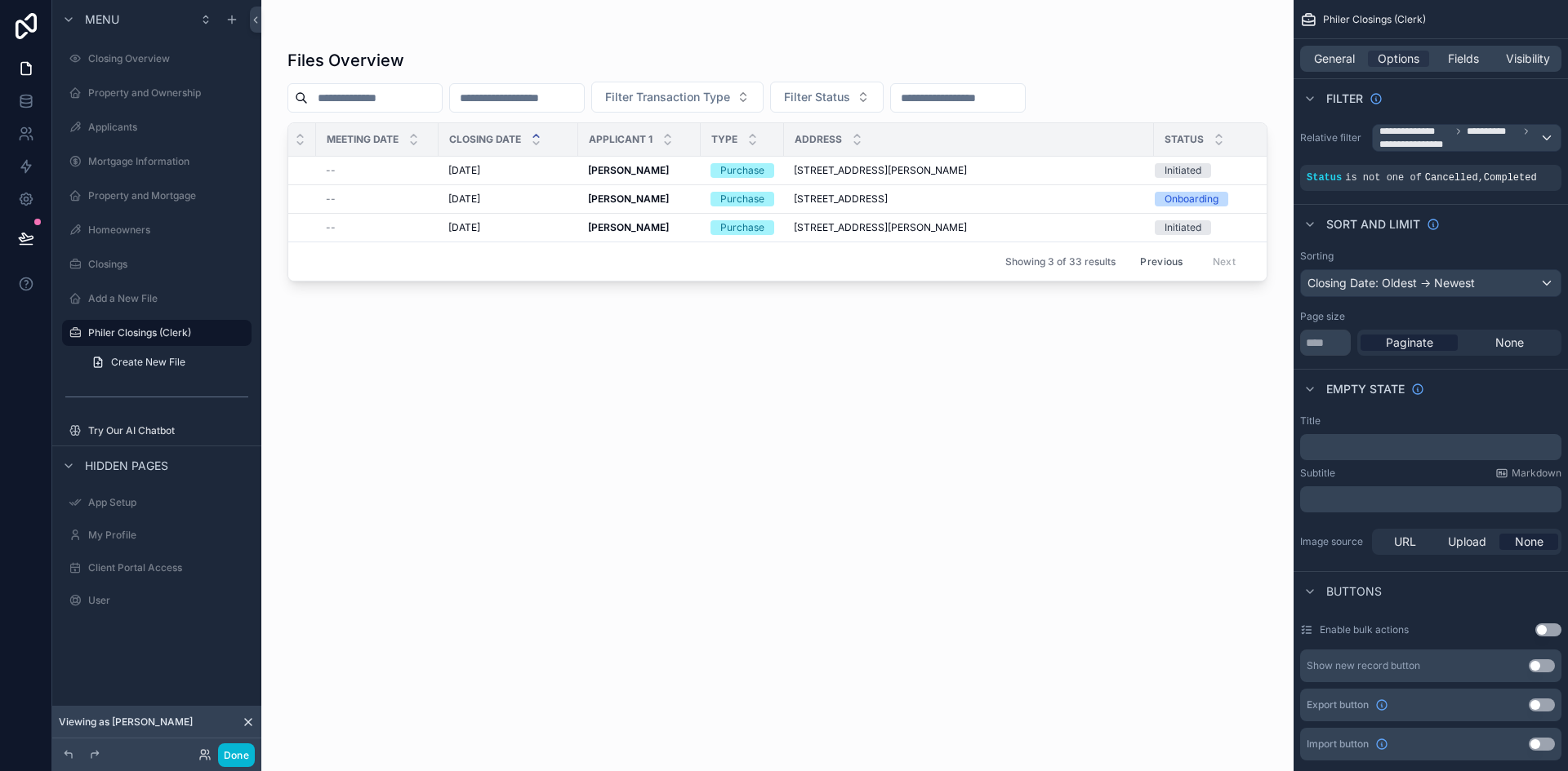
scroll to position [0, 258]
click at [1177, 267] on button "Previous" at bounding box center [1160, 261] width 65 height 25
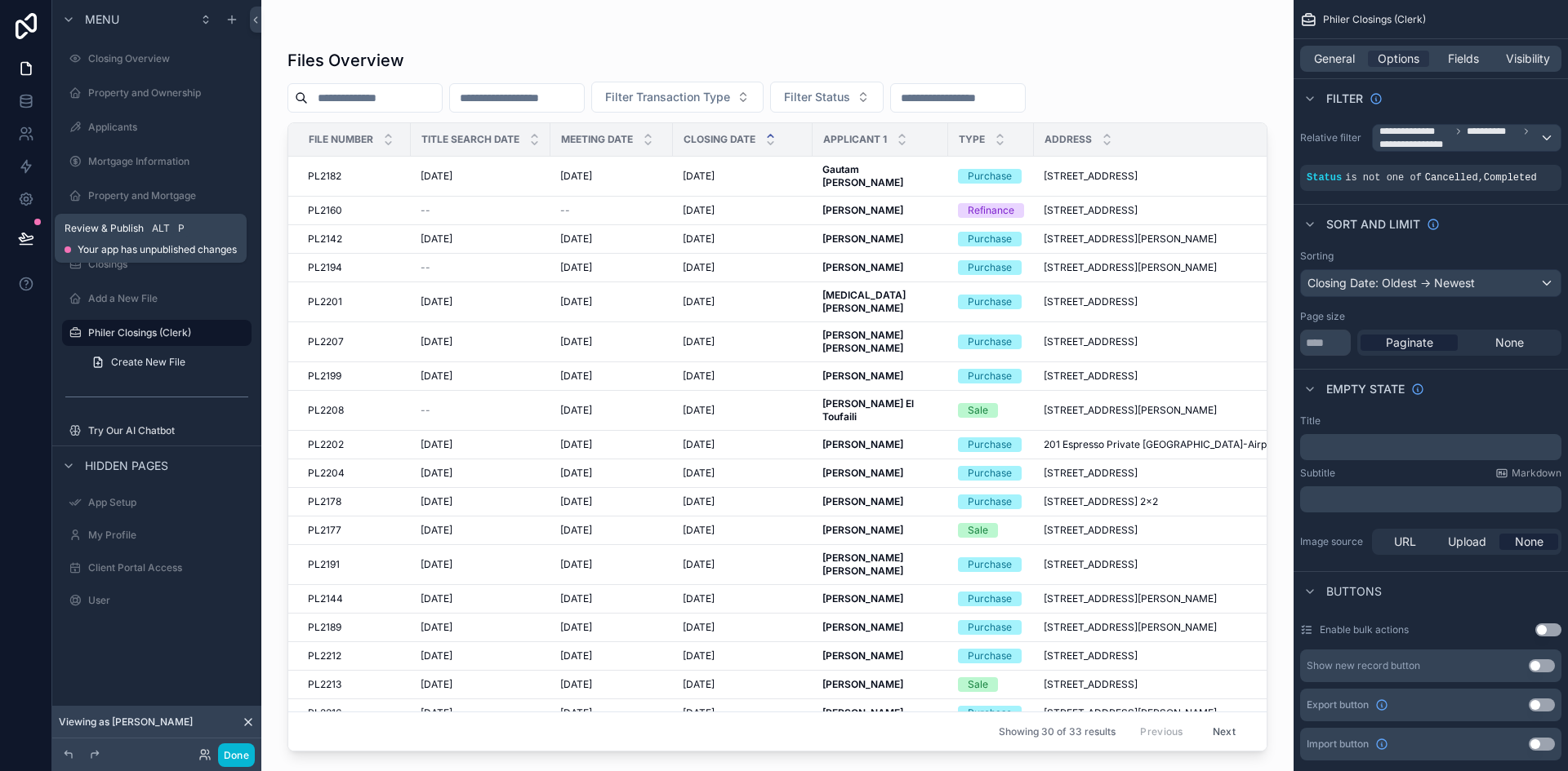
click at [26, 236] on icon at bounding box center [26, 237] width 14 height 8
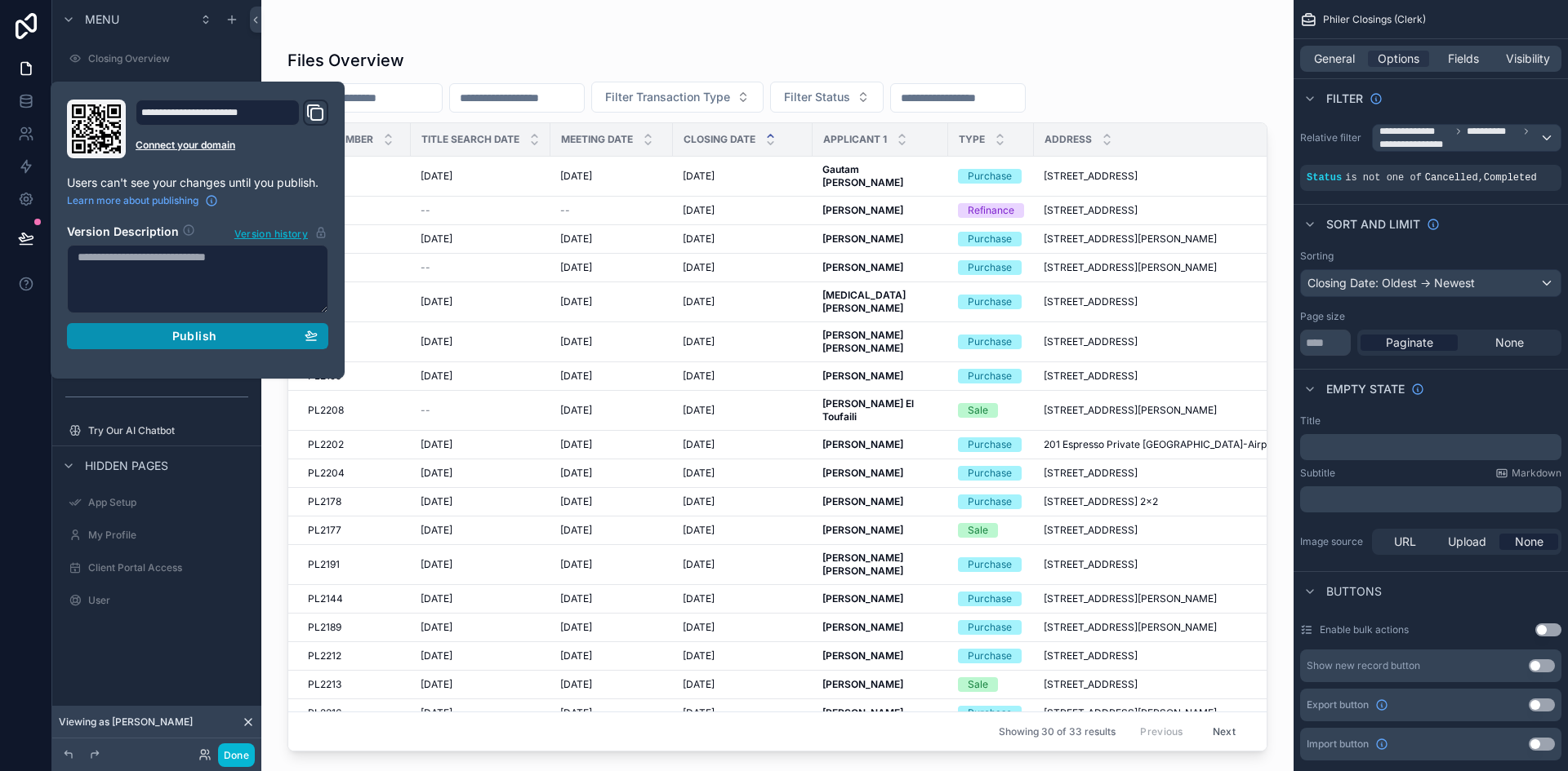
click at [229, 336] on div "Publish" at bounding box center [197, 336] width 240 height 15
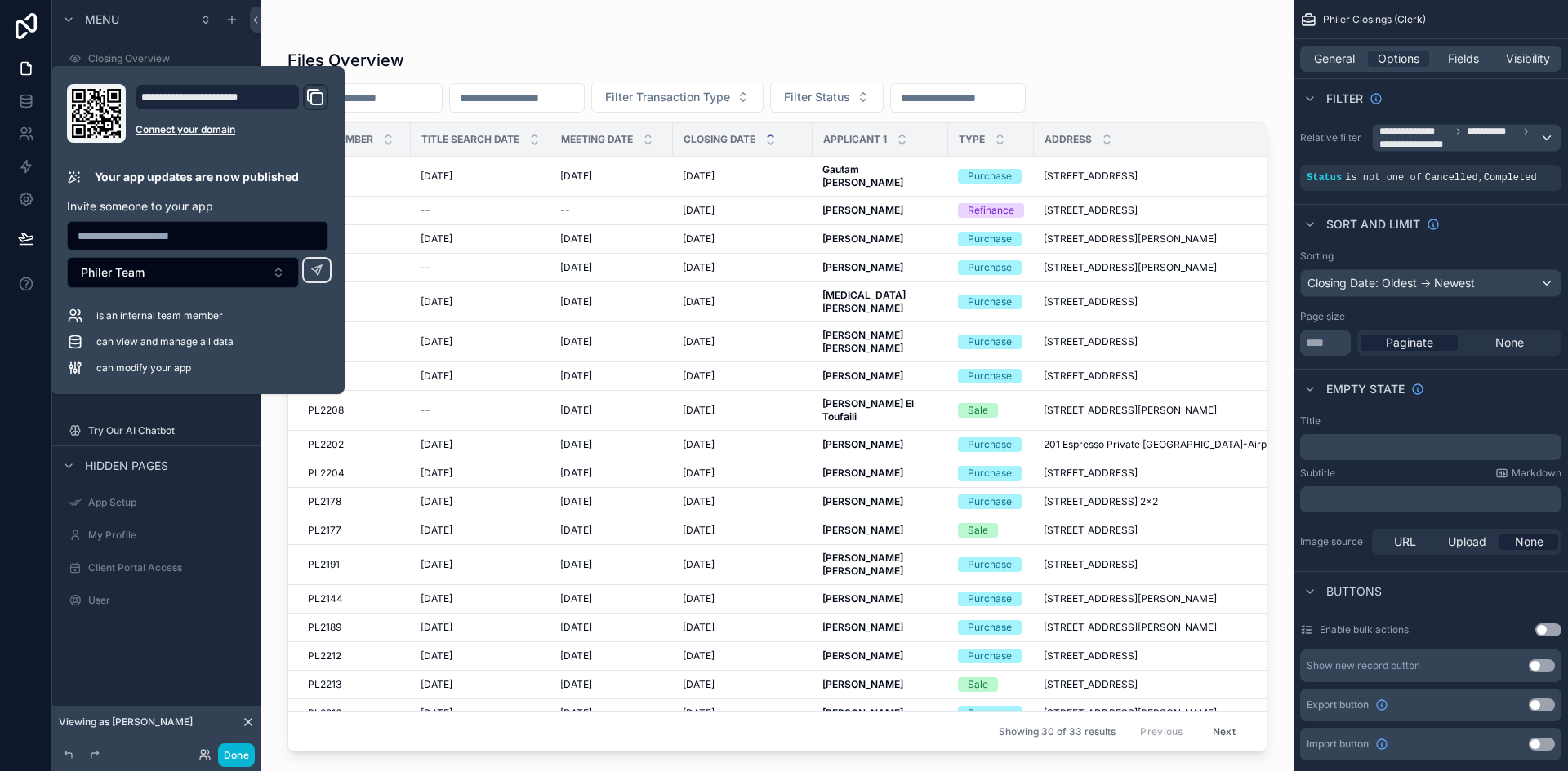
click at [761, 42] on div "Files Overview Filter Transaction Type Filter Status File Number Title Search D…" at bounding box center [778, 395] width 980 height 712
